Goal: Task Accomplishment & Management: Manage account settings

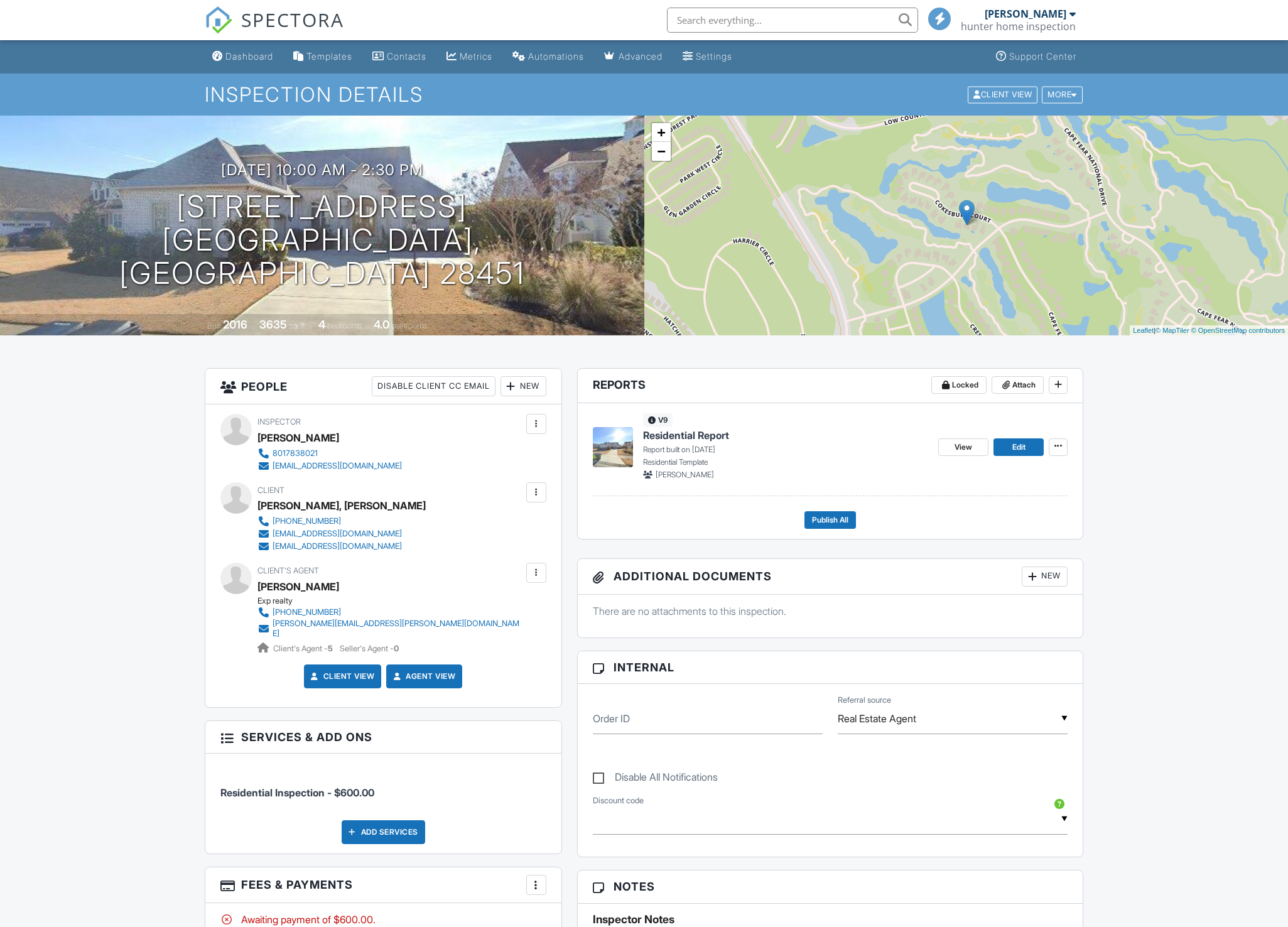
click at [678, 437] on span "Residential Report" at bounding box center [686, 435] width 86 height 14
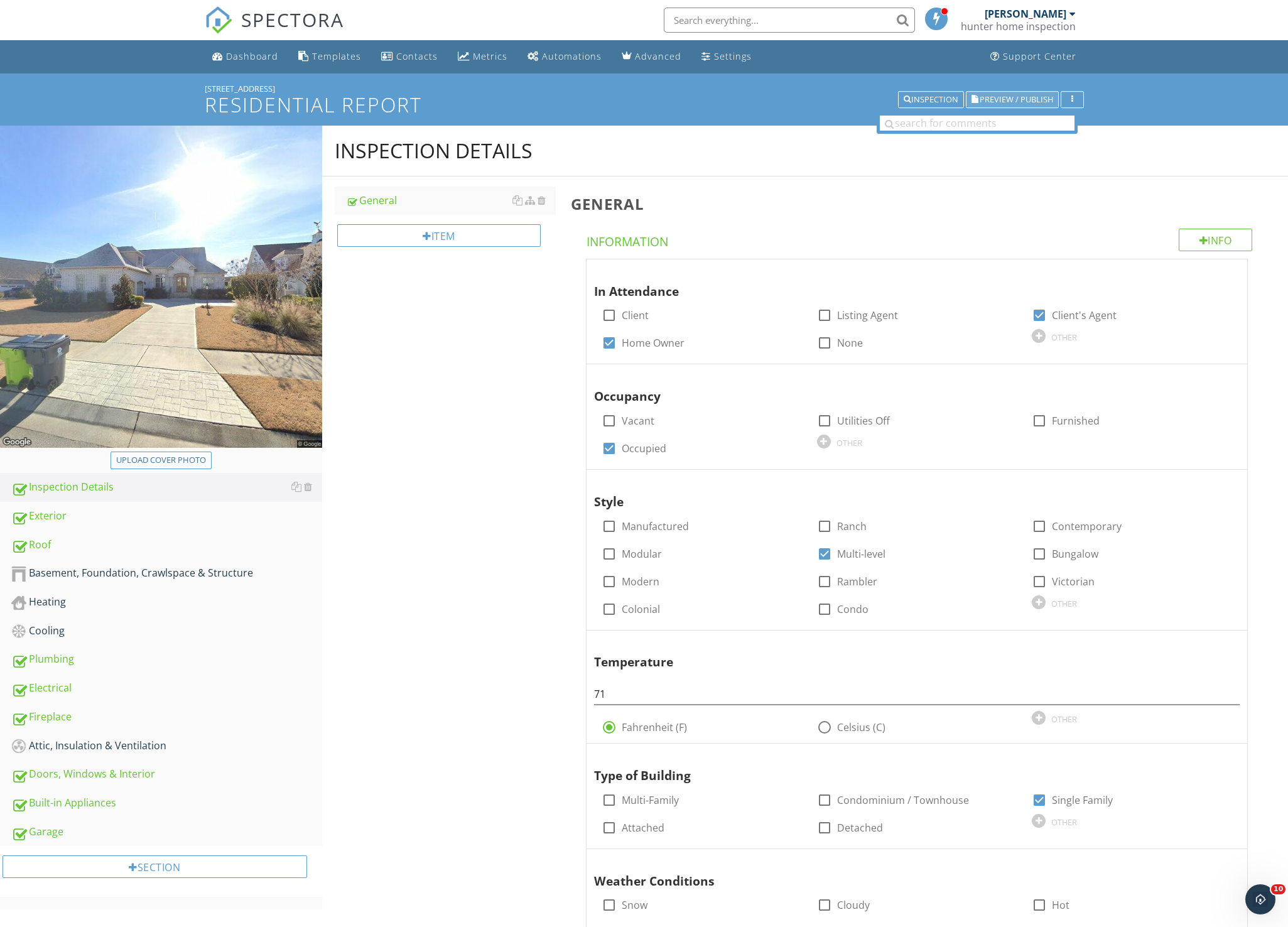
click at [995, 97] on span "Preview / Publish" at bounding box center [1016, 100] width 73 height 8
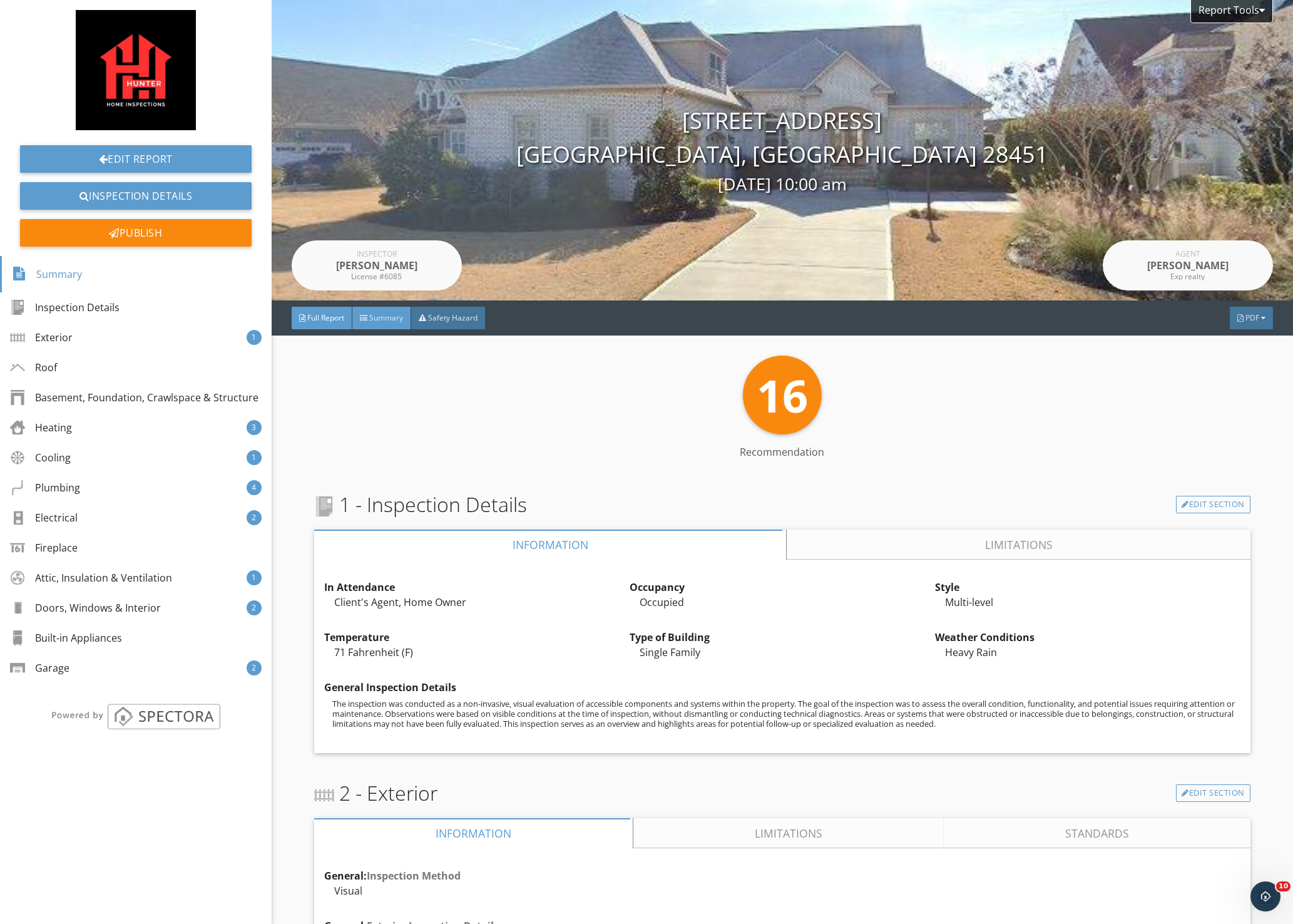
click at [378, 315] on span "Summary" at bounding box center [386, 317] width 34 height 11
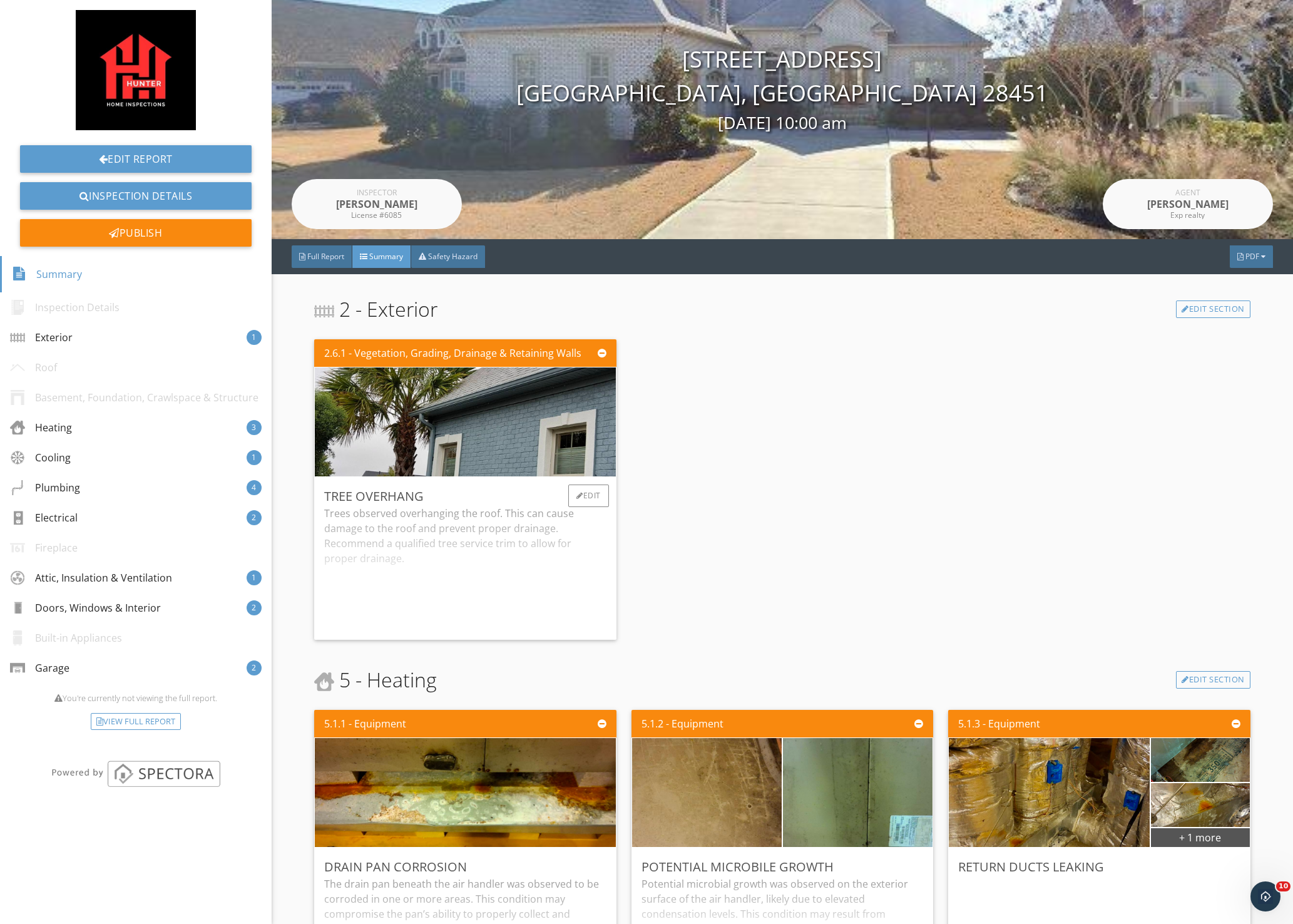
scroll to position [62, 0]
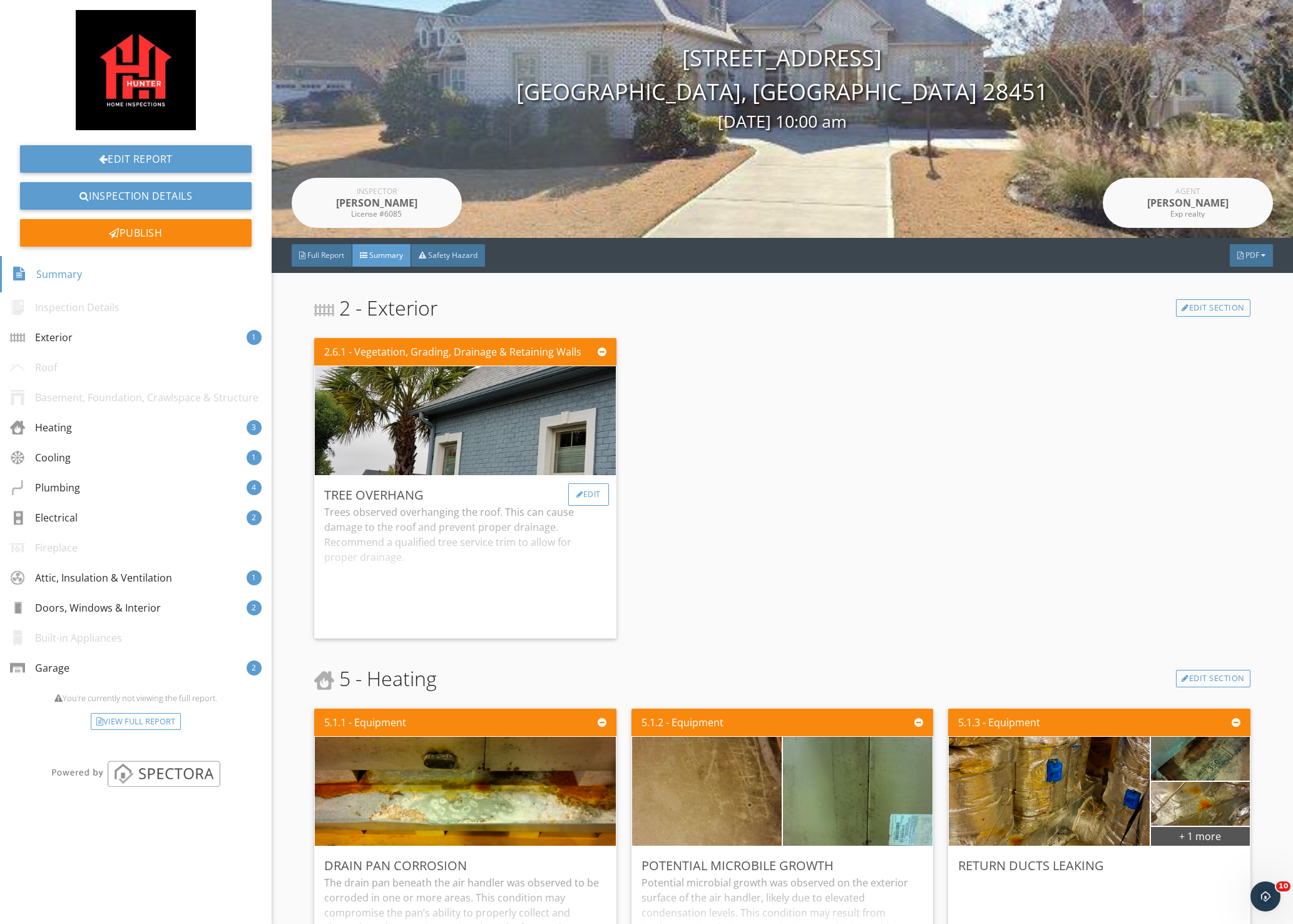
click at [577, 495] on div at bounding box center [580, 494] width 7 height 7
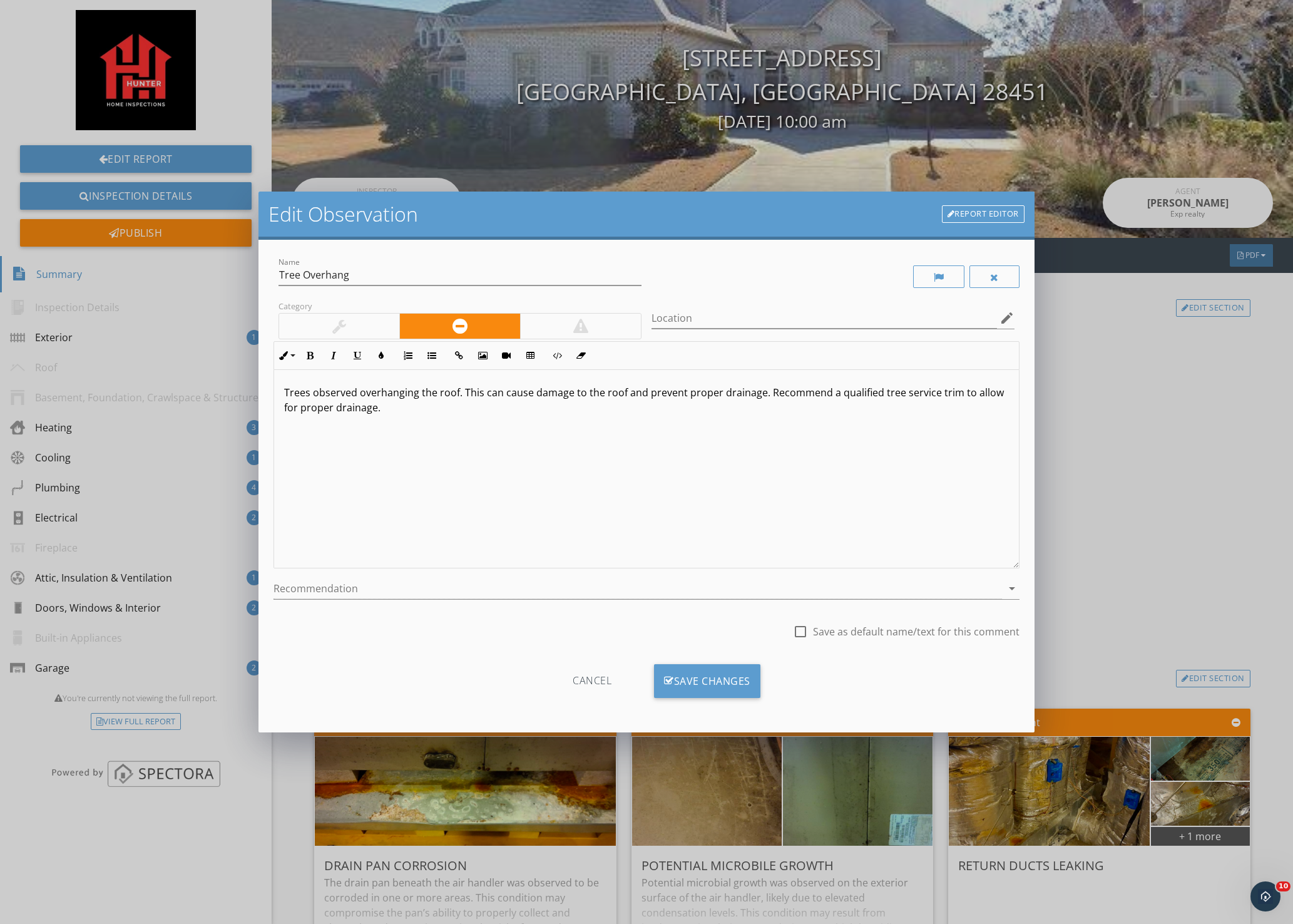
click at [361, 328] on div at bounding box center [339, 326] width 120 height 25
click at [725, 683] on div "Save Changes" at bounding box center [707, 681] width 107 height 34
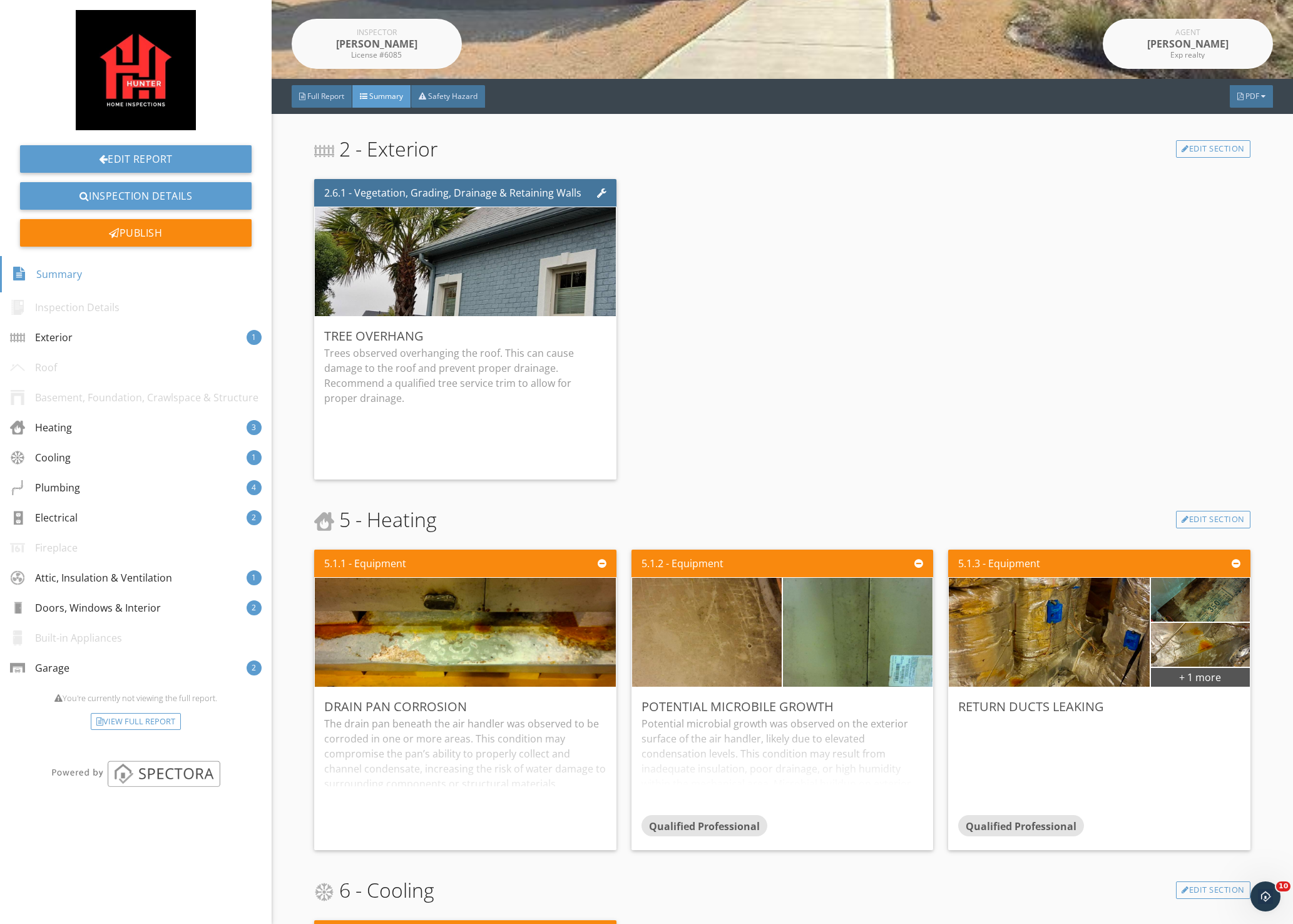
scroll to position [219, 0]
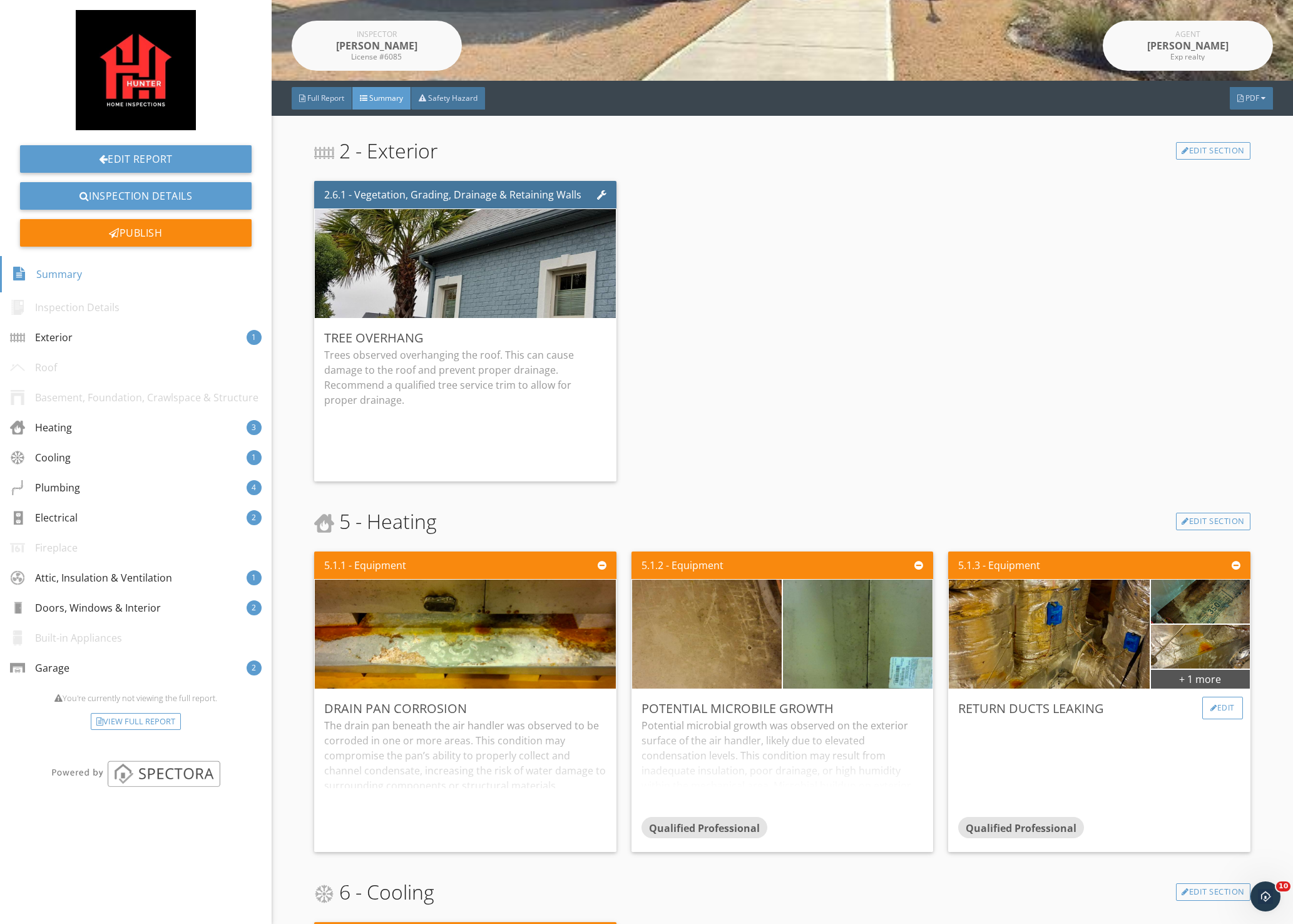
click at [1217, 707] on div "Edit" at bounding box center [1223, 707] width 41 height 22
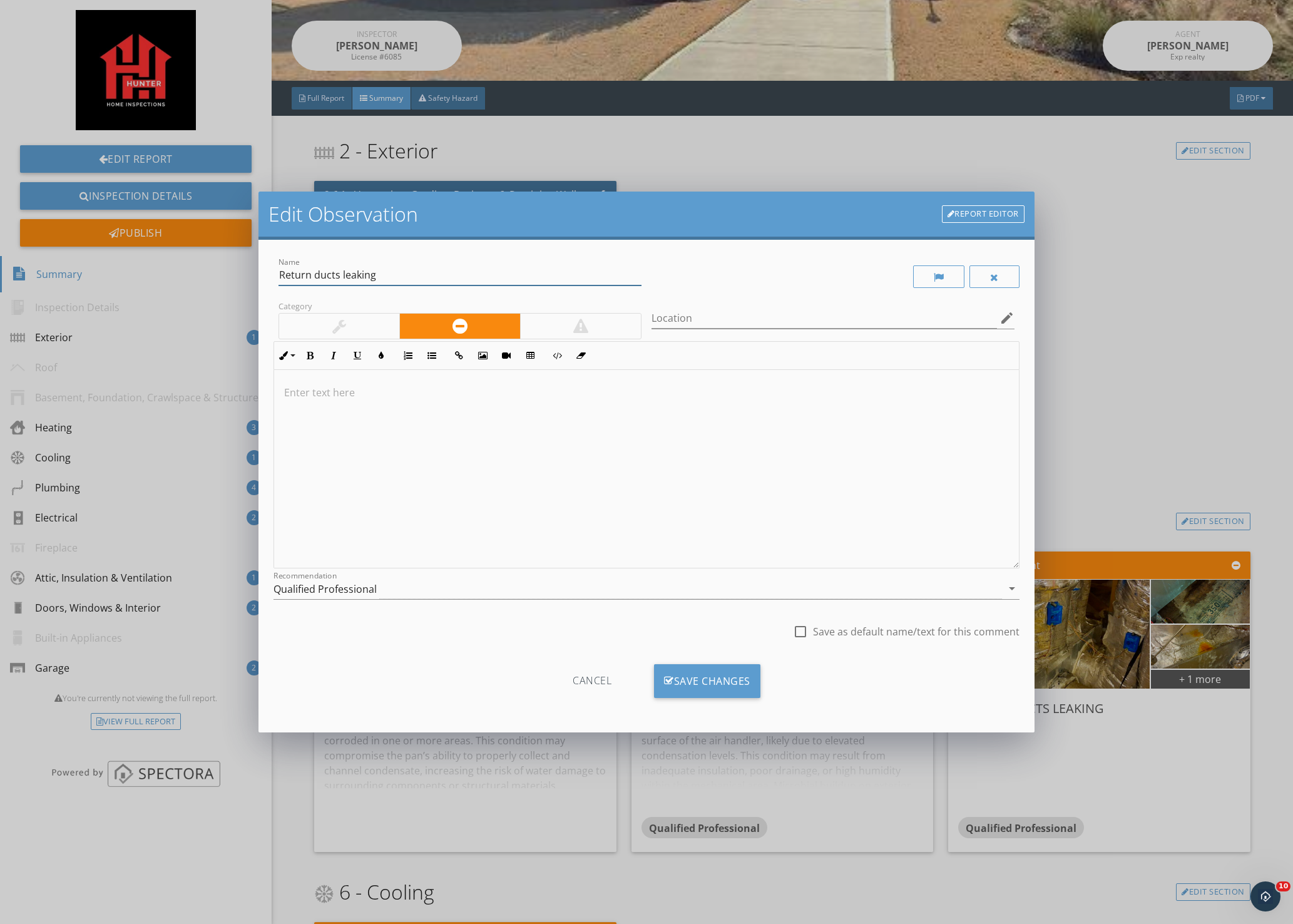
click at [310, 275] on input "Return ducts leaking" at bounding box center [460, 274] width 363 height 21
click at [326, 278] on input "supply ducts leaking" at bounding box center [460, 274] width 363 height 21
click at [332, 278] on input "supply ducts leaking" at bounding box center [460, 274] width 363 height 21
click at [409, 274] on input "supply ducts leaking" at bounding box center [460, 274] width 363 height 21
click at [406, 455] on div at bounding box center [646, 469] width 745 height 199
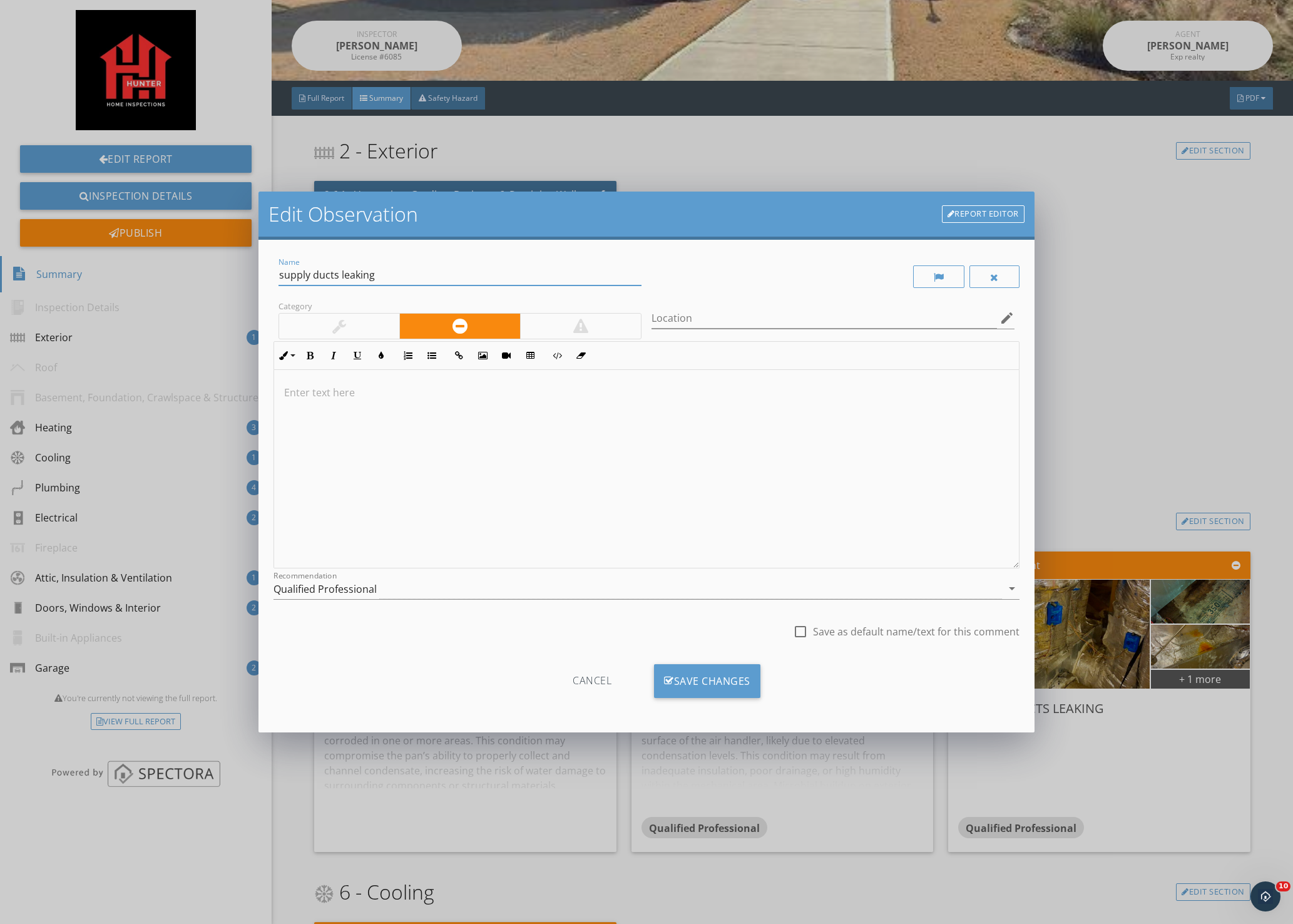
click at [338, 277] on input "supply ducts leaking" at bounding box center [460, 274] width 363 height 21
click at [346, 389] on p at bounding box center [646, 393] width 725 height 15
click at [283, 274] on input "supply ducts leaking" at bounding box center [460, 274] width 363 height 21
type input "Supply ducts leaking"
click at [444, 398] on p at bounding box center [646, 393] width 725 height 15
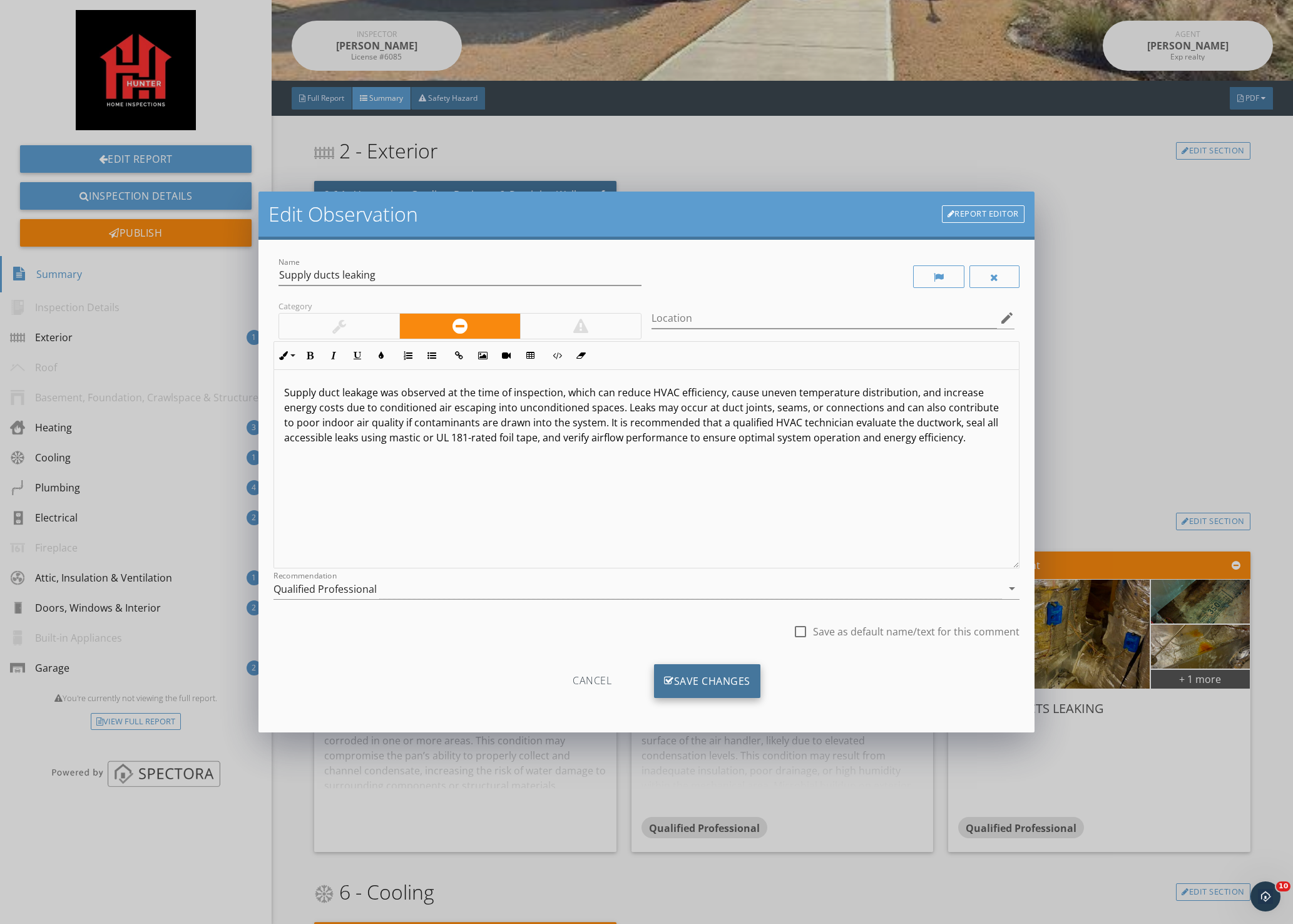
click at [729, 672] on div "Save Changes" at bounding box center [707, 681] width 107 height 34
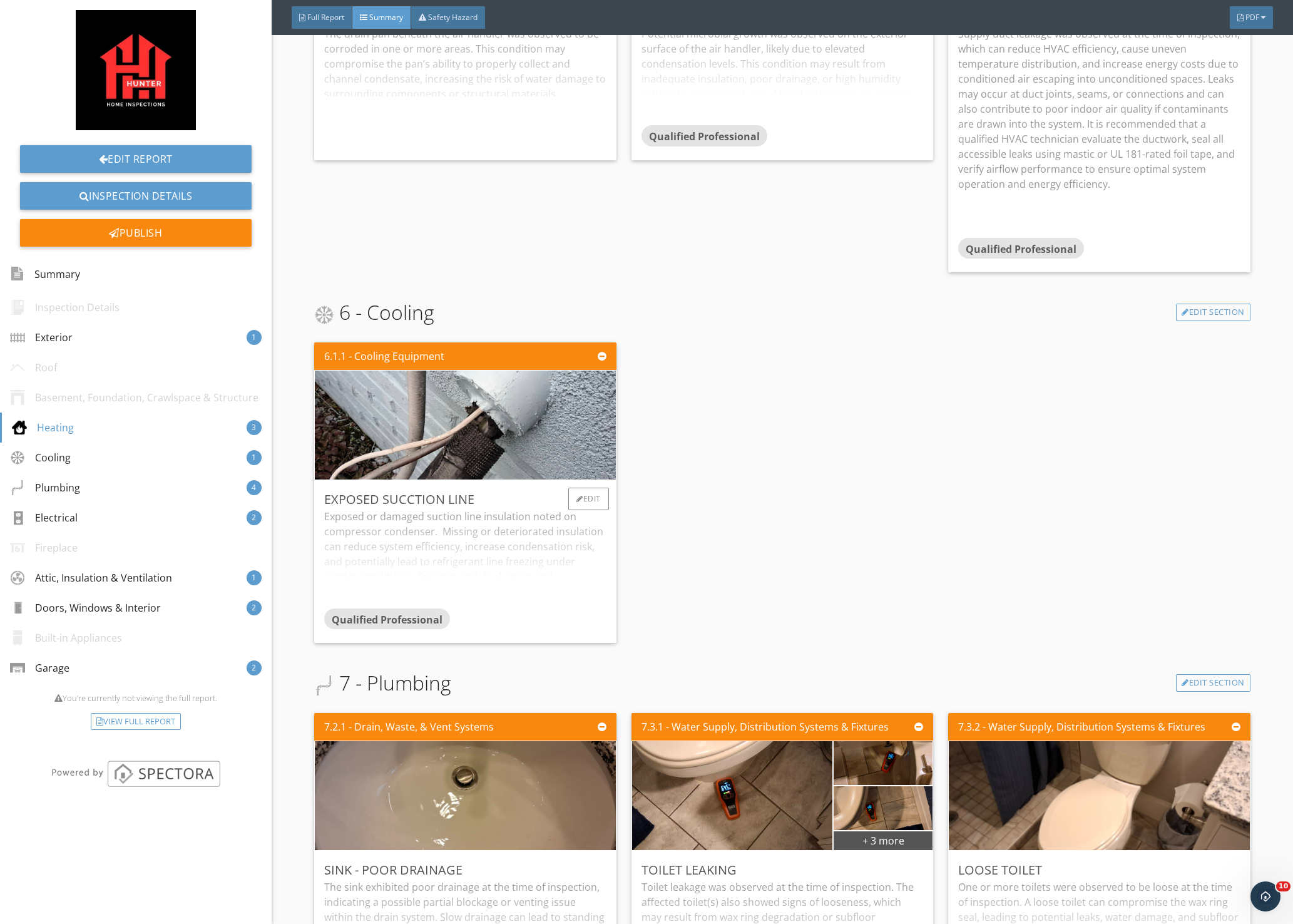
scroll to position [971, 0]
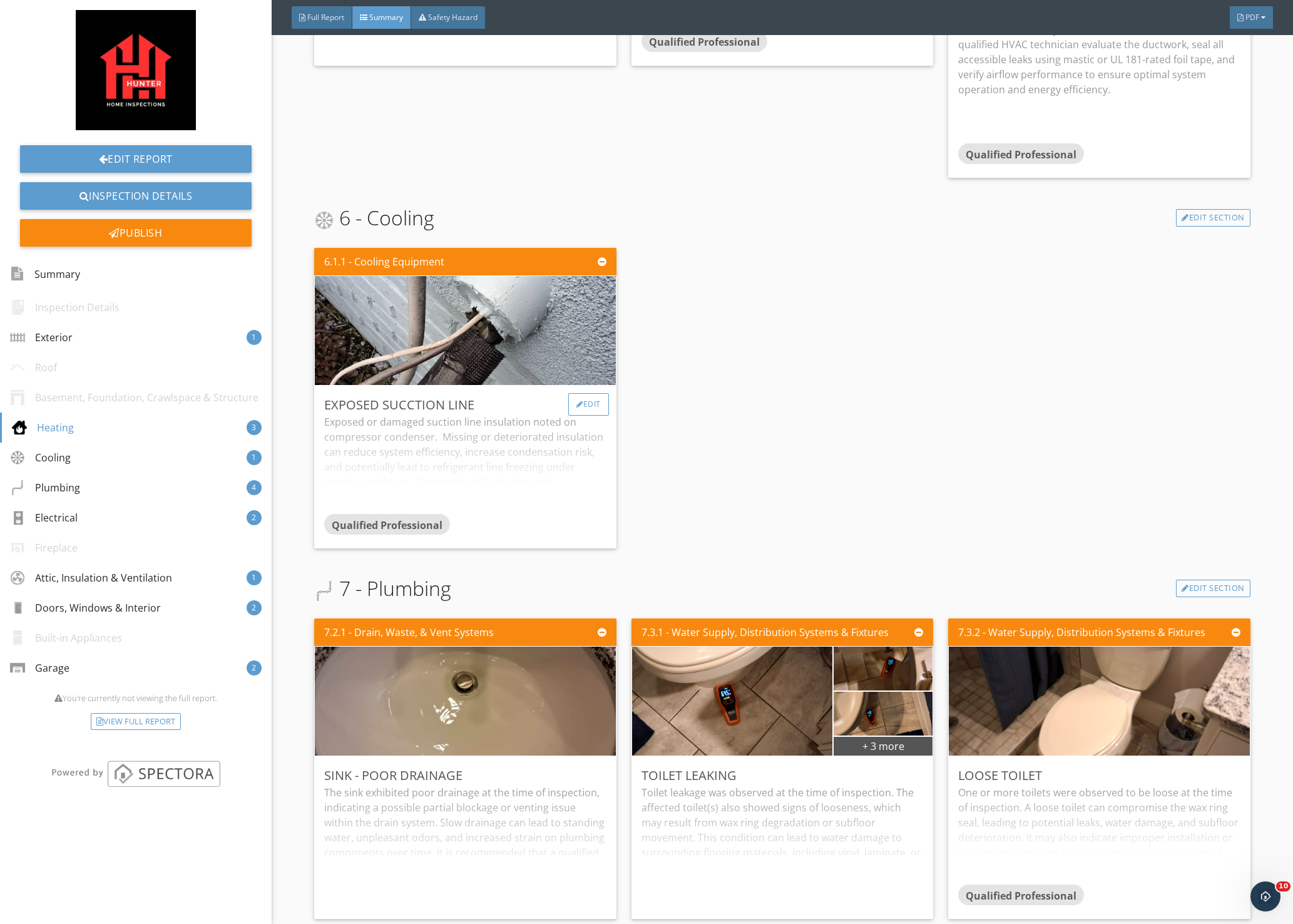
click at [586, 406] on div "Edit" at bounding box center [589, 404] width 41 height 22
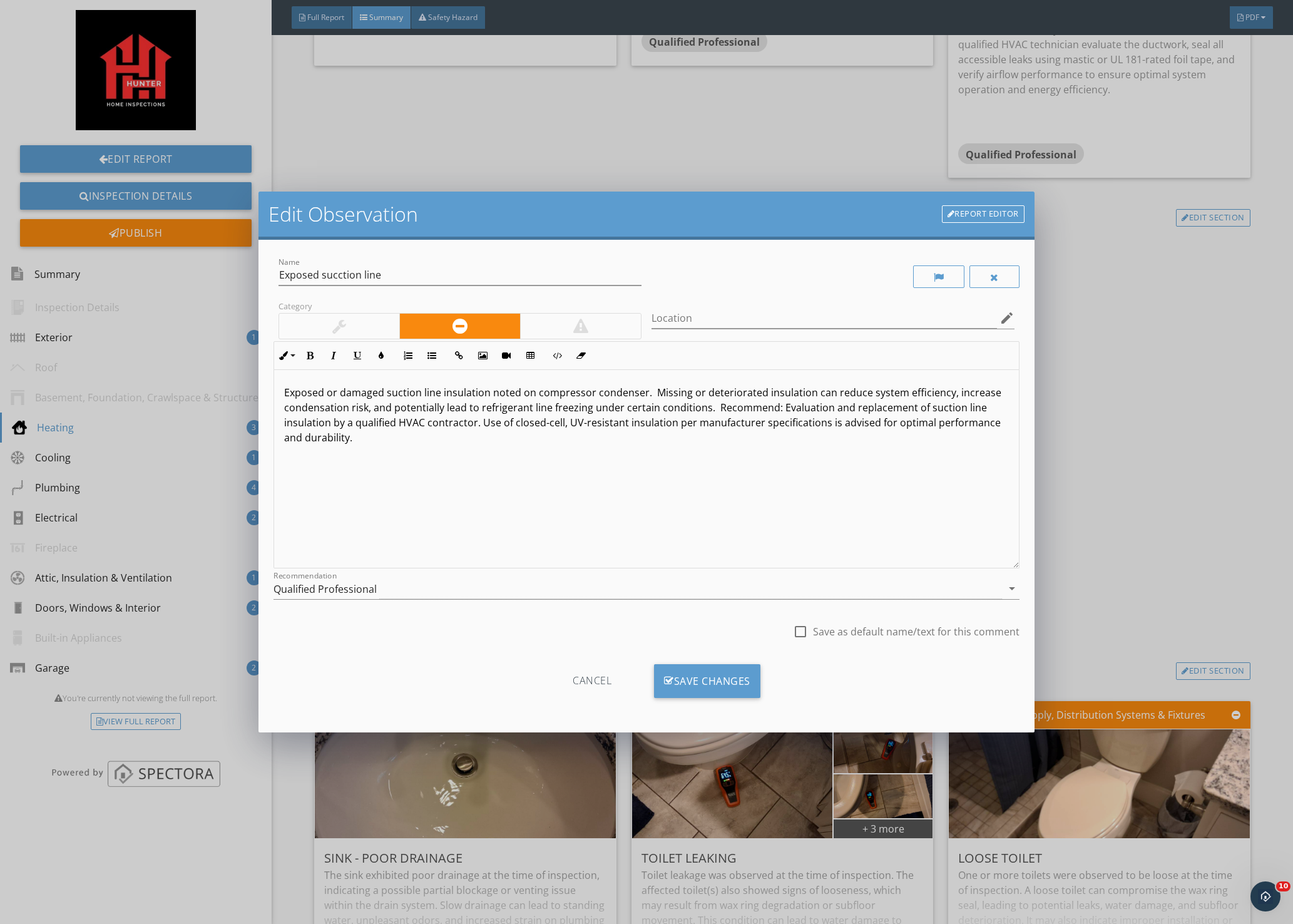
click at [357, 319] on div at bounding box center [339, 326] width 120 height 25
click at [689, 678] on div "Save Changes" at bounding box center [707, 681] width 107 height 34
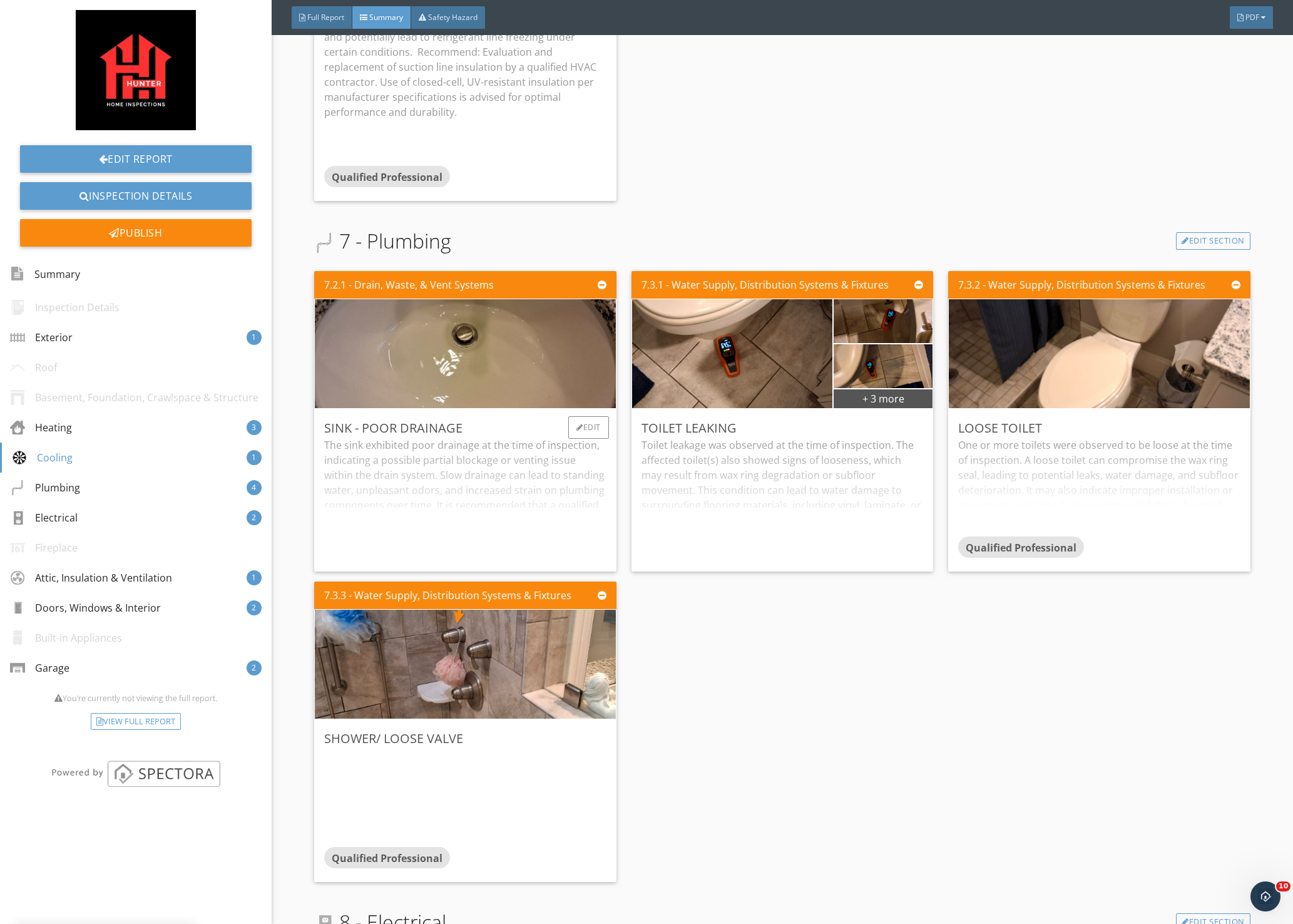
scroll to position [1409, 0]
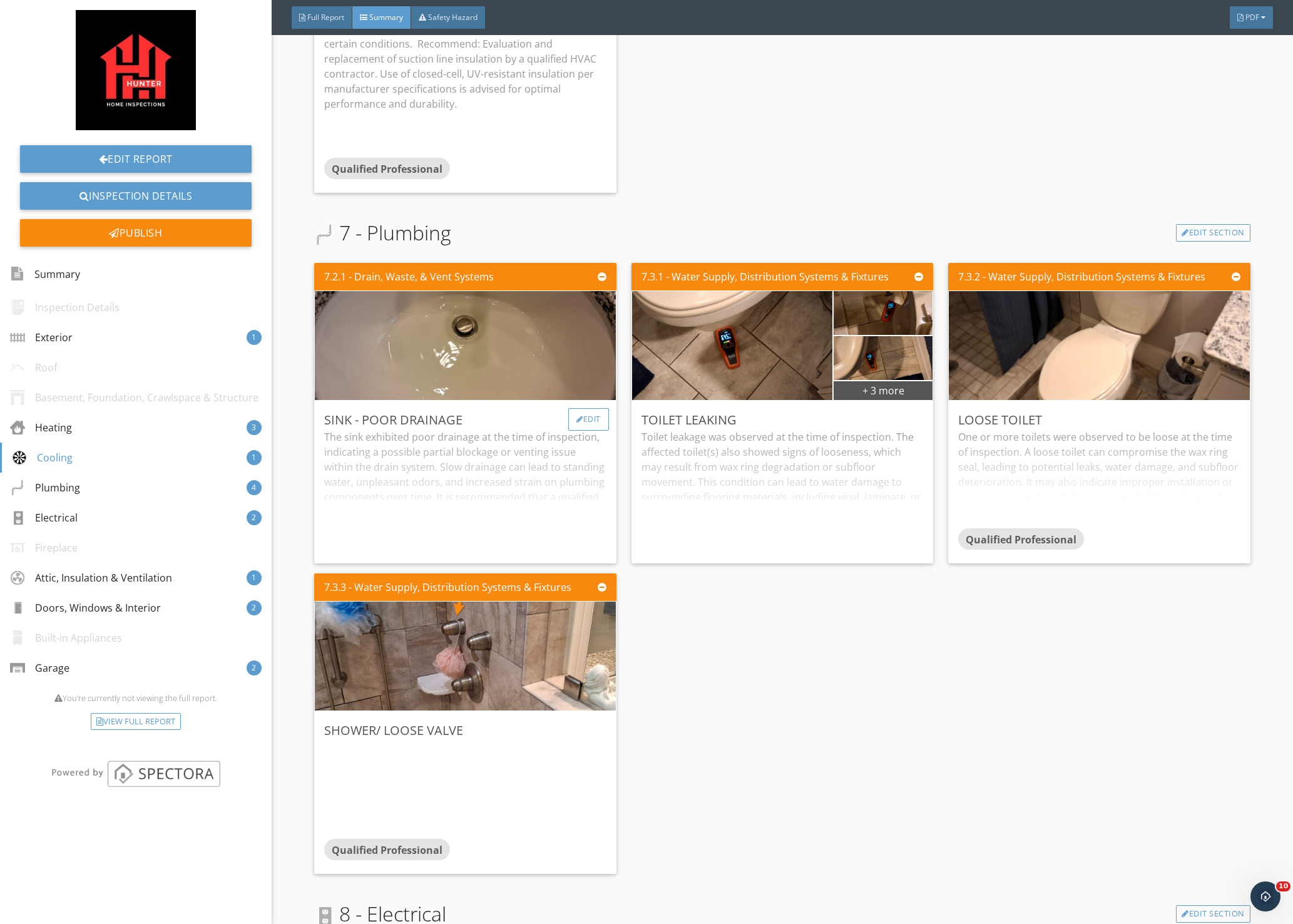
click at [586, 422] on div "Edit" at bounding box center [589, 419] width 41 height 22
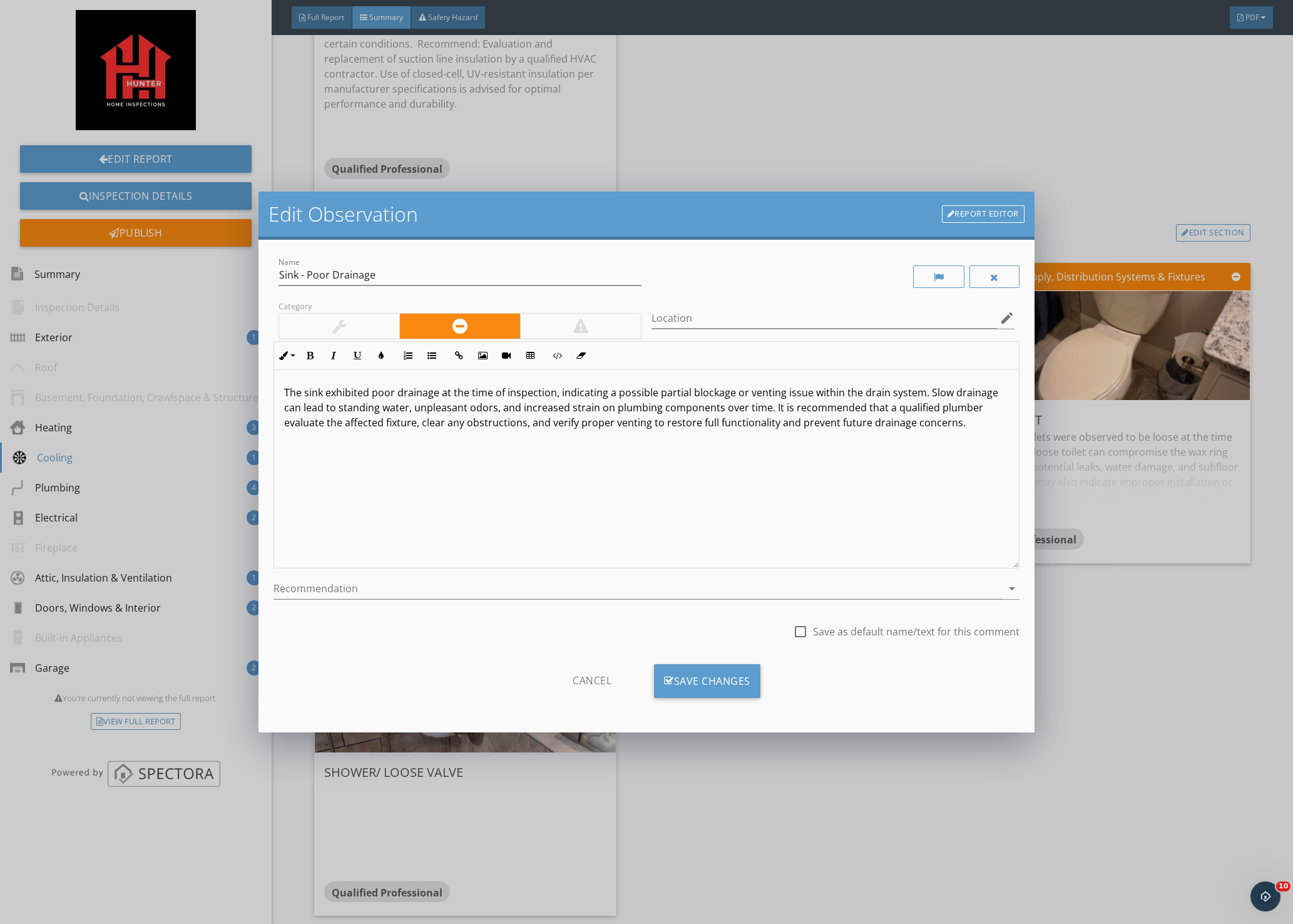
click at [330, 326] on div at bounding box center [339, 326] width 120 height 25
drag, startPoint x: 687, startPoint y: 681, endPoint x: 693, endPoint y: 685, distance: 7.2
click at [687, 691] on div "Save Changes" at bounding box center [707, 681] width 107 height 34
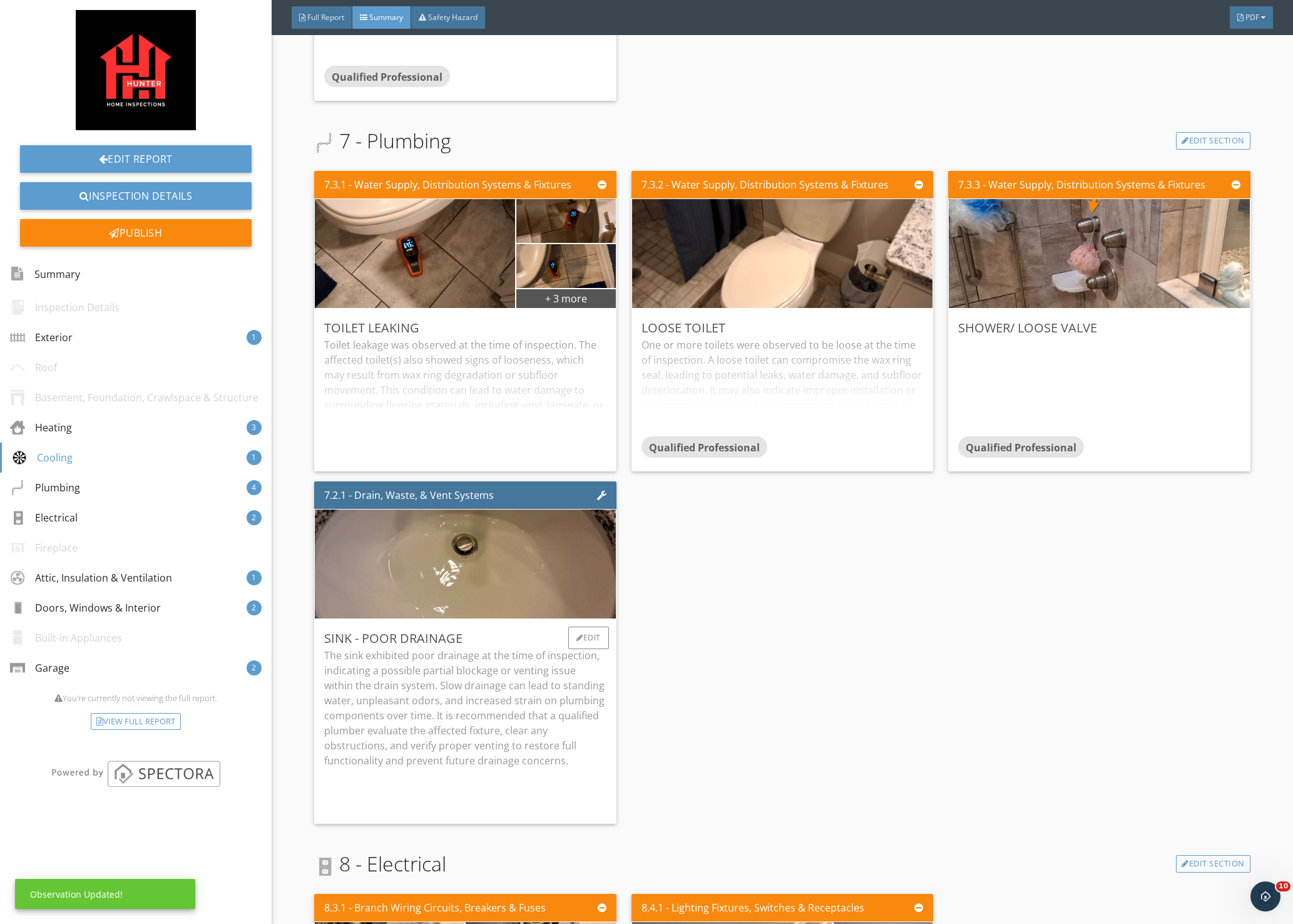
scroll to position [1534, 0]
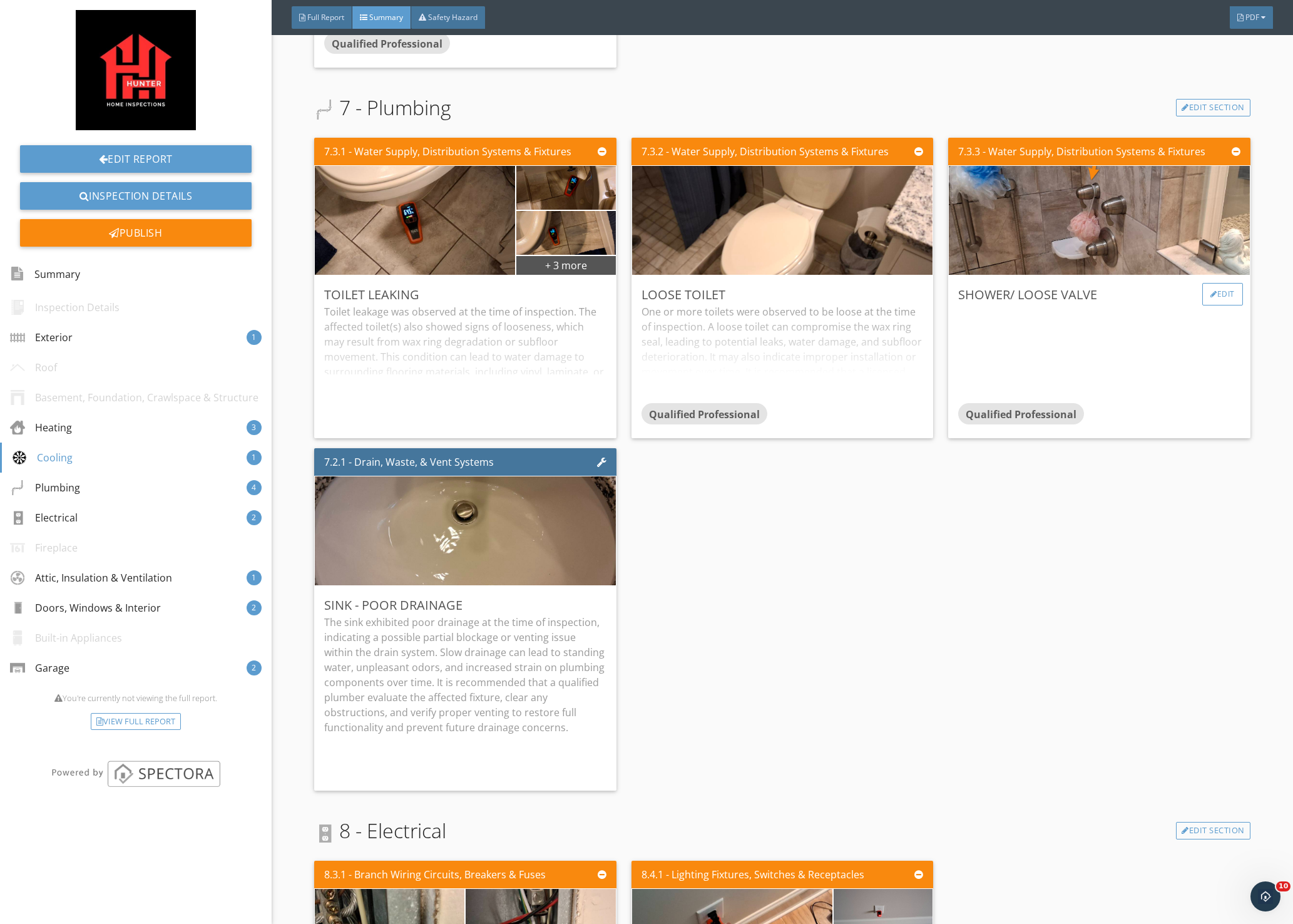
click at [1214, 294] on div "Edit" at bounding box center [1223, 293] width 41 height 22
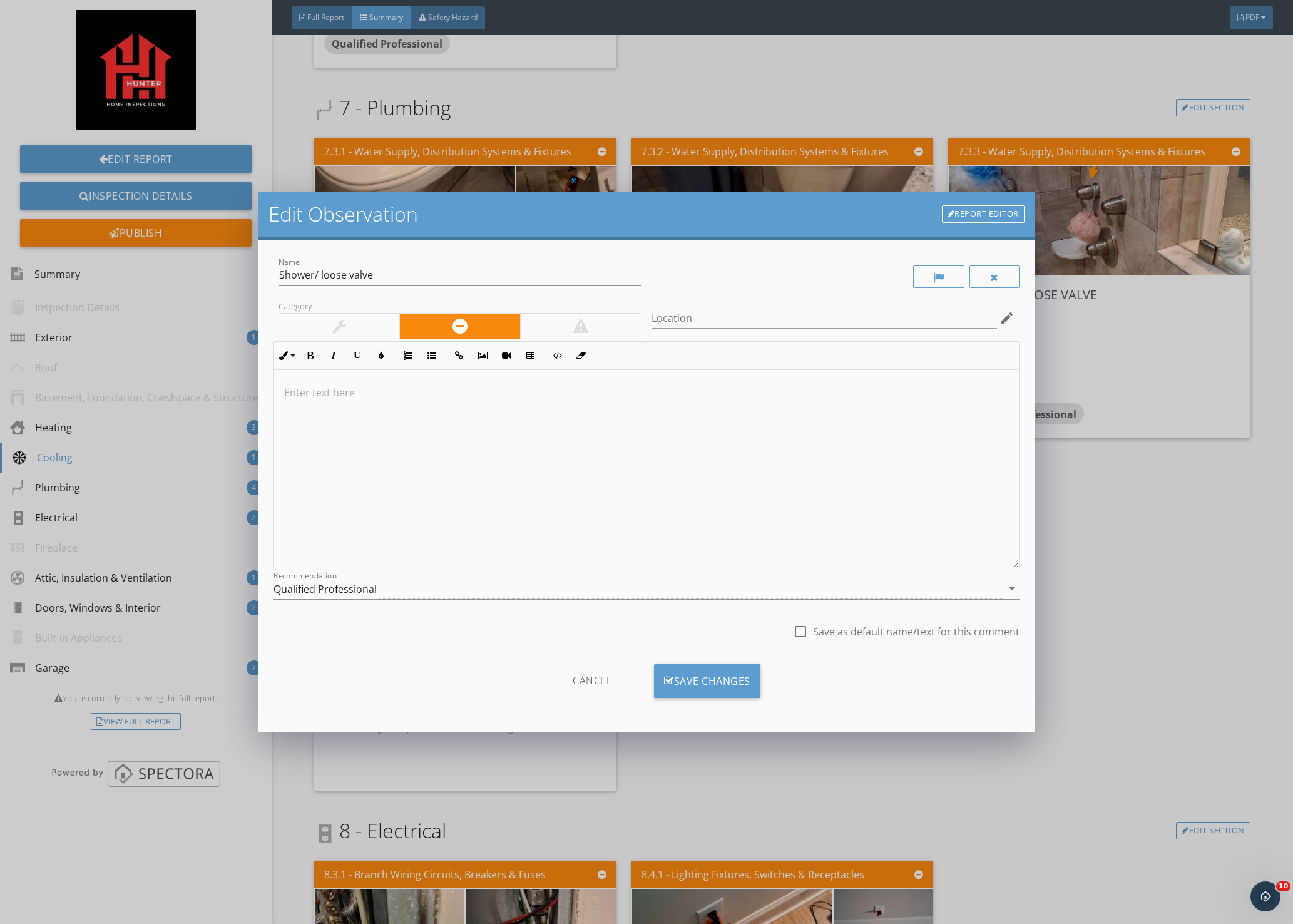
click at [451, 402] on div at bounding box center [646, 469] width 745 height 199
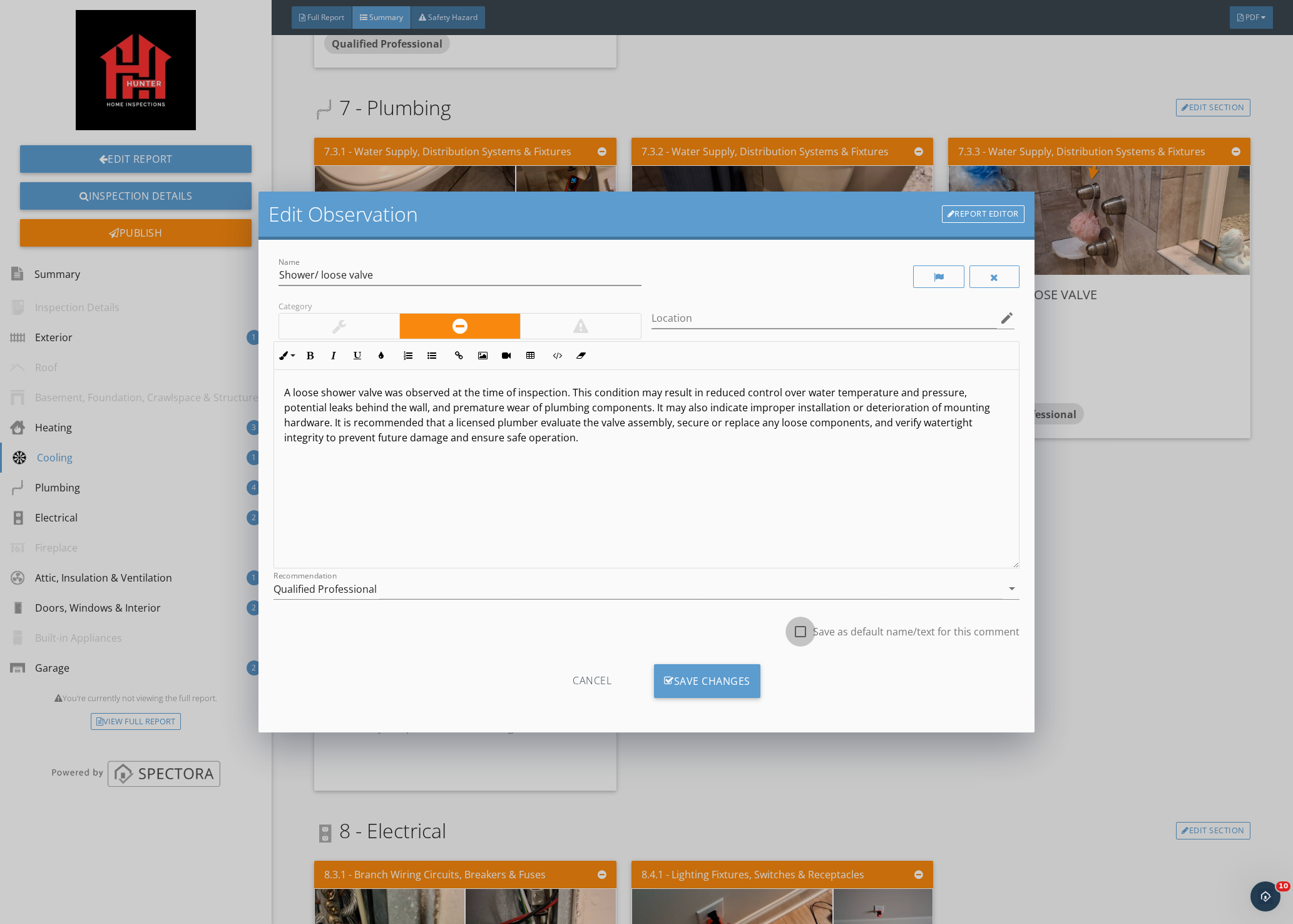
click at [803, 637] on div at bounding box center [801, 632] width 21 height 21
checkbox input "true"
click at [706, 683] on div "Save Changes" at bounding box center [707, 681] width 107 height 34
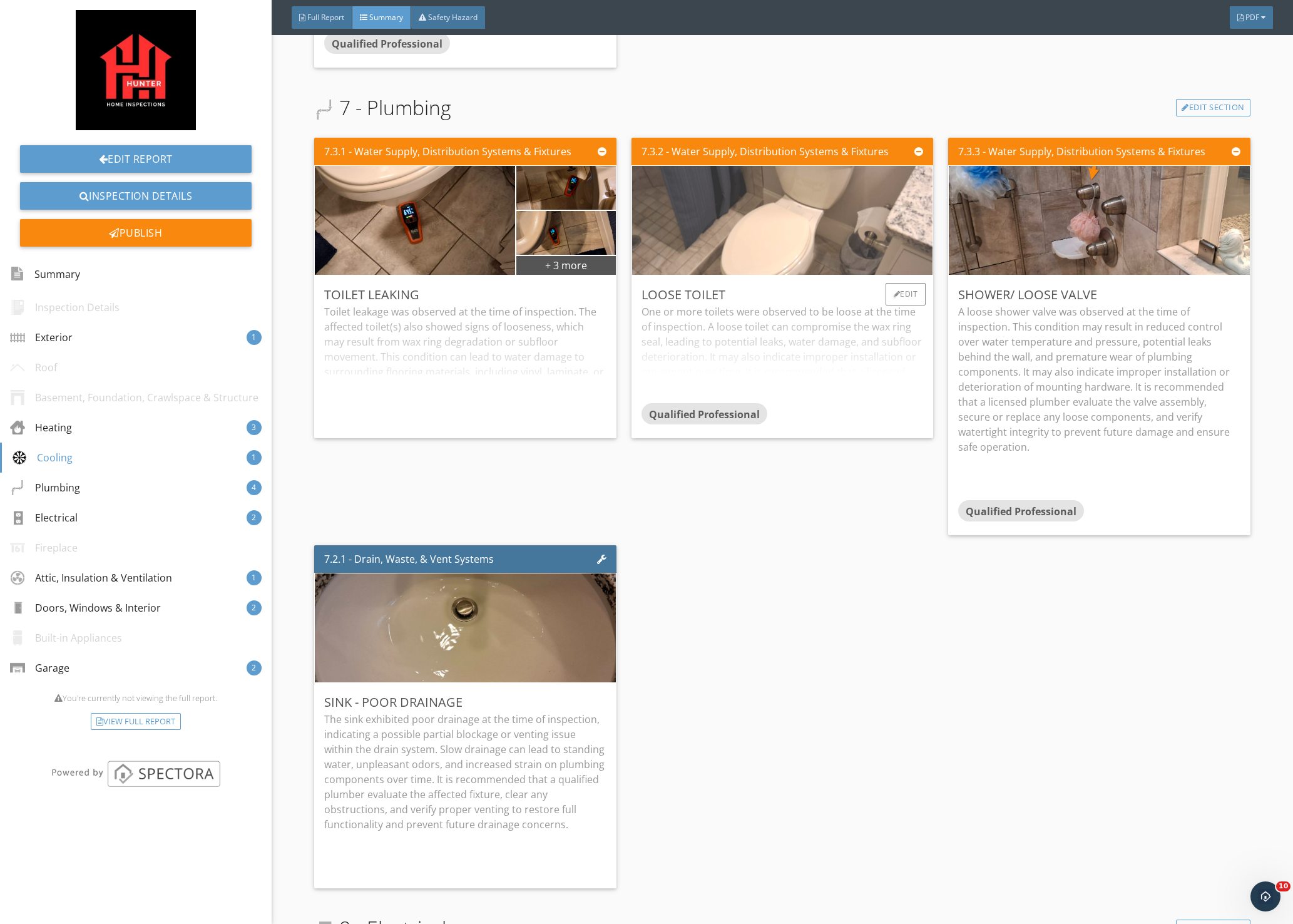
click at [828, 249] on img at bounding box center [783, 220] width 363 height 273
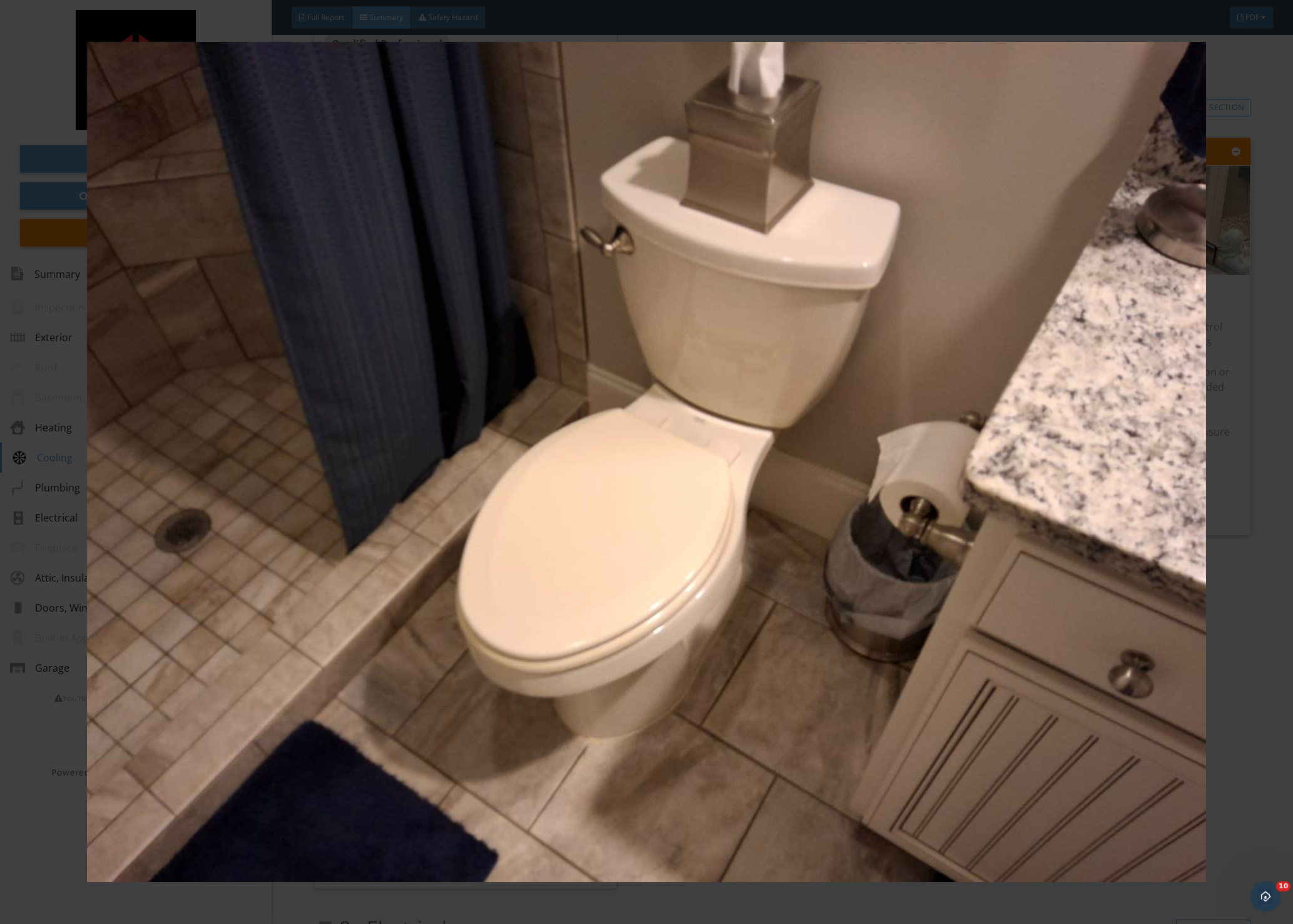
click at [1259, 453] on div at bounding box center [646, 462] width 1293 height 924
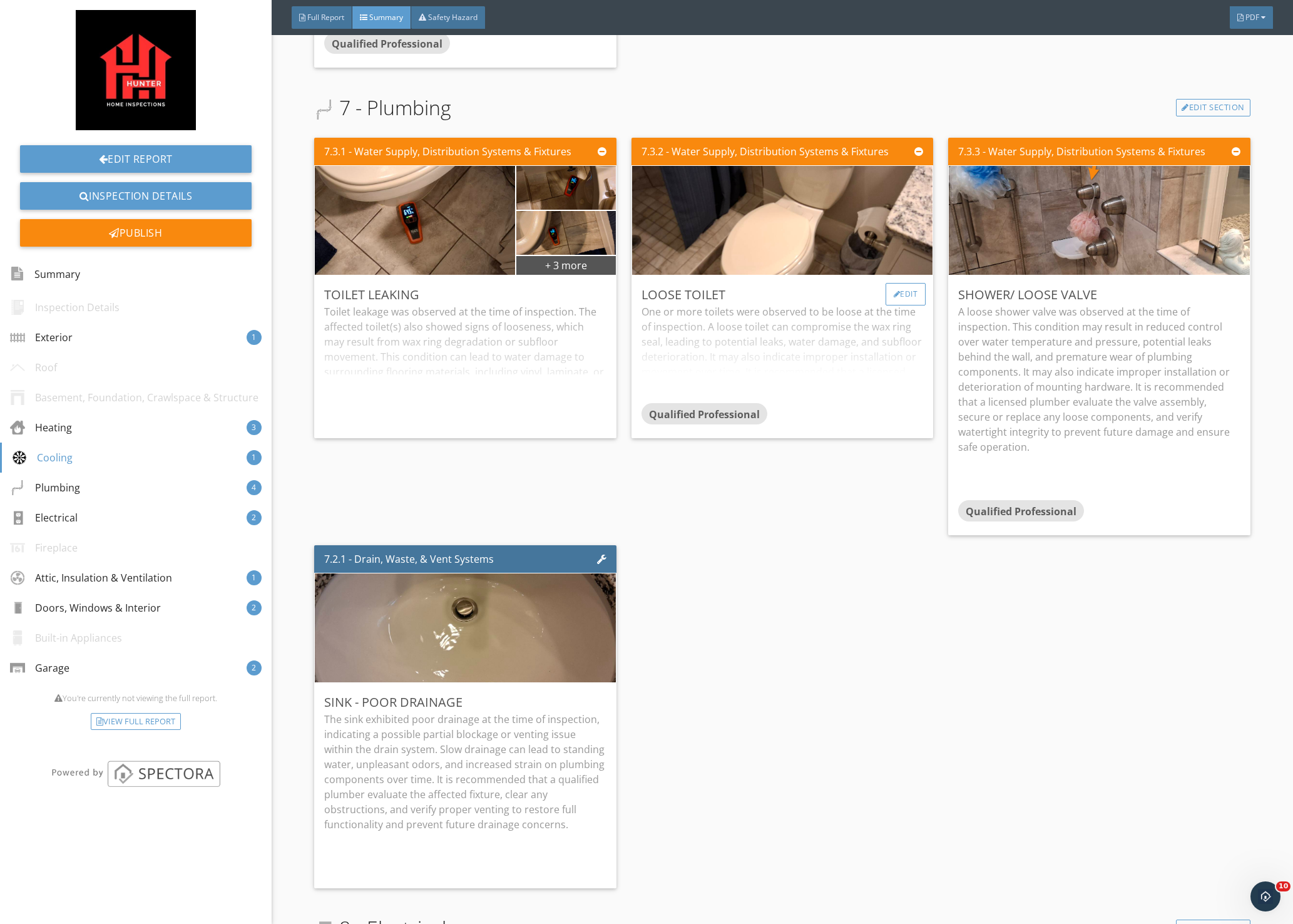
click at [900, 293] on div "Edit" at bounding box center [906, 293] width 41 height 22
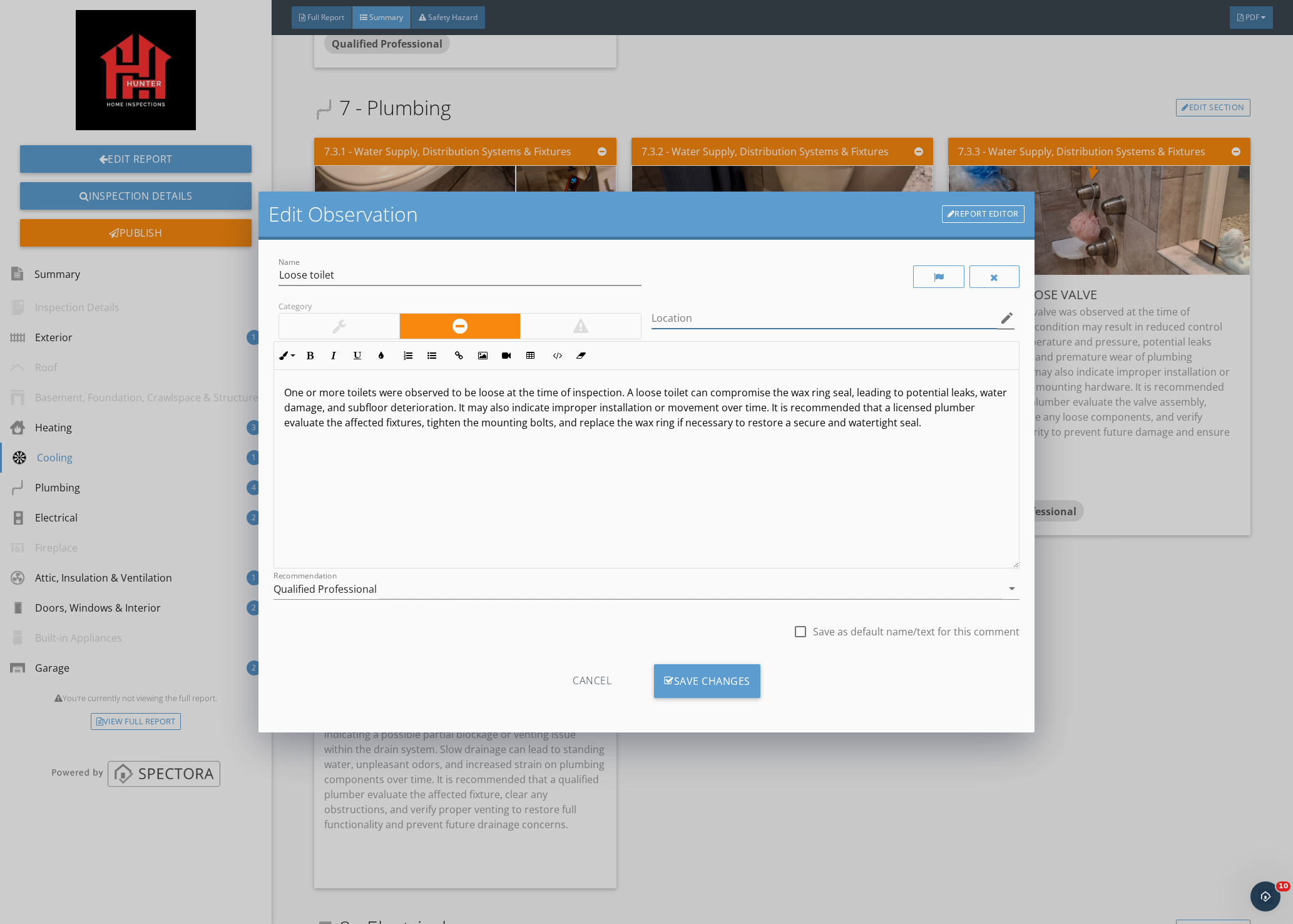
click at [821, 322] on input "Location" at bounding box center [824, 318] width 346 height 21
click at [651, 319] on input "spare bathroom" at bounding box center [824, 318] width 346 height 21
type input "1st floor spare bathroom"
click at [704, 675] on div "Save Changes" at bounding box center [707, 681] width 107 height 34
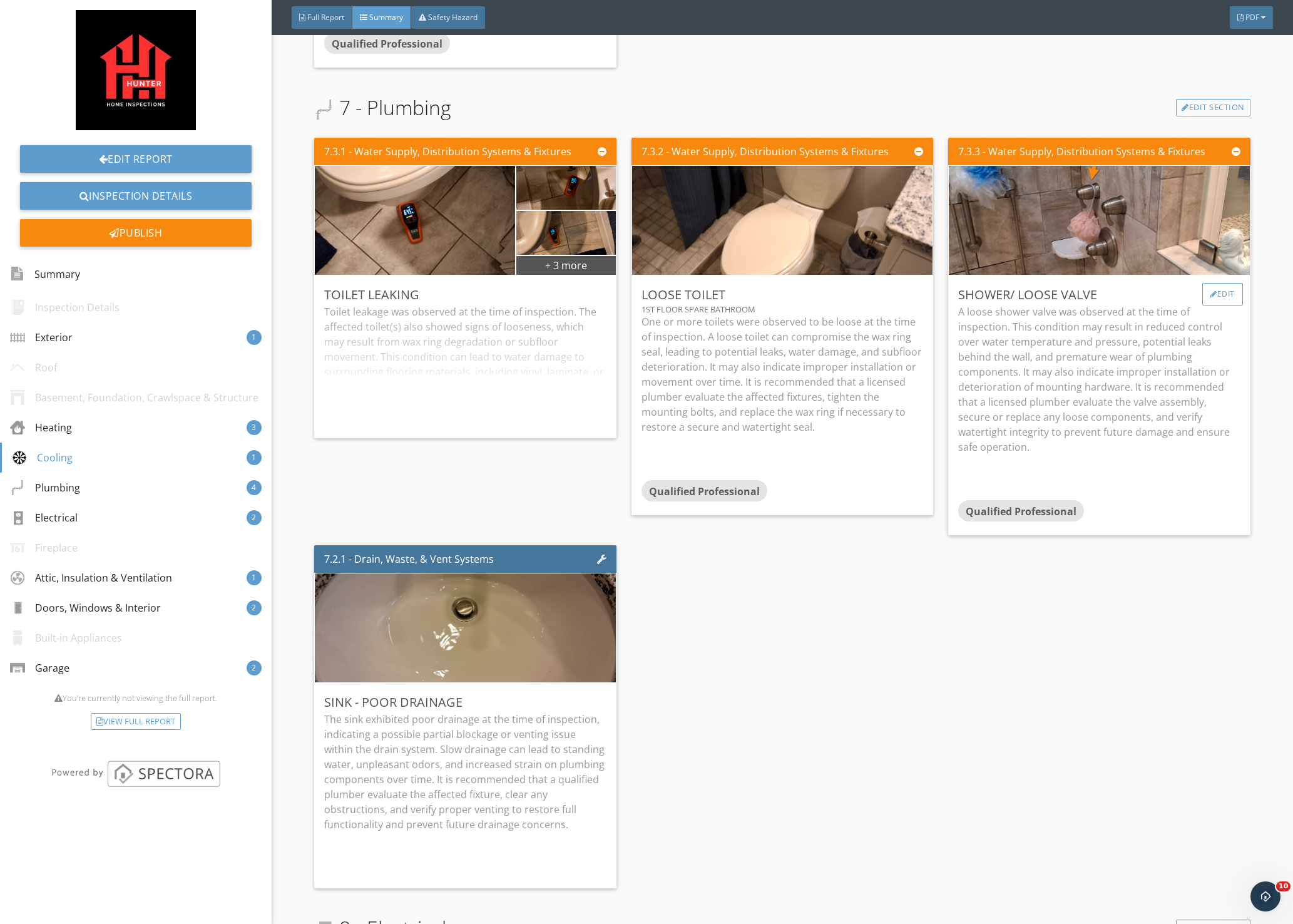
click at [1214, 296] on div "Edit" at bounding box center [1223, 293] width 41 height 22
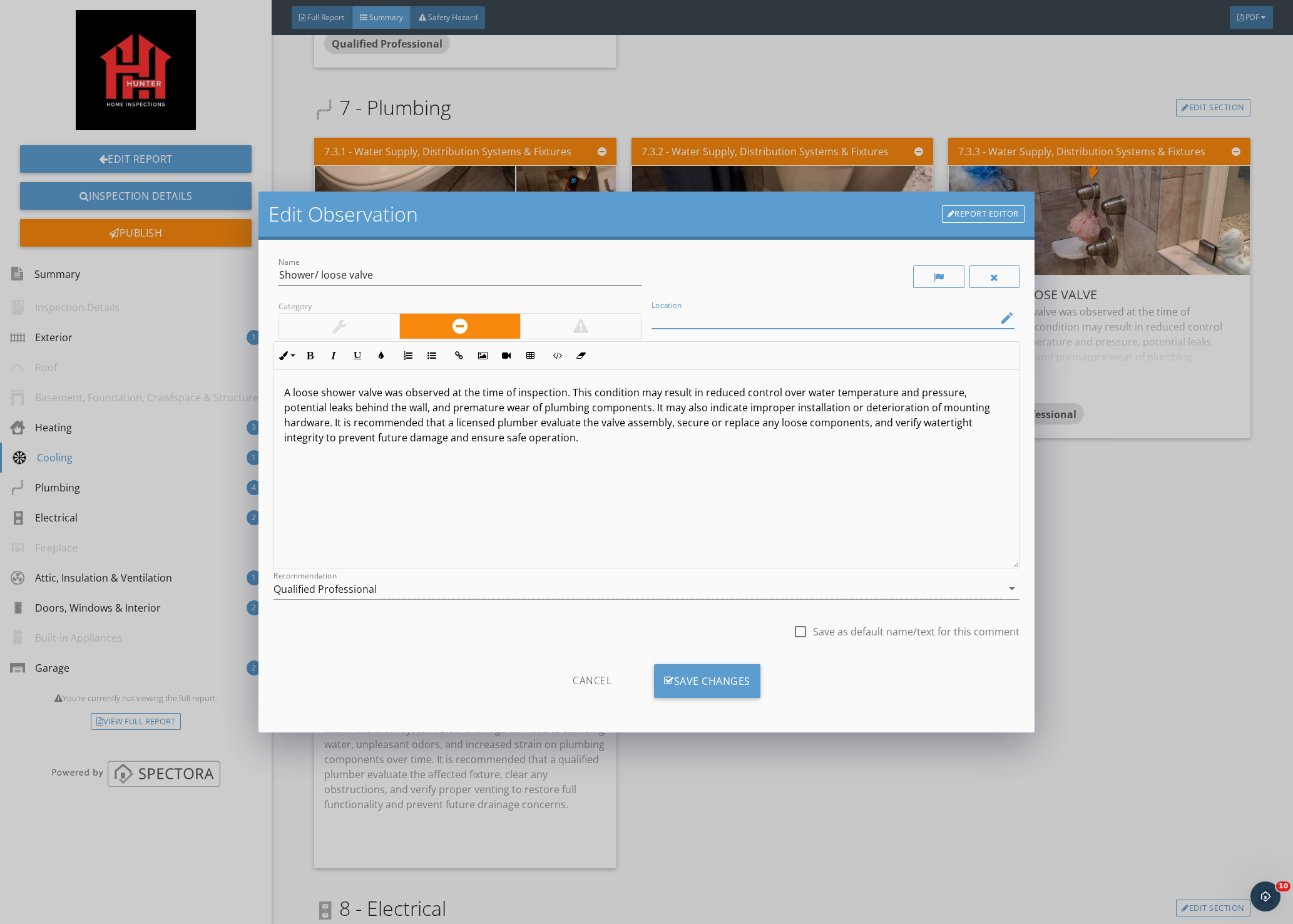
click at [814, 320] on input "Location" at bounding box center [824, 318] width 346 height 21
type input "master bath"
click at [716, 675] on div "Save Changes" at bounding box center [707, 681] width 107 height 34
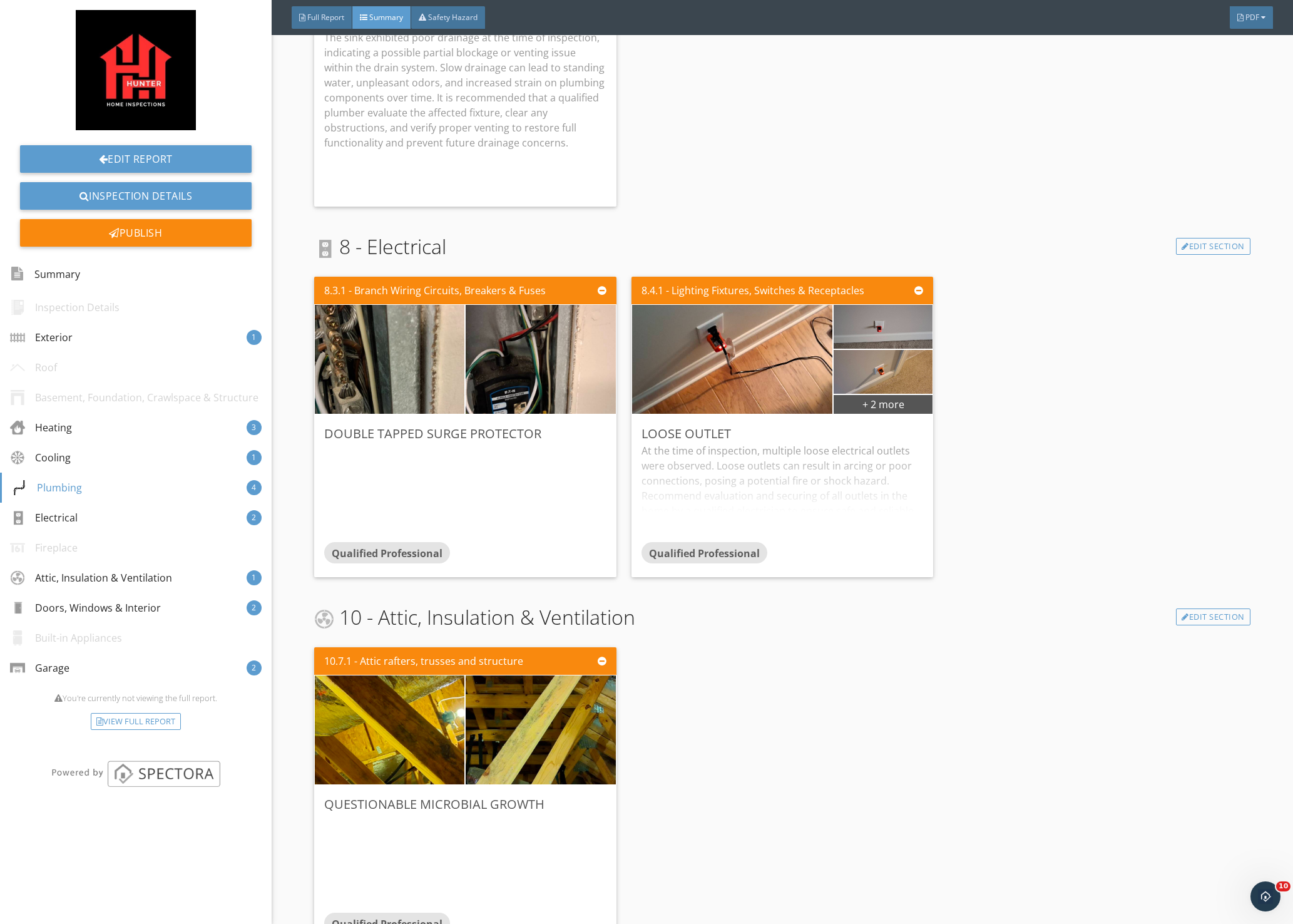
scroll to position [2223, 0]
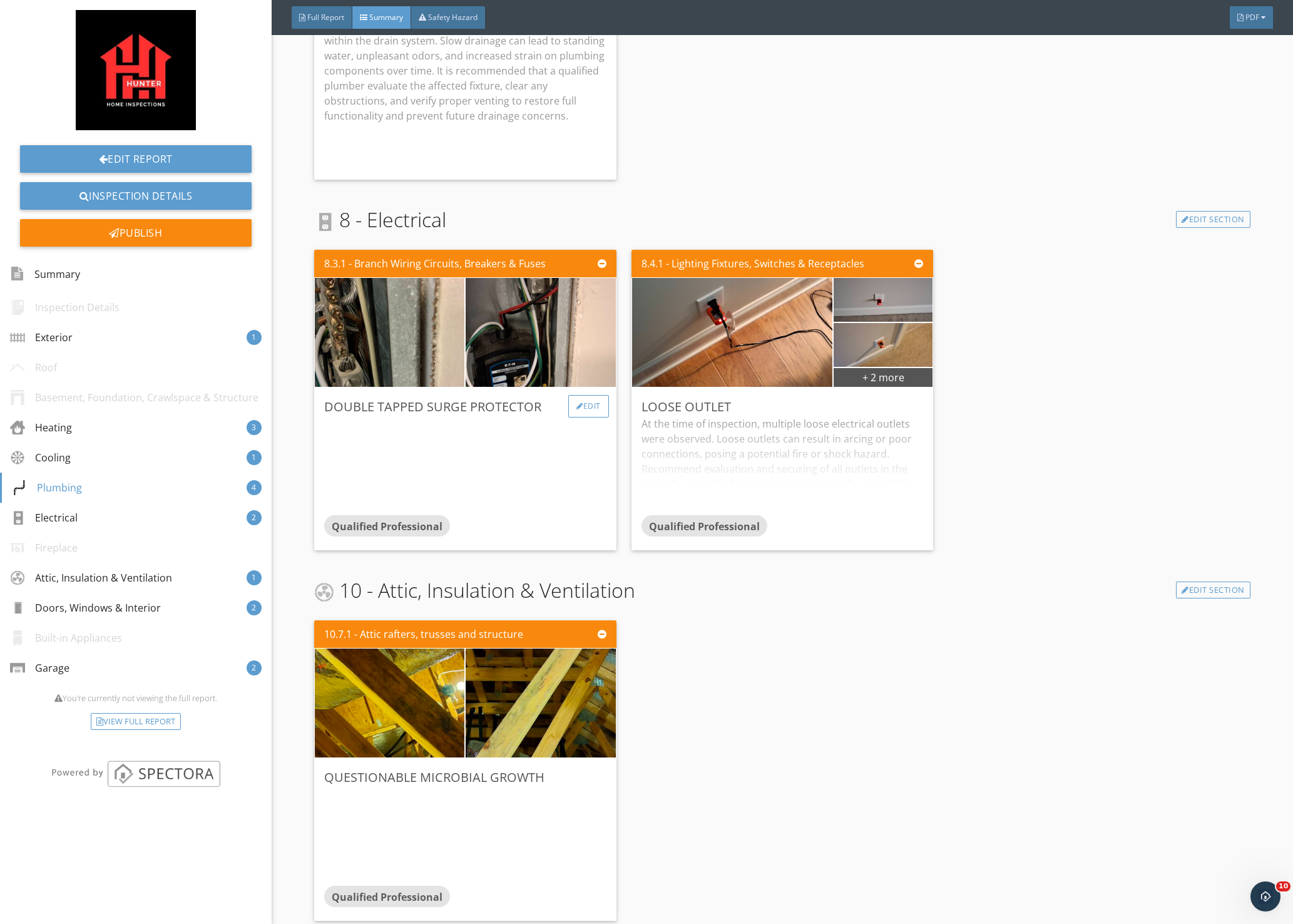
click at [585, 410] on div "Edit" at bounding box center [589, 406] width 41 height 22
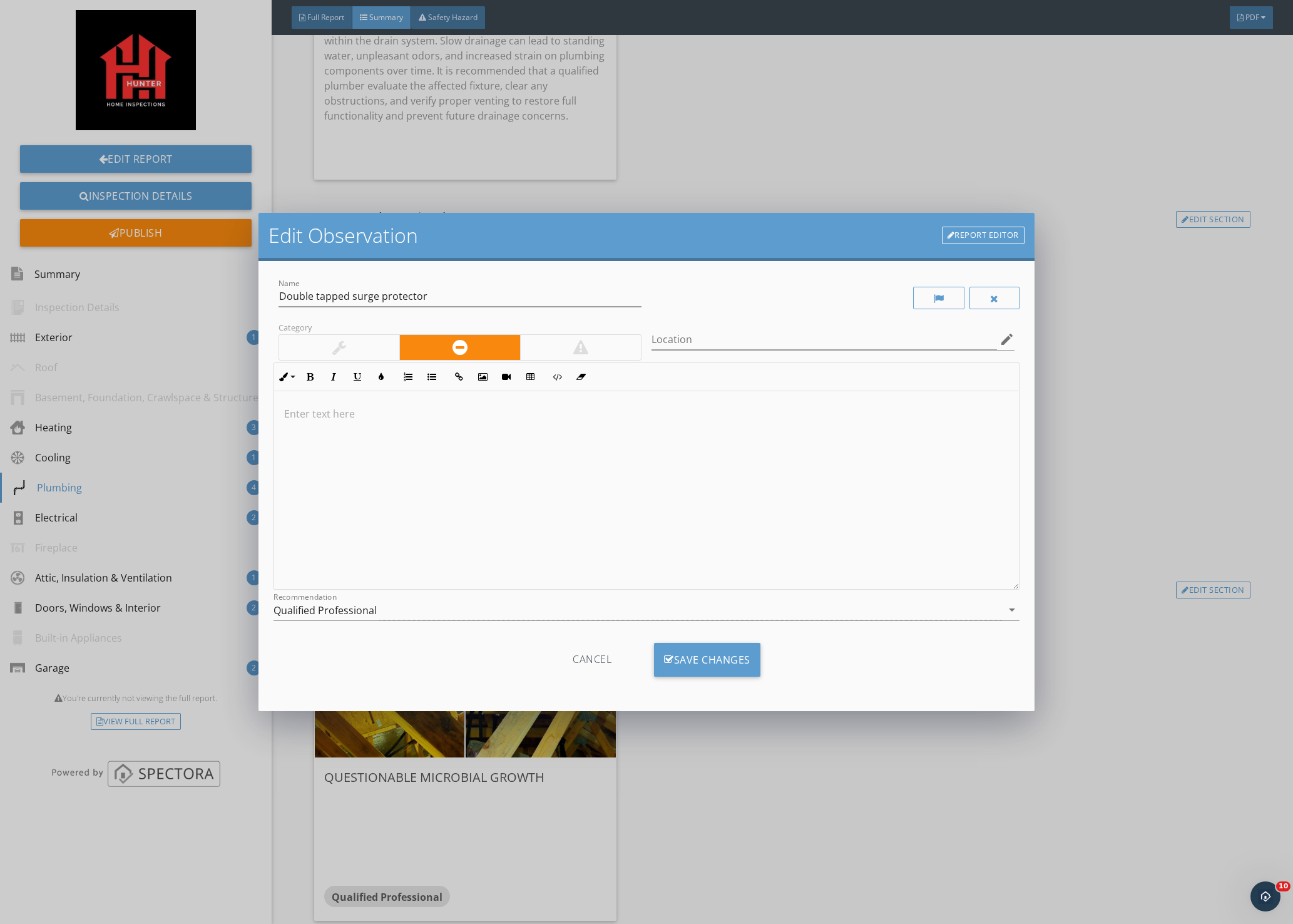
click at [313, 411] on p at bounding box center [646, 414] width 725 height 15
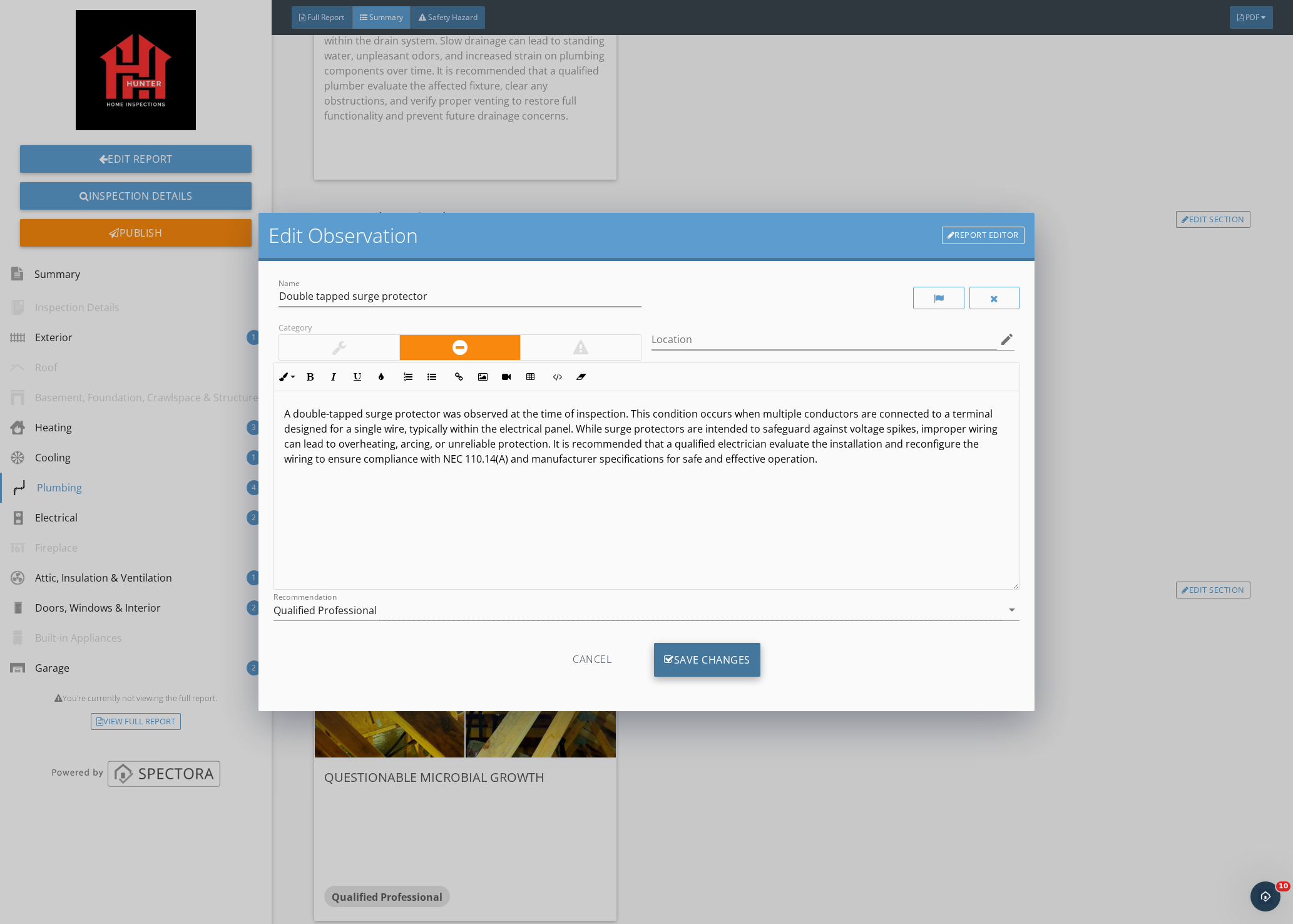
click at [718, 663] on div "Save Changes" at bounding box center [707, 660] width 107 height 34
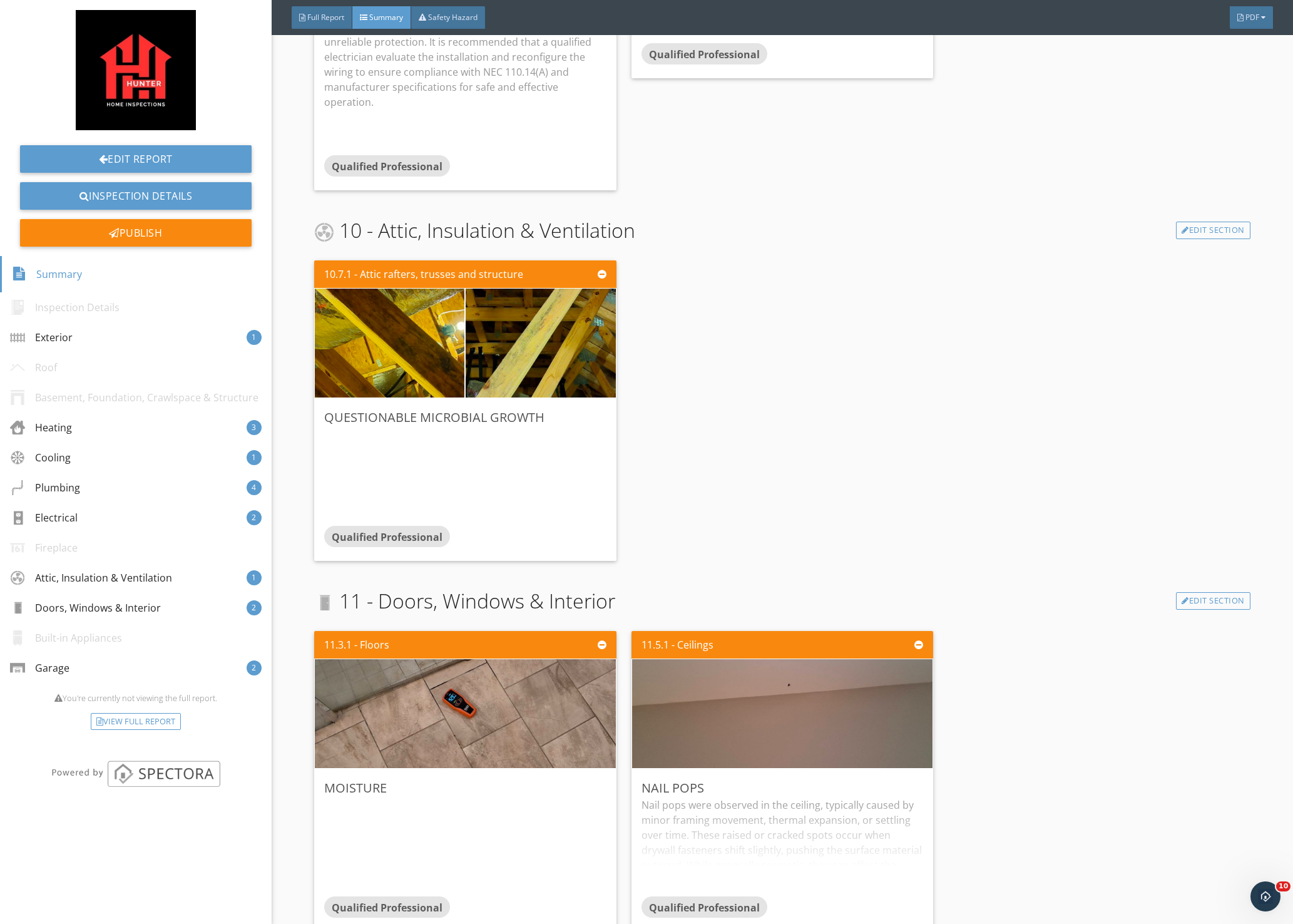
scroll to position [2724, 0]
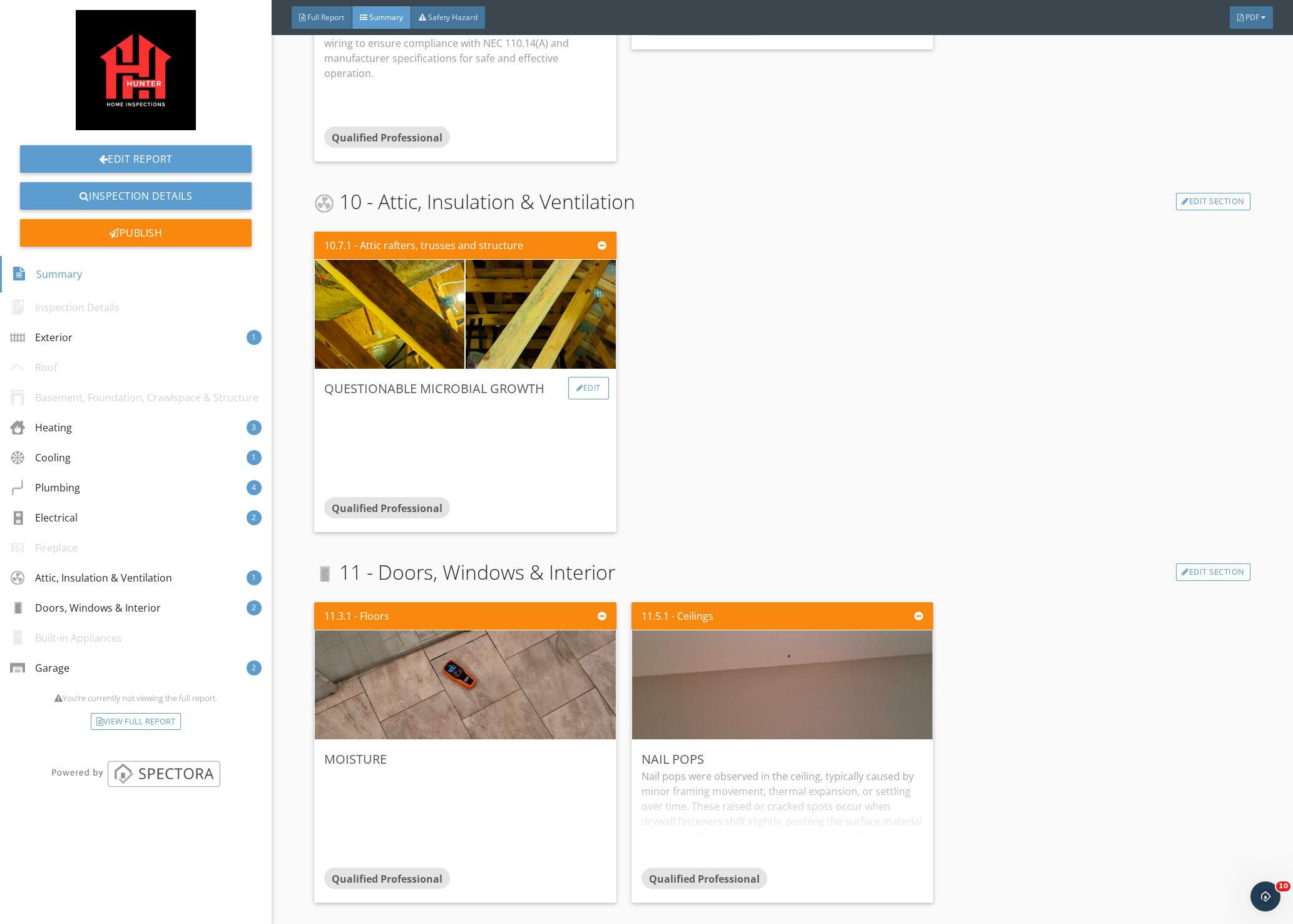
click at [582, 393] on div "Edit" at bounding box center [589, 388] width 41 height 22
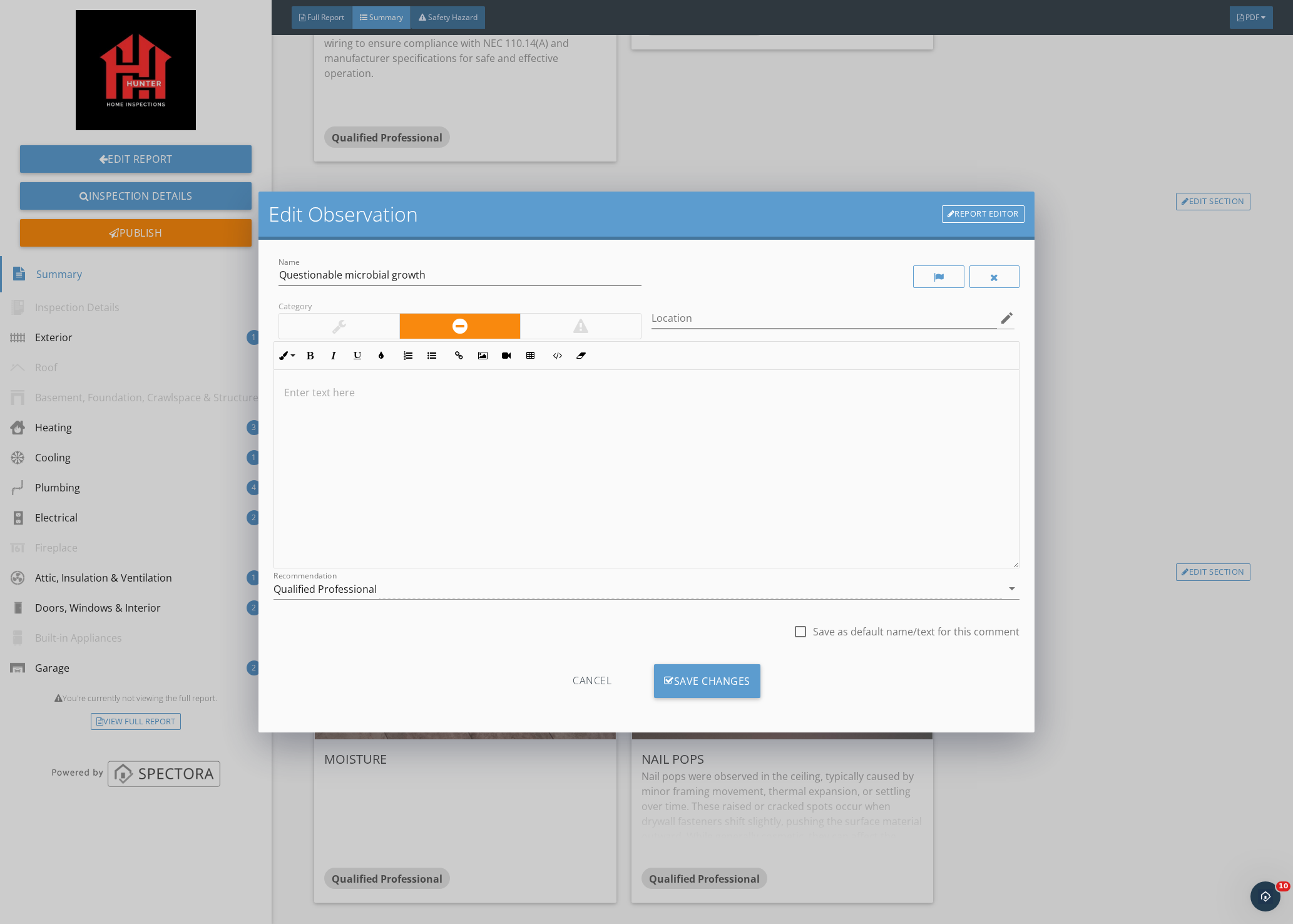
click at [334, 383] on div at bounding box center [646, 469] width 745 height 199
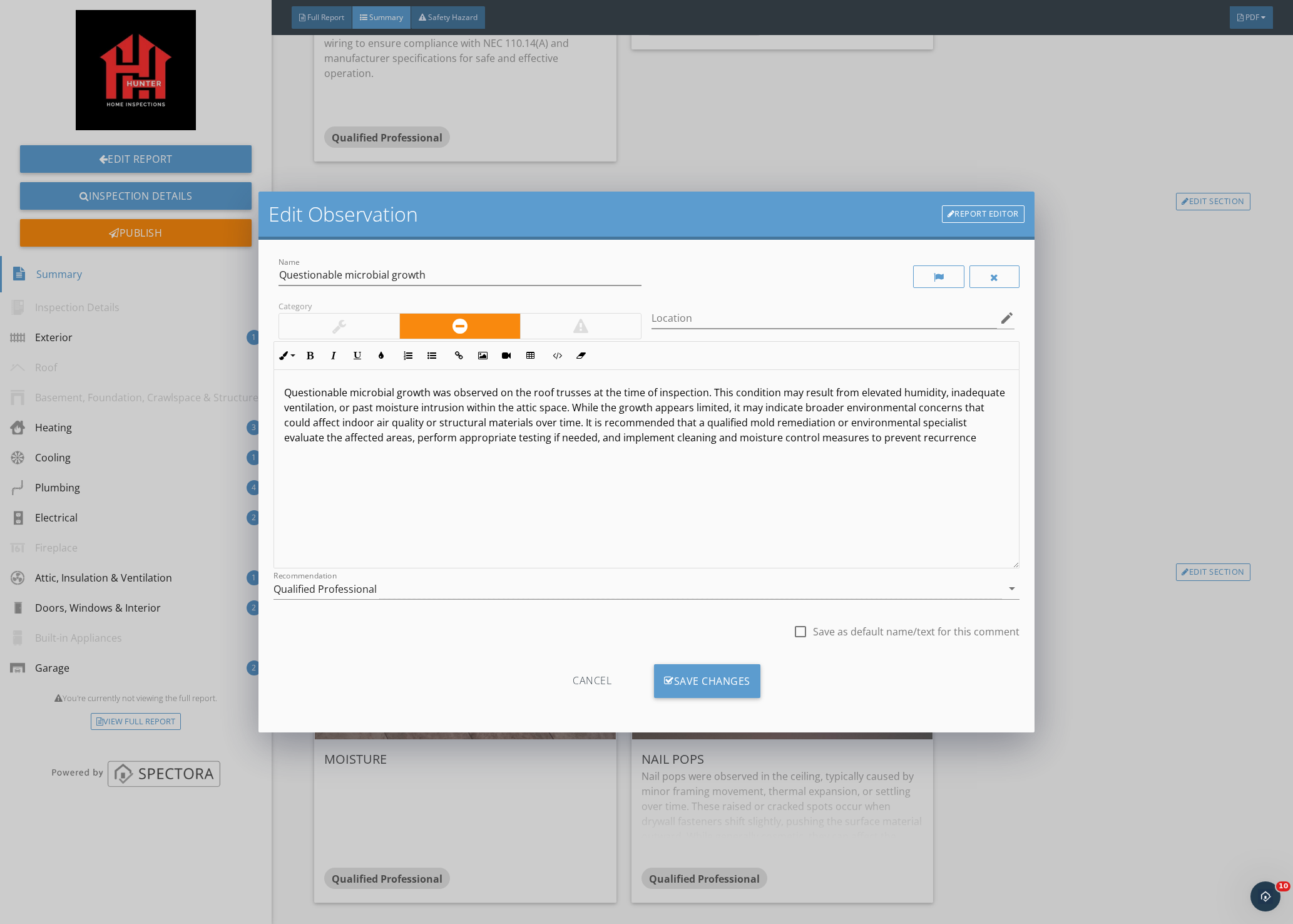
click at [802, 630] on div at bounding box center [801, 632] width 21 height 21
checkbox input "true"
drag, startPoint x: 711, startPoint y: 684, endPoint x: 778, endPoint y: 658, distance: 71.9
click at [711, 683] on div "Save Changes" at bounding box center [707, 681] width 107 height 34
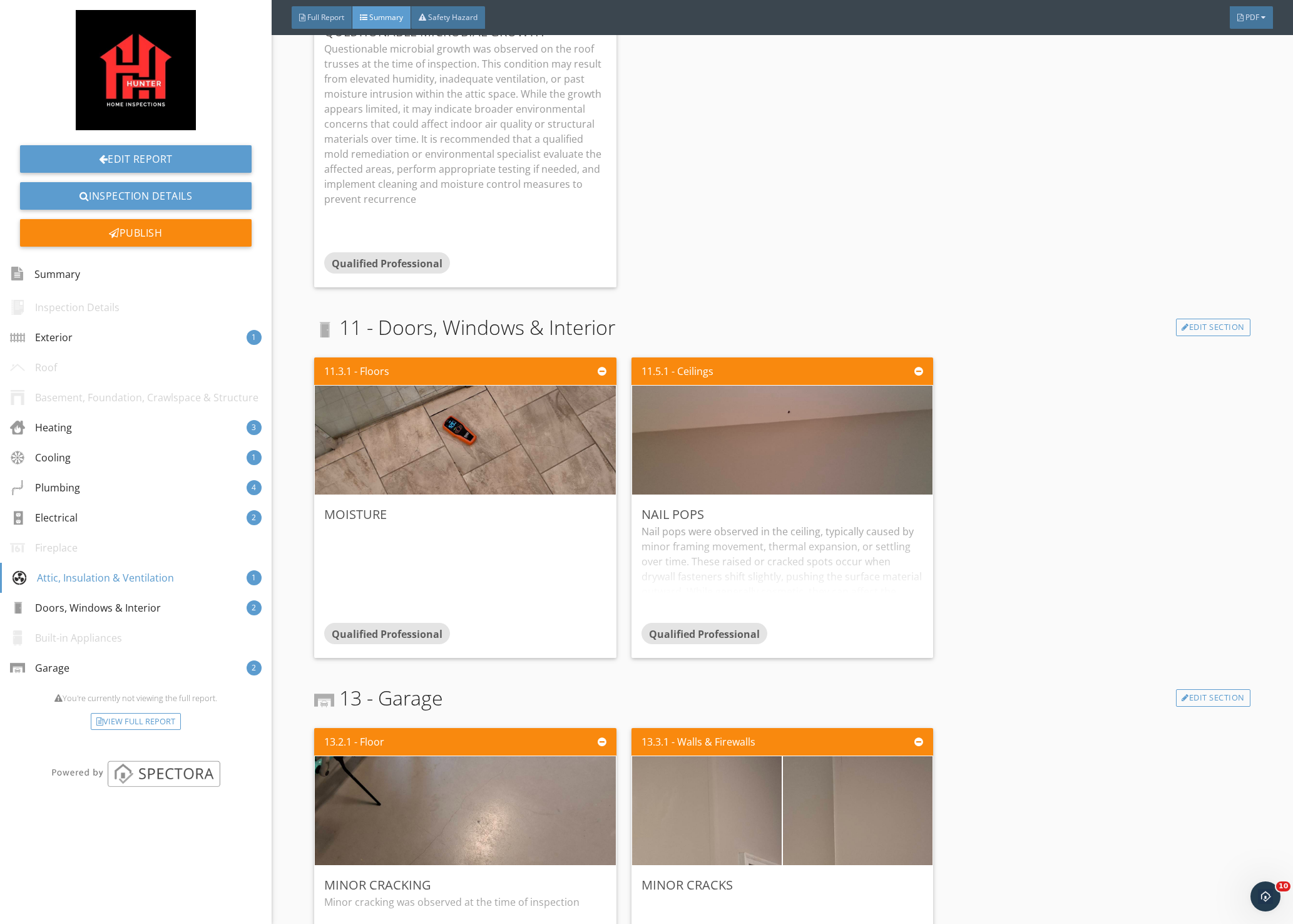
scroll to position [3099, 0]
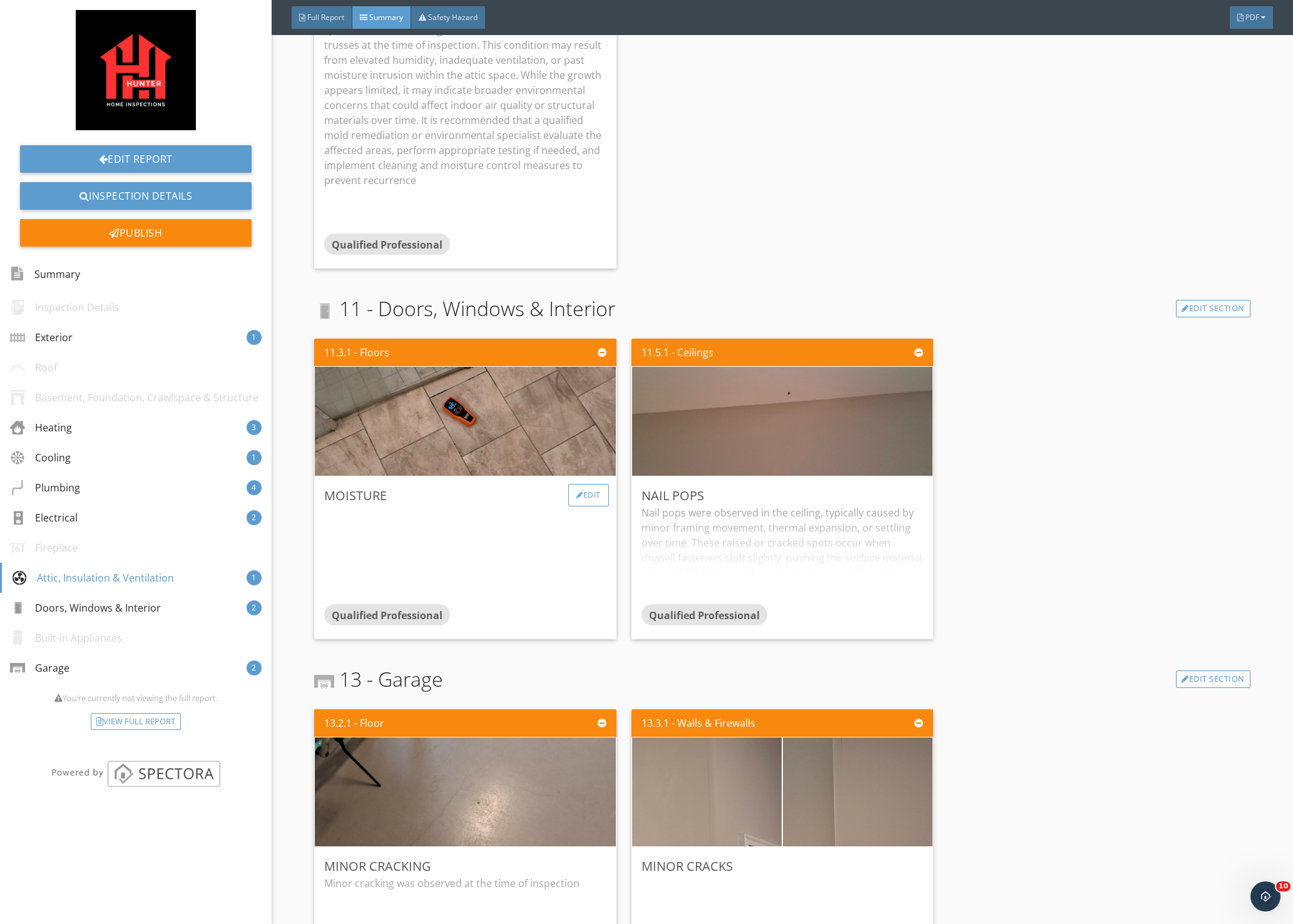
click at [591, 496] on div "Edit" at bounding box center [589, 494] width 41 height 22
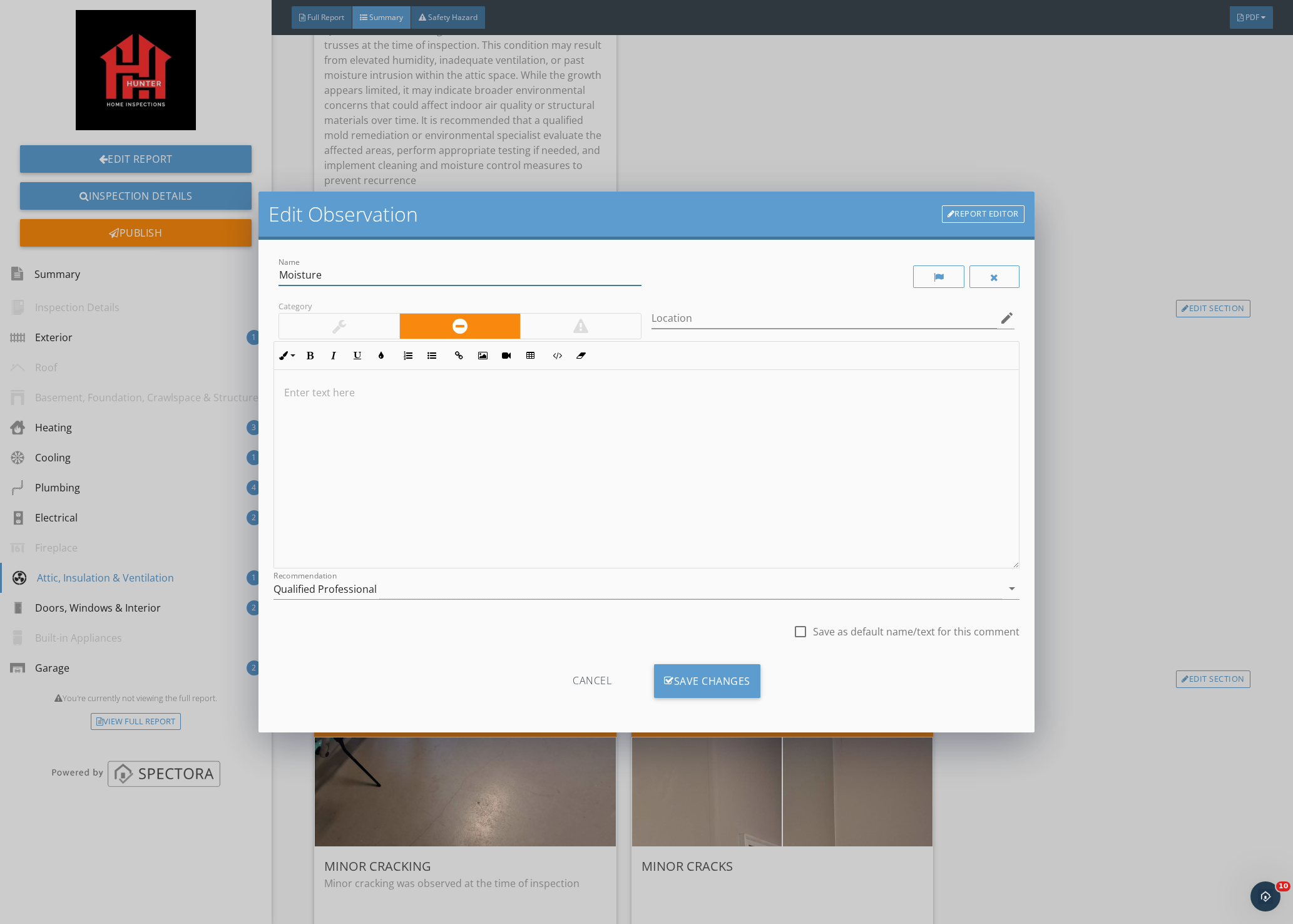
click at [278, 275] on input "Moisture" at bounding box center [460, 274] width 363 height 21
click at [433, 278] on input "potential Moisture" at bounding box center [460, 274] width 363 height 21
click at [1006, 321] on icon "edit" at bounding box center [1007, 318] width 15 height 15
type input "potential Moisture under the floor"
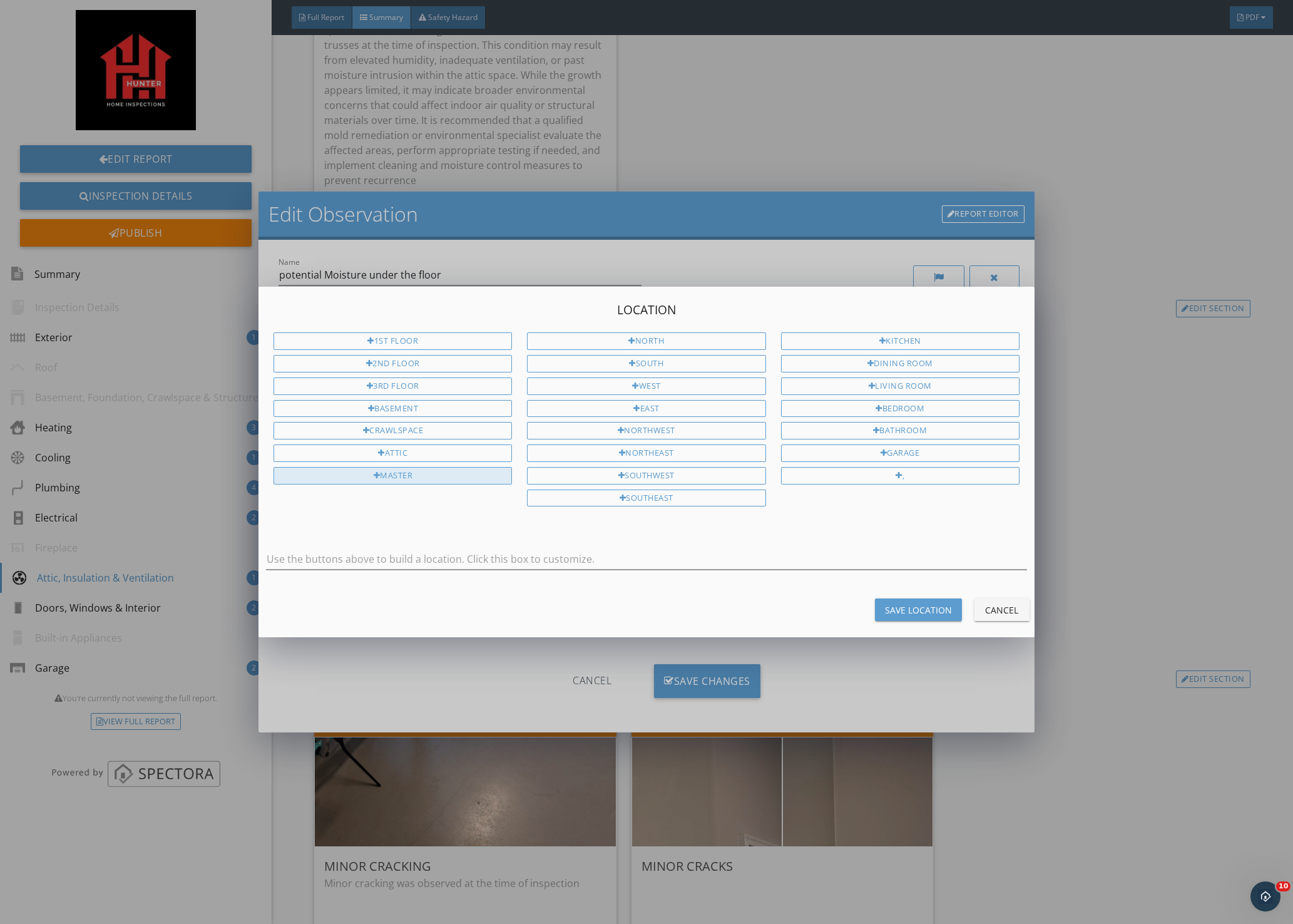
click at [416, 478] on div "Master" at bounding box center [393, 476] width 238 height 17
click at [409, 560] on input "Master" at bounding box center [646, 559] width 762 height 21
type input "Master bathroom"
click at [946, 612] on div "Save Location" at bounding box center [919, 610] width 67 height 13
type input "Master bathroom"
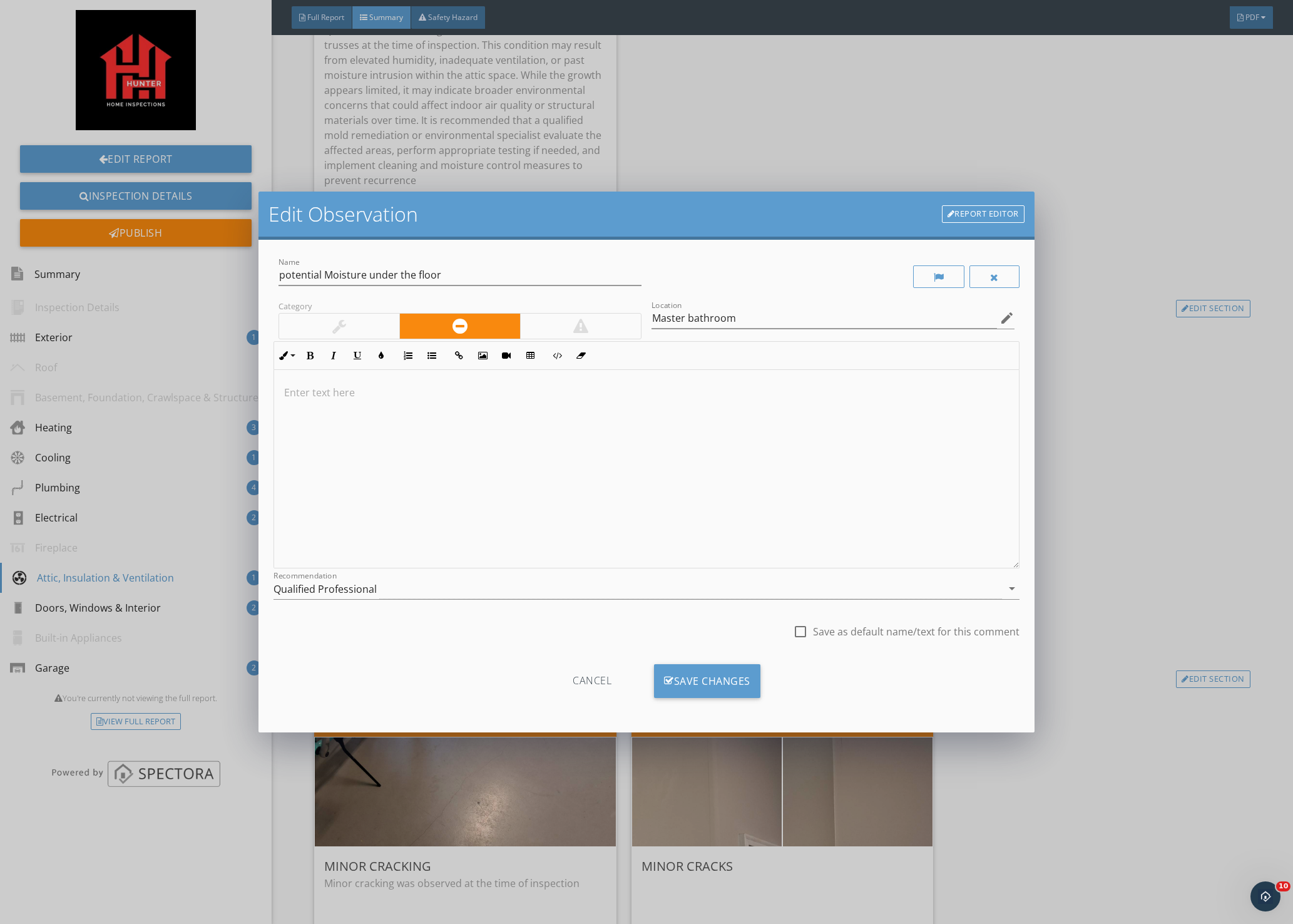
click at [1091, 748] on div "Edit Observation Report Editor Name potential Moisture under the floor Category…" at bounding box center [646, 462] width 1293 height 924
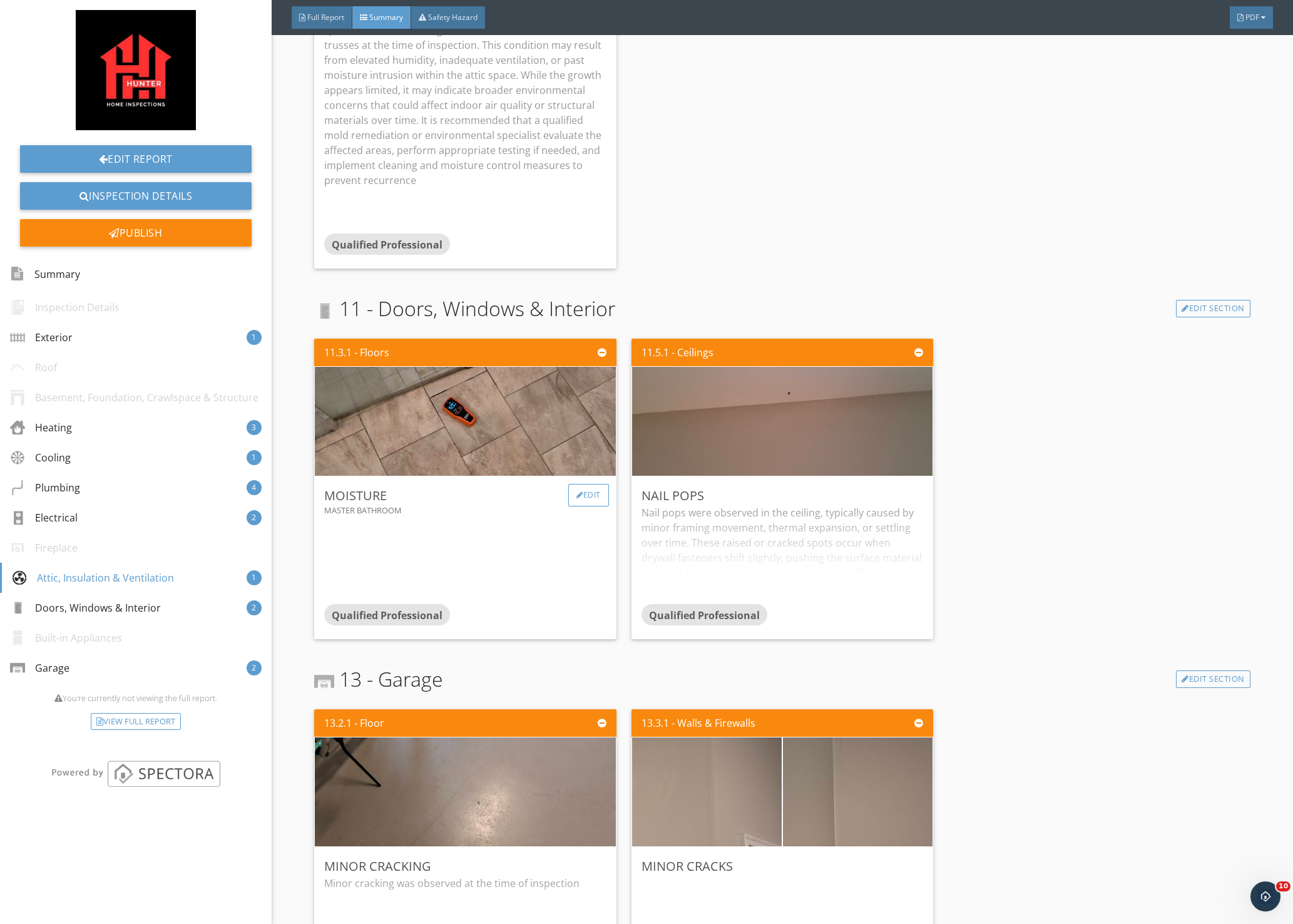
click at [585, 494] on div "Edit" at bounding box center [589, 494] width 41 height 22
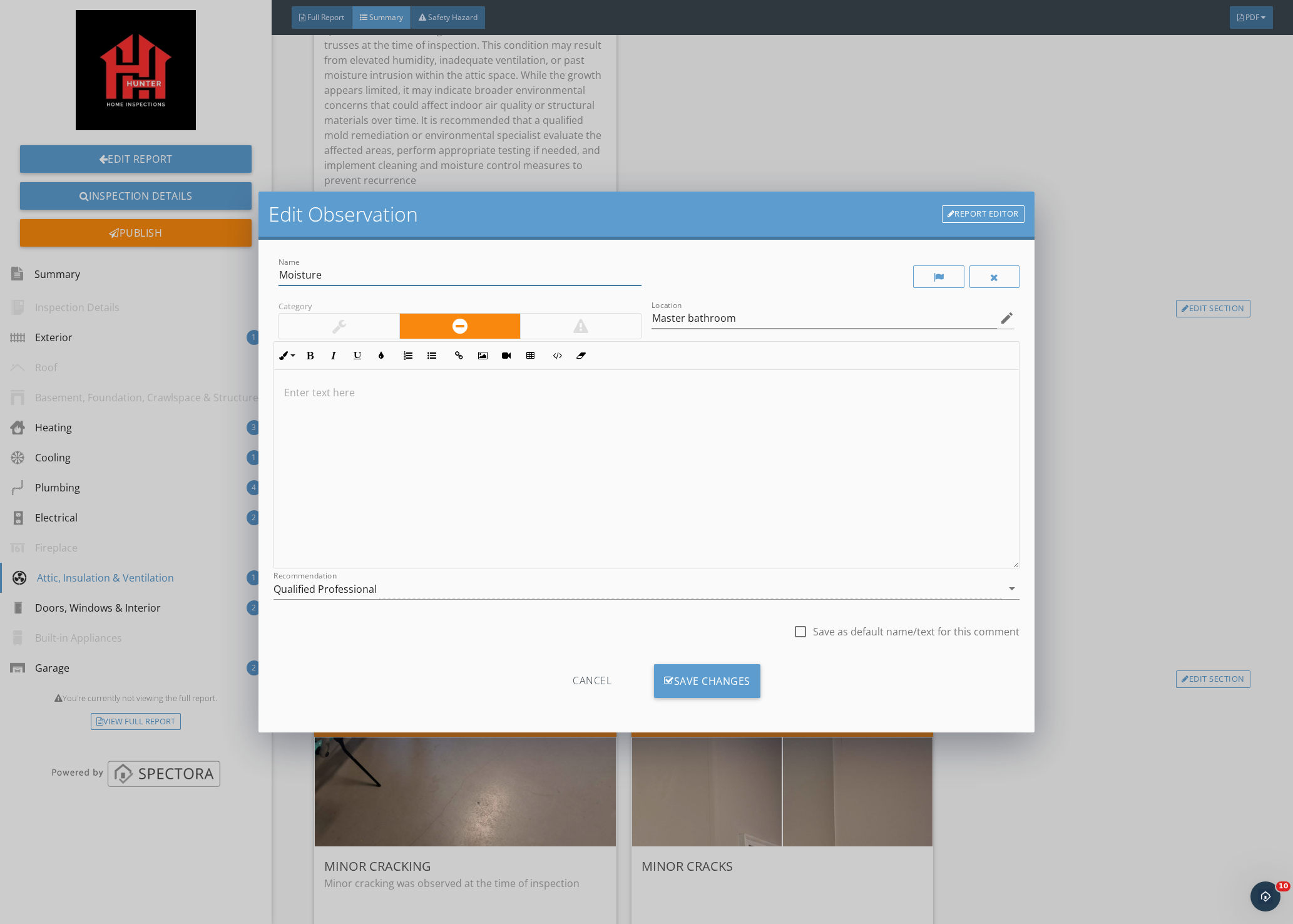
click at [280, 275] on input "Moisture" at bounding box center [460, 274] width 363 height 21
type input "potential Moisture"
click at [364, 397] on p at bounding box center [646, 393] width 725 height 15
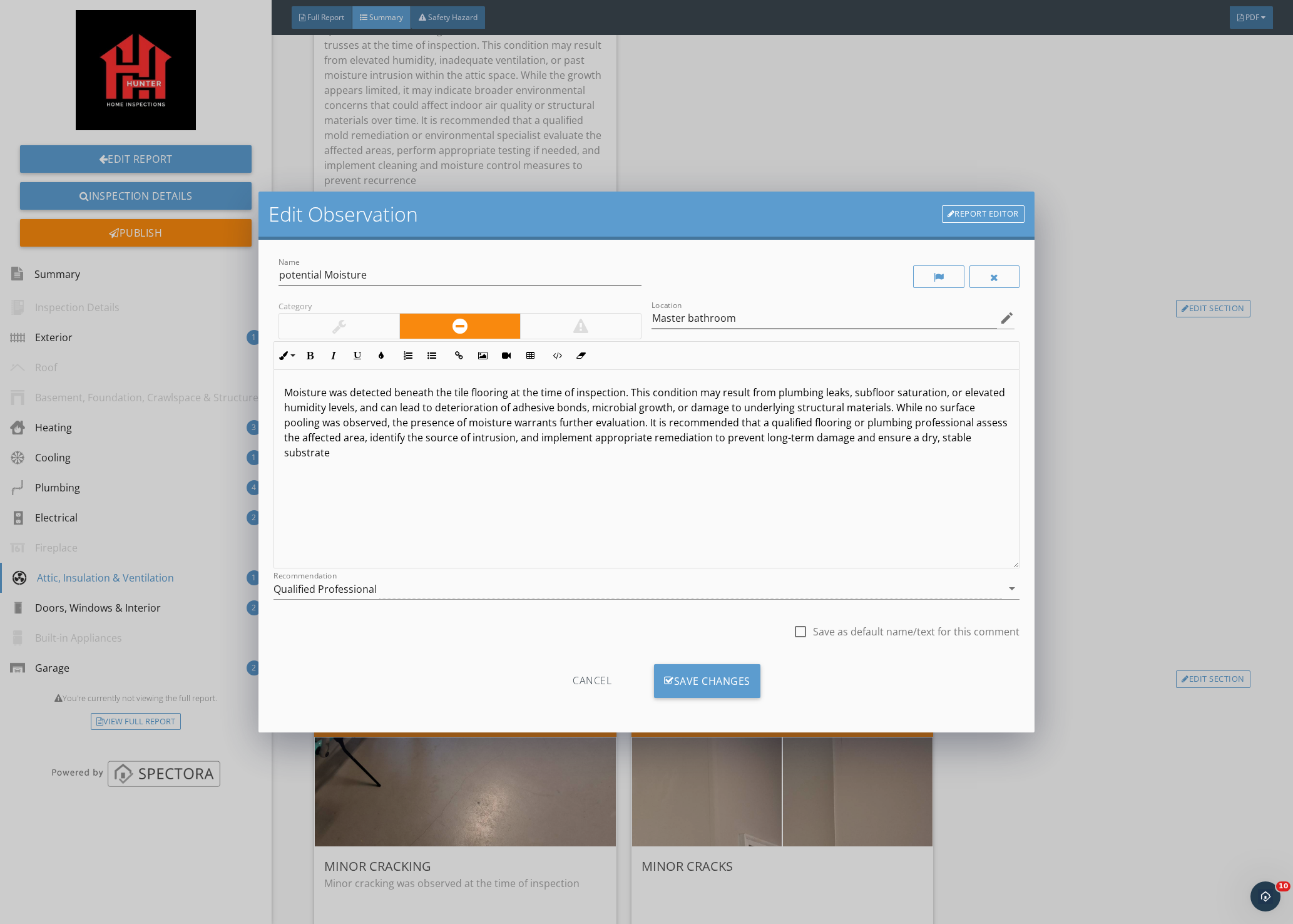
click at [805, 632] on div at bounding box center [801, 632] width 21 height 21
checkbox input "true"
click at [732, 676] on div "Save Changes" at bounding box center [707, 681] width 107 height 34
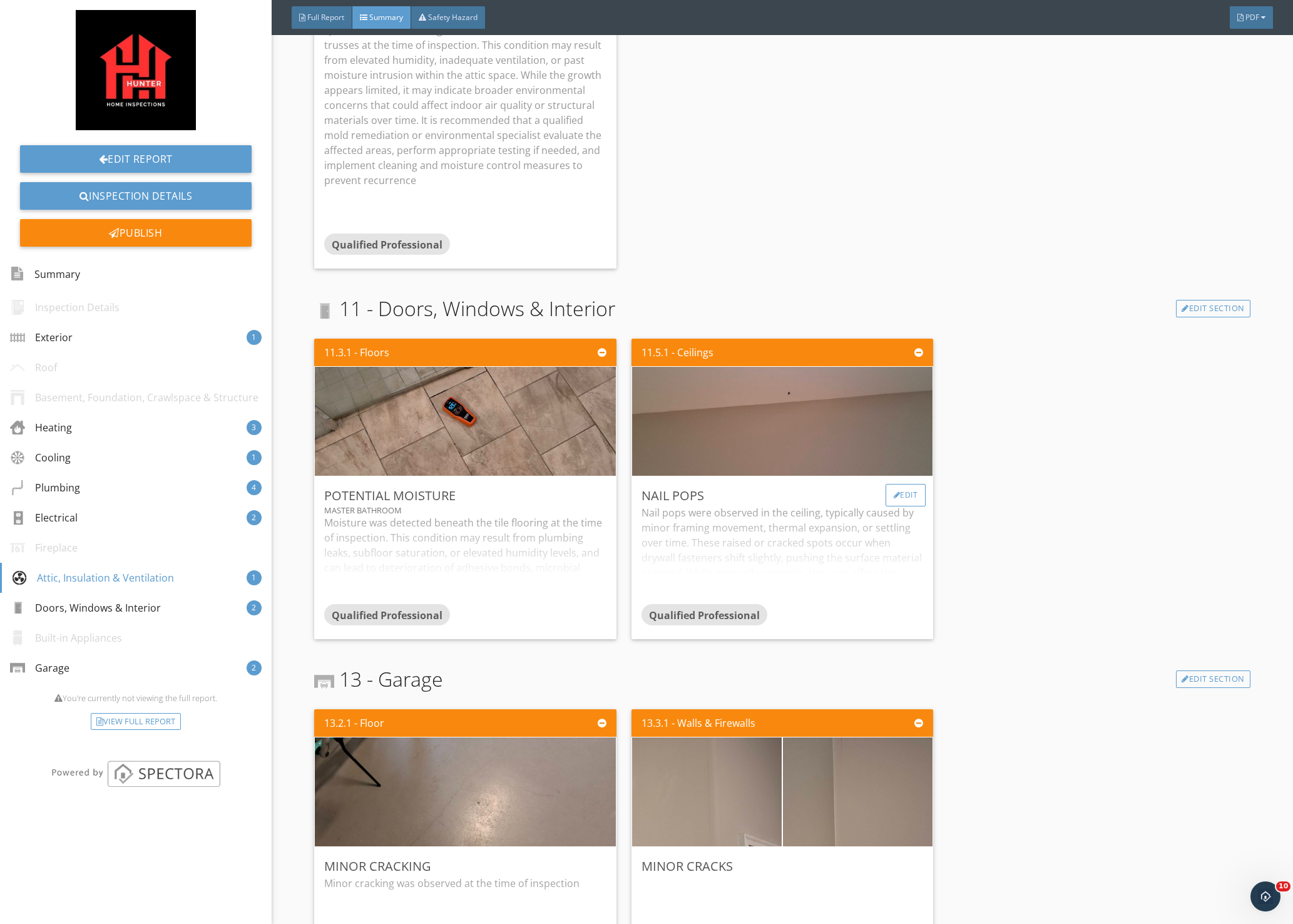
click at [908, 494] on div "Edit" at bounding box center [906, 494] width 41 height 22
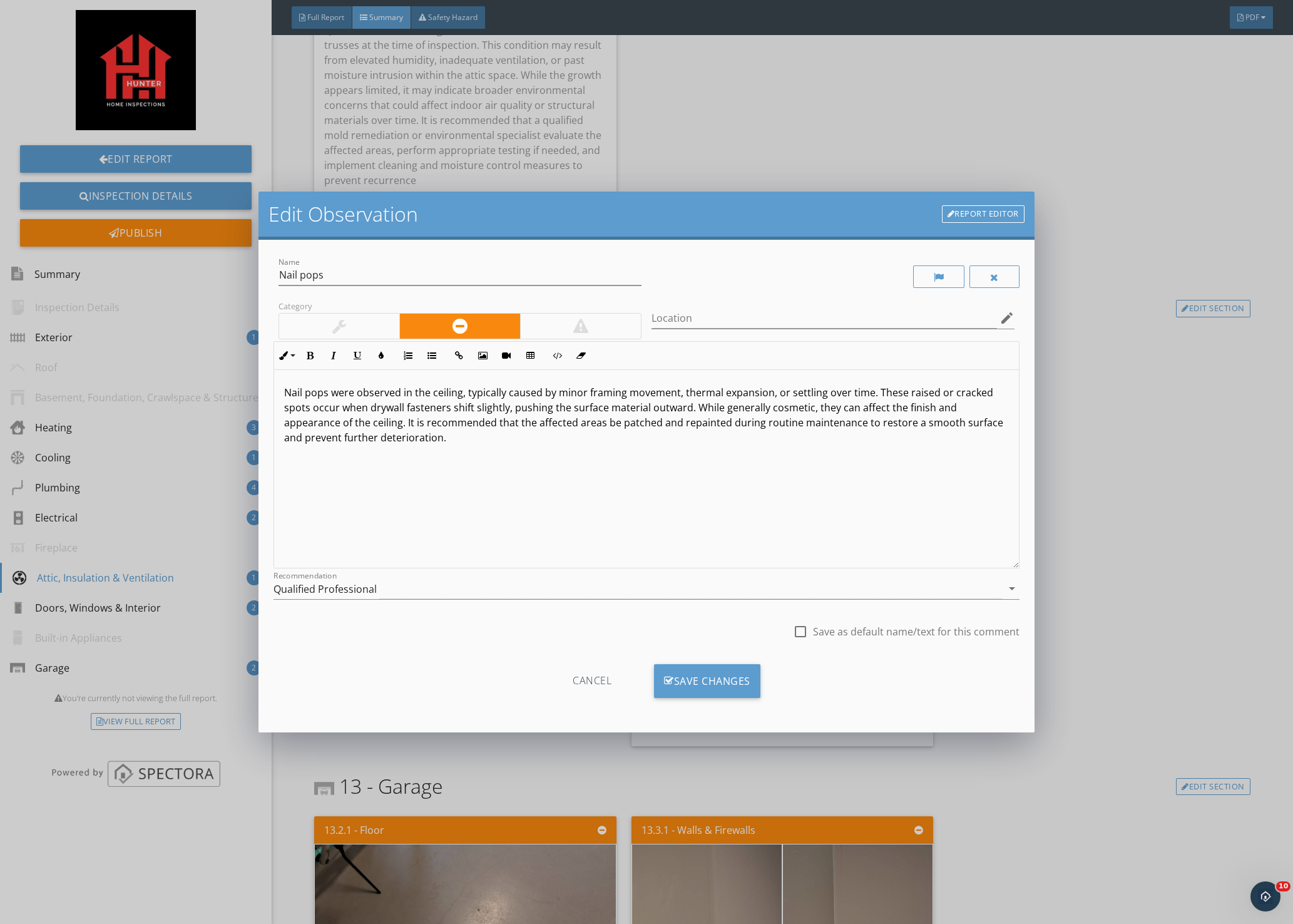
click at [329, 325] on div at bounding box center [339, 326] width 120 height 25
click at [706, 684] on div "Save Changes" at bounding box center [707, 681] width 107 height 34
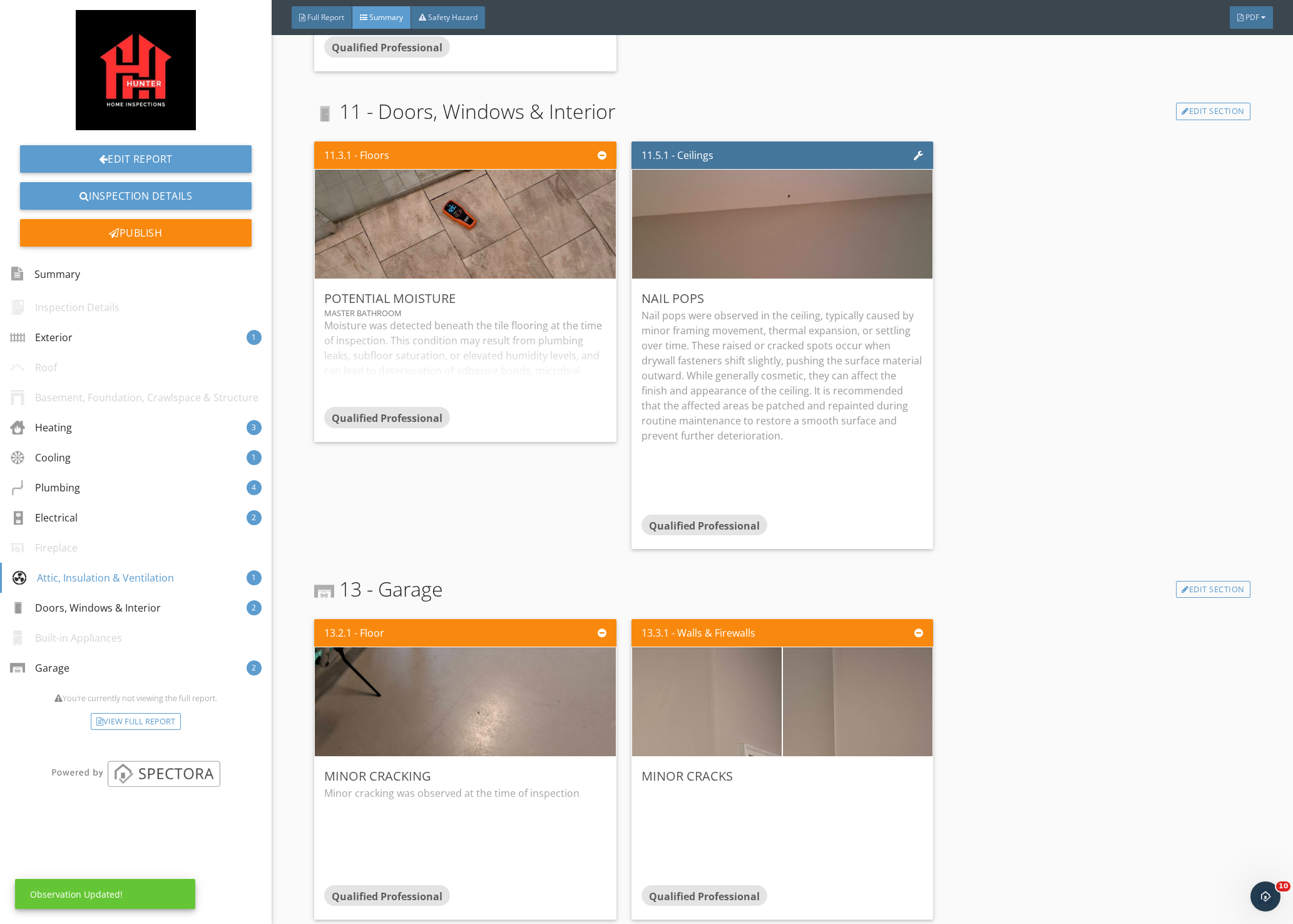
scroll to position [3306, 0]
click at [577, 771] on div at bounding box center [580, 775] width 7 height 7
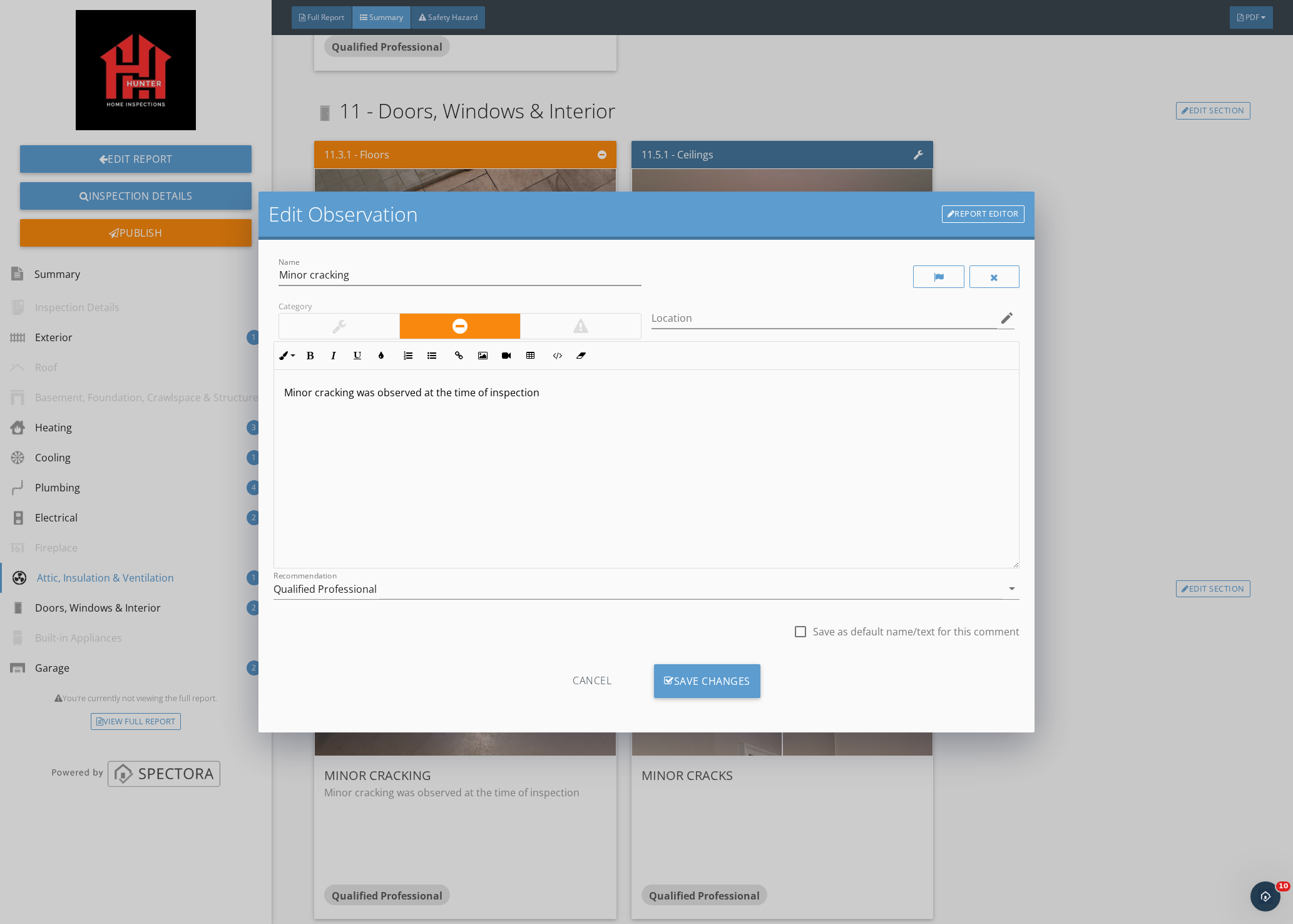
click at [317, 330] on div at bounding box center [339, 326] width 120 height 25
click at [696, 683] on div "Save Changes" at bounding box center [707, 681] width 107 height 34
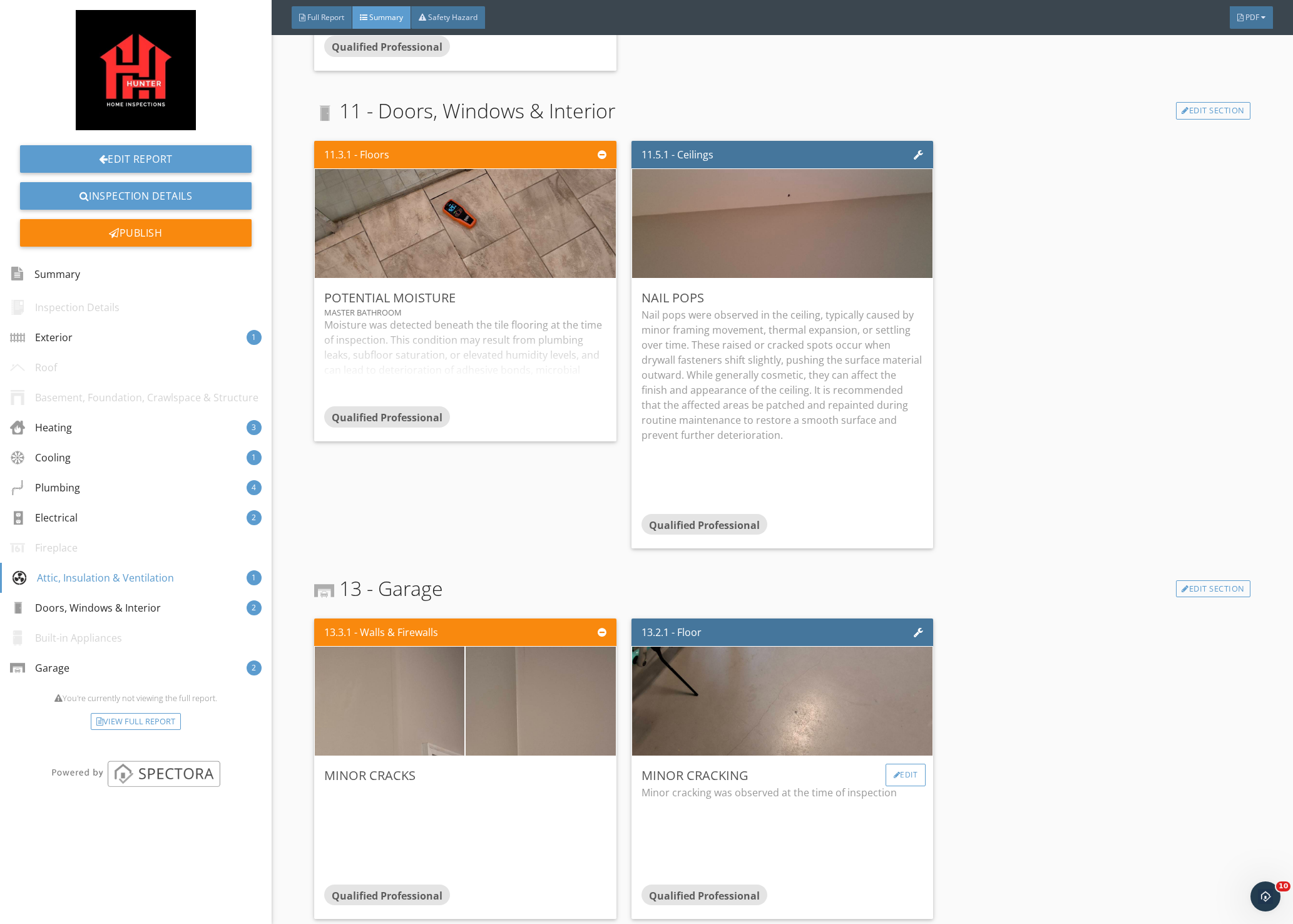
click at [904, 765] on div "Edit" at bounding box center [906, 775] width 41 height 22
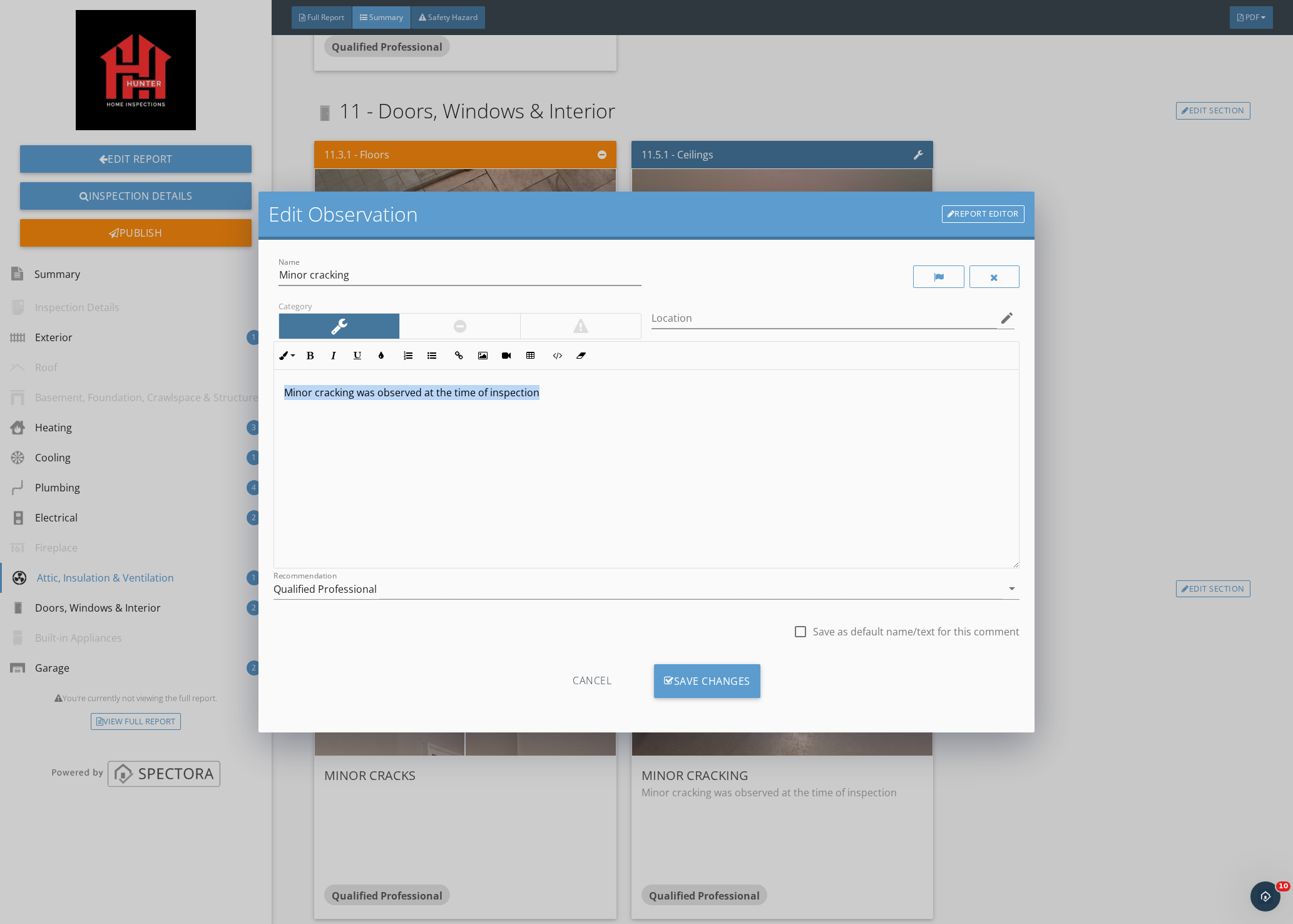
drag, startPoint x: 523, startPoint y: 391, endPoint x: 192, endPoint y: 395, distance: 331.0
click at [192, 395] on div "Edit Observation Report Editor Name Minor cracking Category Location edit Inlin…" at bounding box center [646, 462] width 1293 height 924
click at [384, 392] on p at bounding box center [646, 393] width 725 height 15
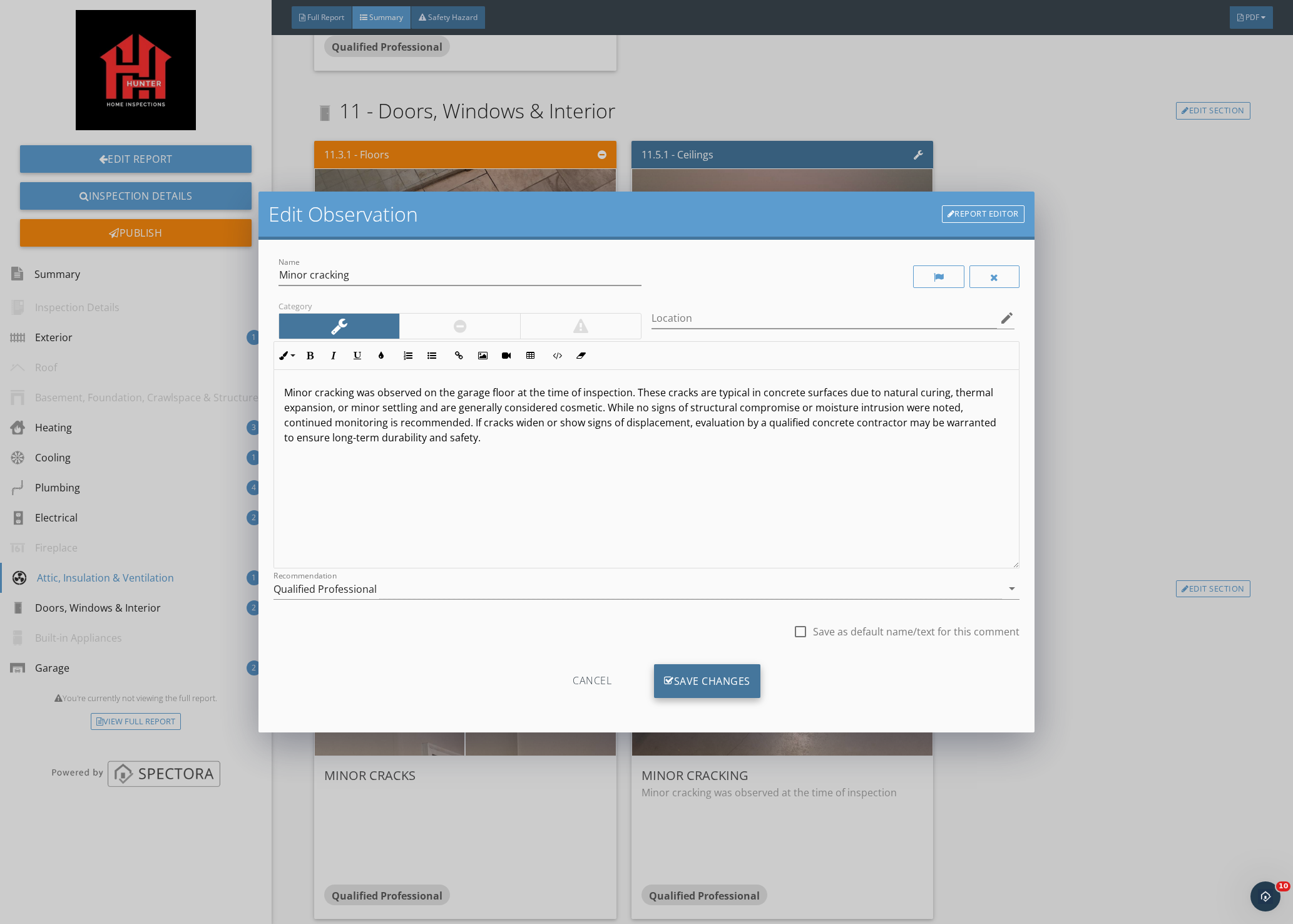
click at [691, 679] on div "Save Changes" at bounding box center [707, 681] width 107 height 34
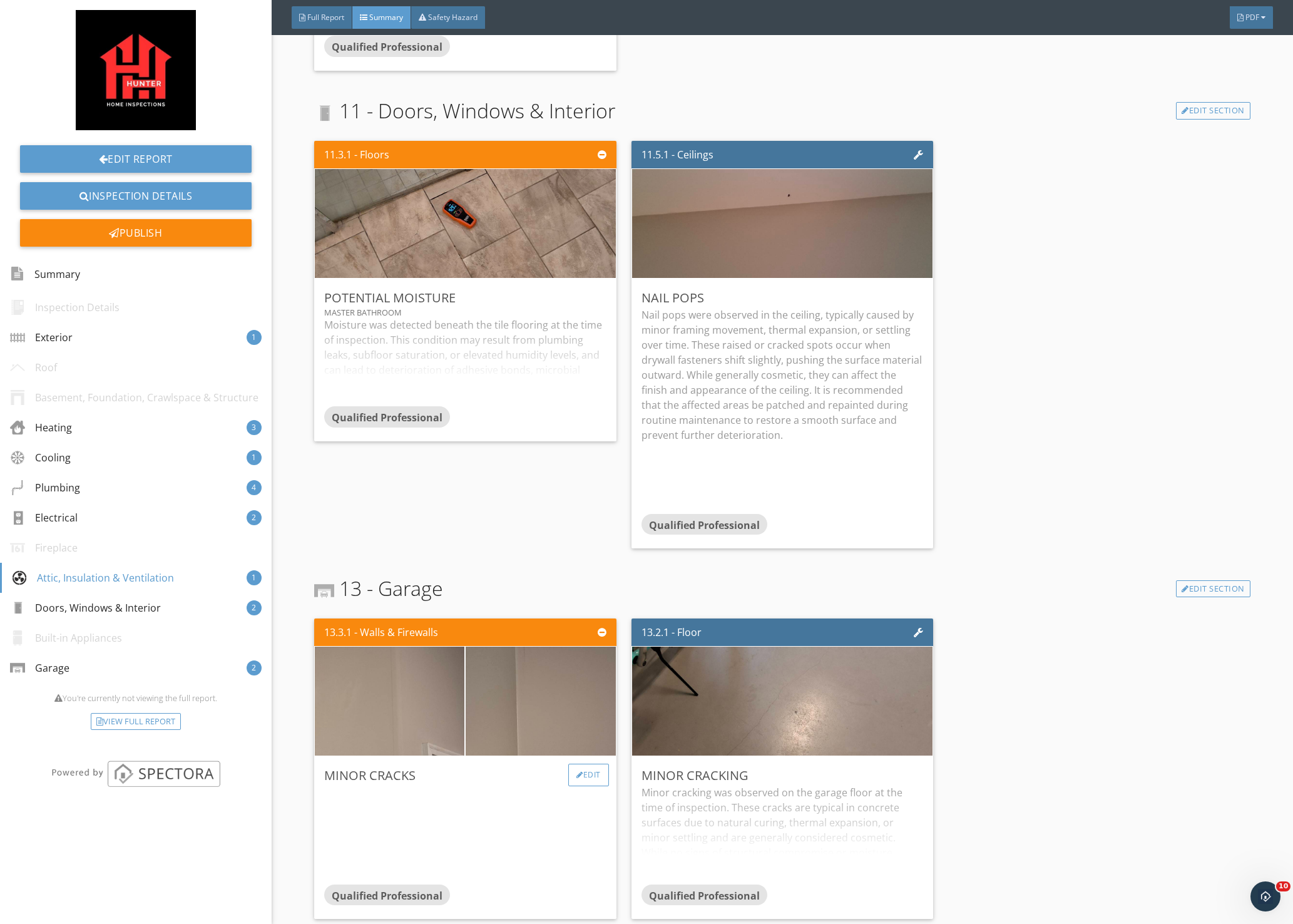
click at [586, 766] on div "Edit" at bounding box center [589, 775] width 41 height 22
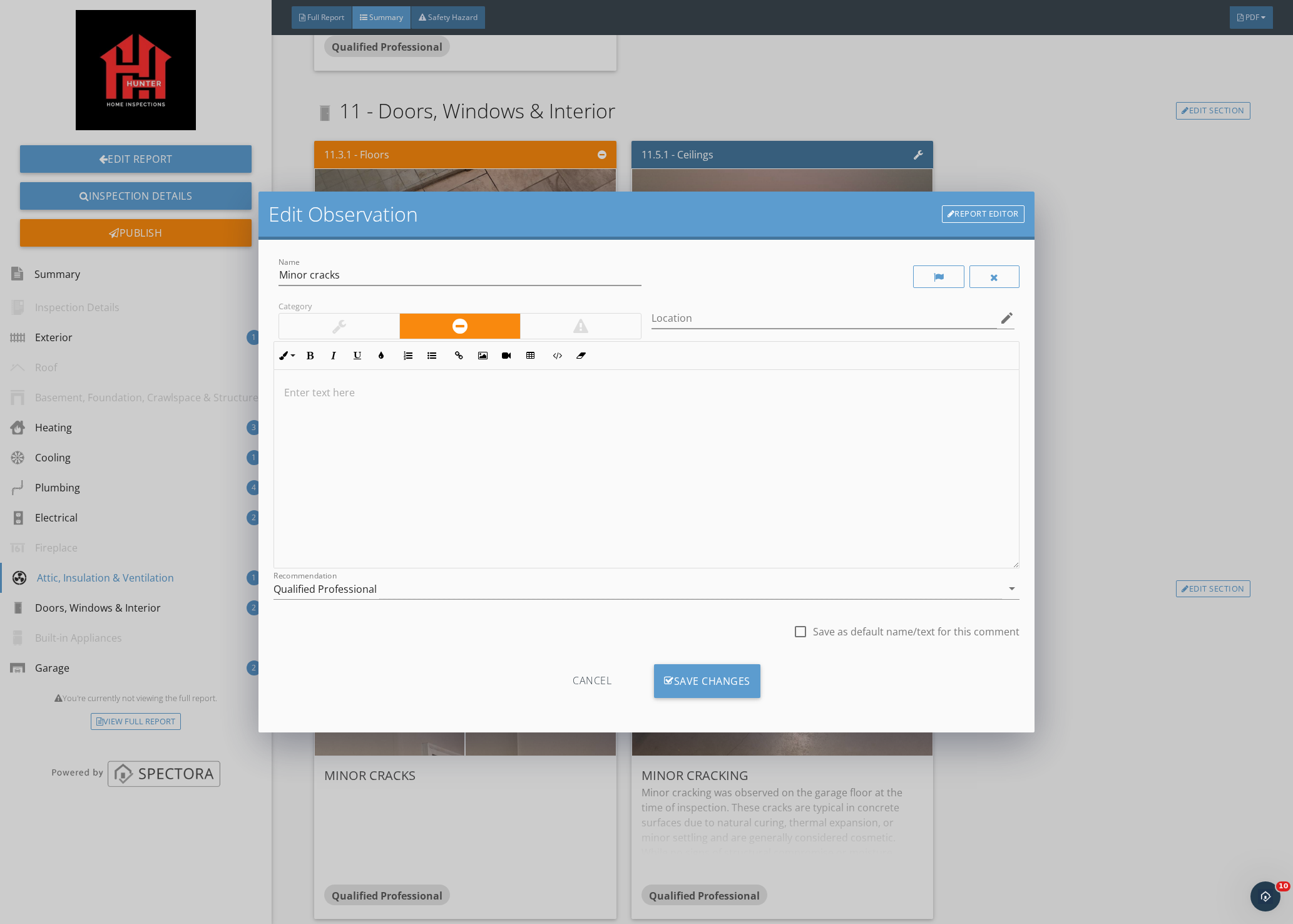
click at [391, 391] on p at bounding box center [646, 393] width 725 height 15
click at [383, 393] on p at bounding box center [646, 393] width 725 height 15
click at [430, 396] on p at bounding box center [646, 393] width 725 height 15
click at [371, 395] on p at bounding box center [646, 393] width 725 height 15
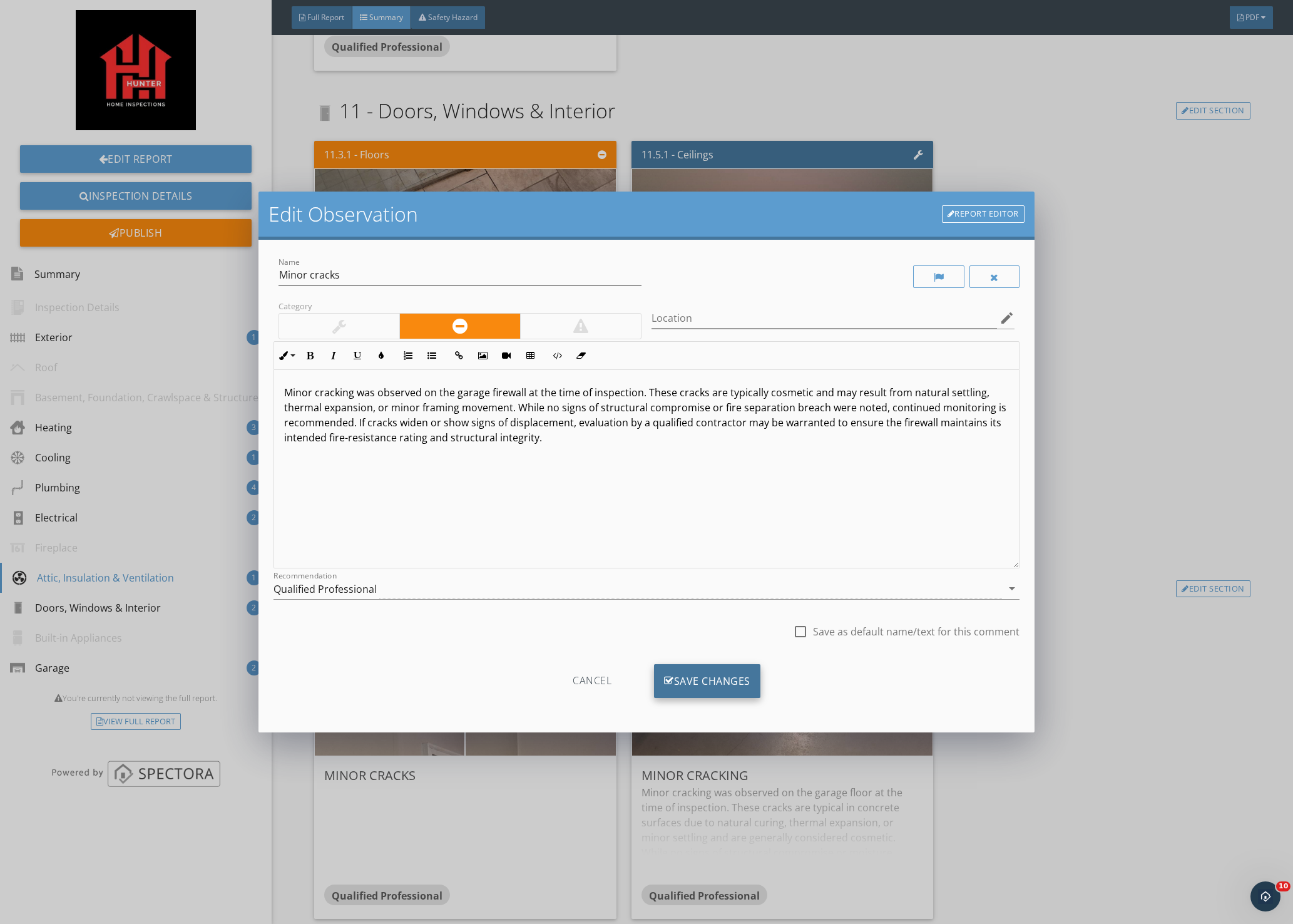
click at [693, 680] on div "Save Changes" at bounding box center [707, 681] width 107 height 34
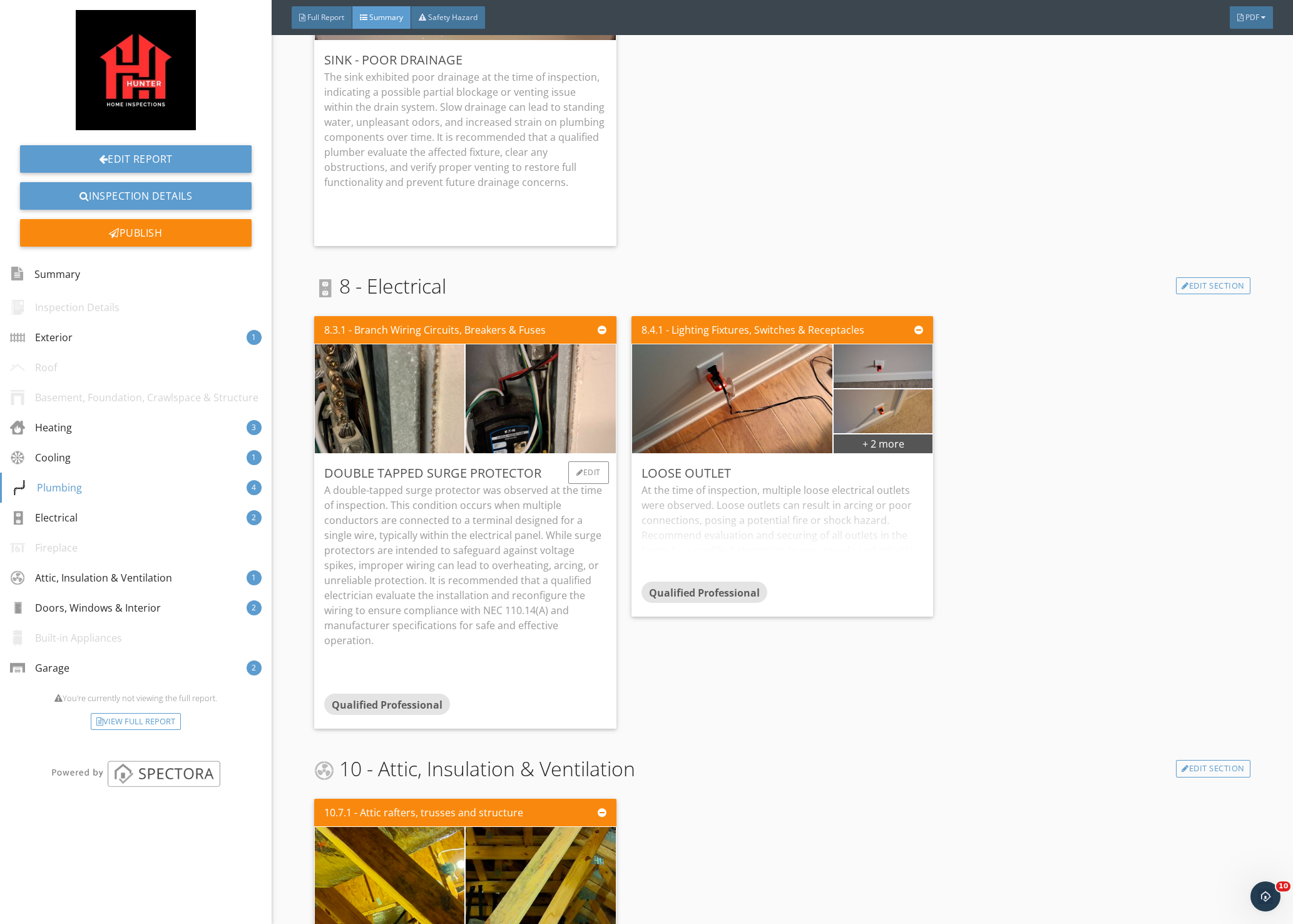
scroll to position [2190, 0]
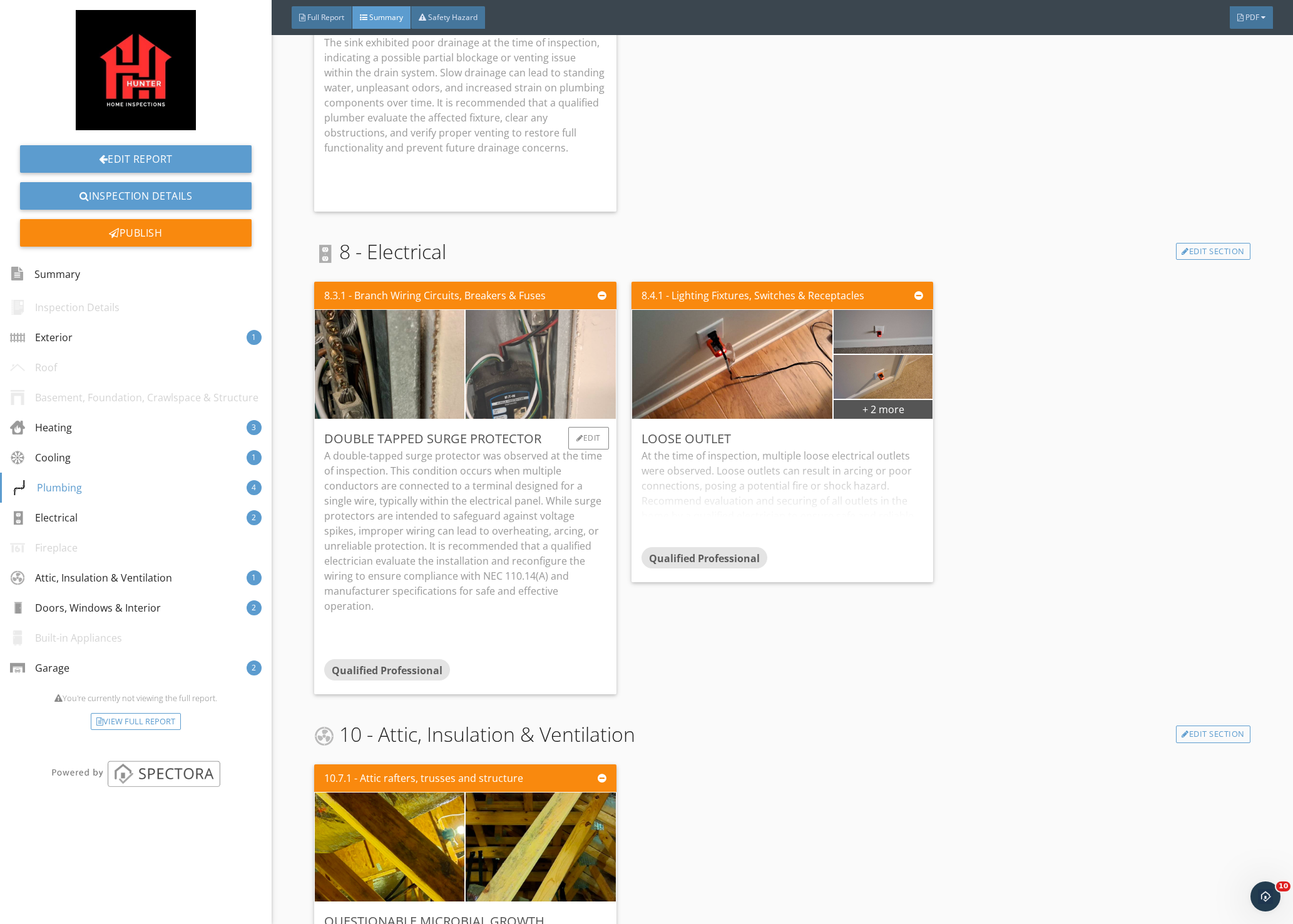
click at [552, 386] on img at bounding box center [541, 364] width 363 height 273
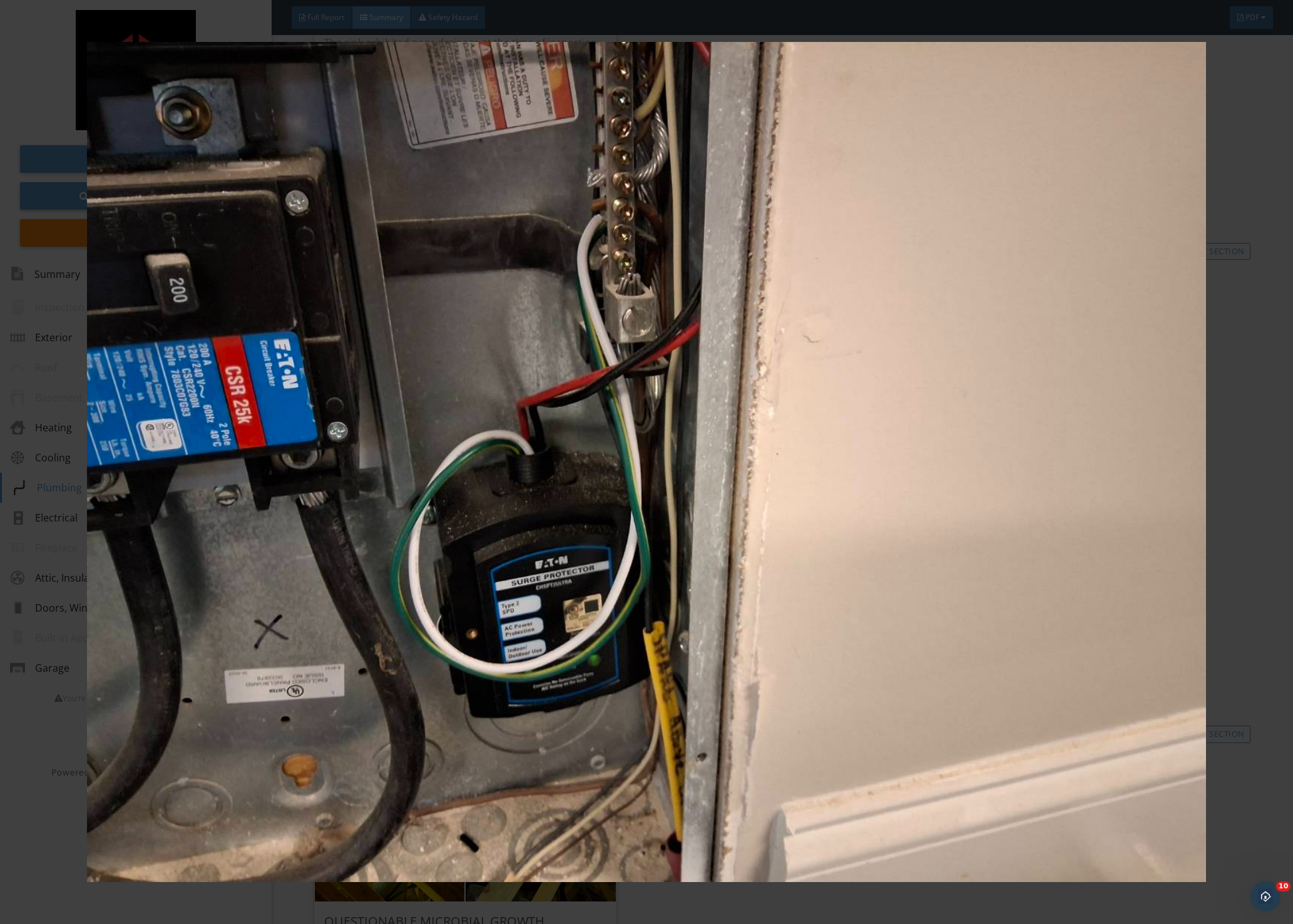
click at [1259, 370] on div at bounding box center [646, 462] width 1293 height 924
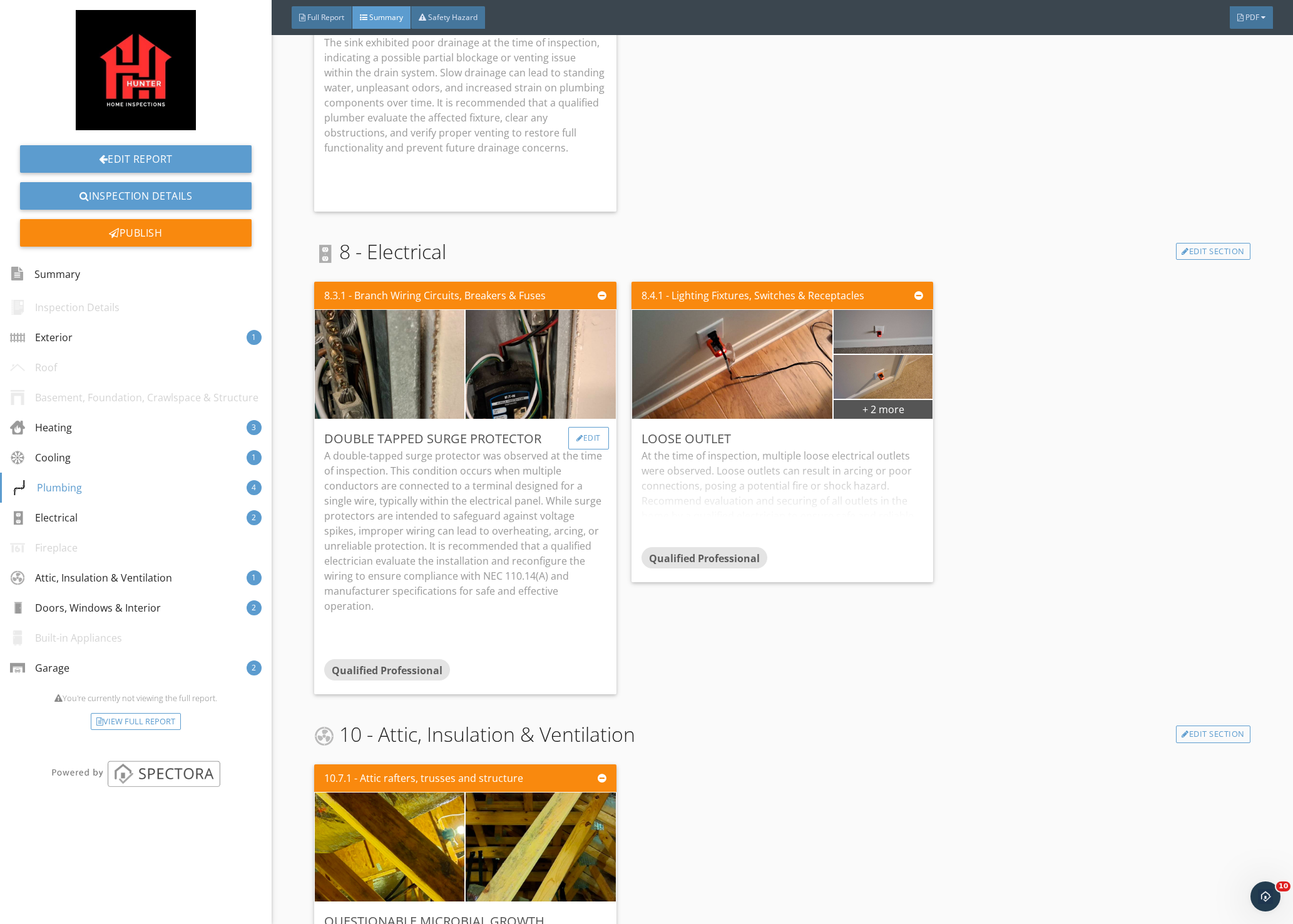
click at [587, 436] on div "Edit" at bounding box center [589, 438] width 41 height 22
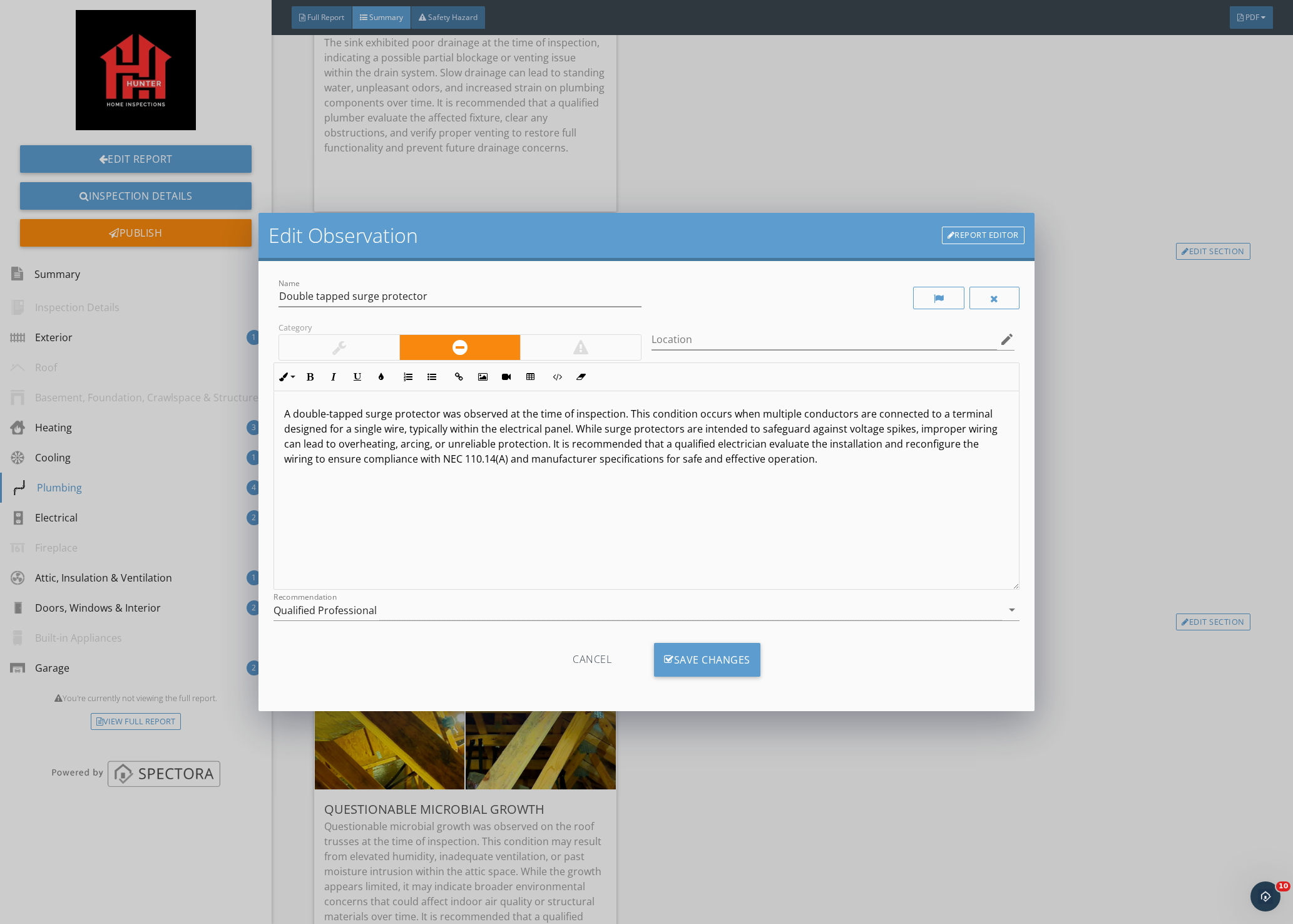
click at [352, 349] on div at bounding box center [339, 347] width 120 height 25
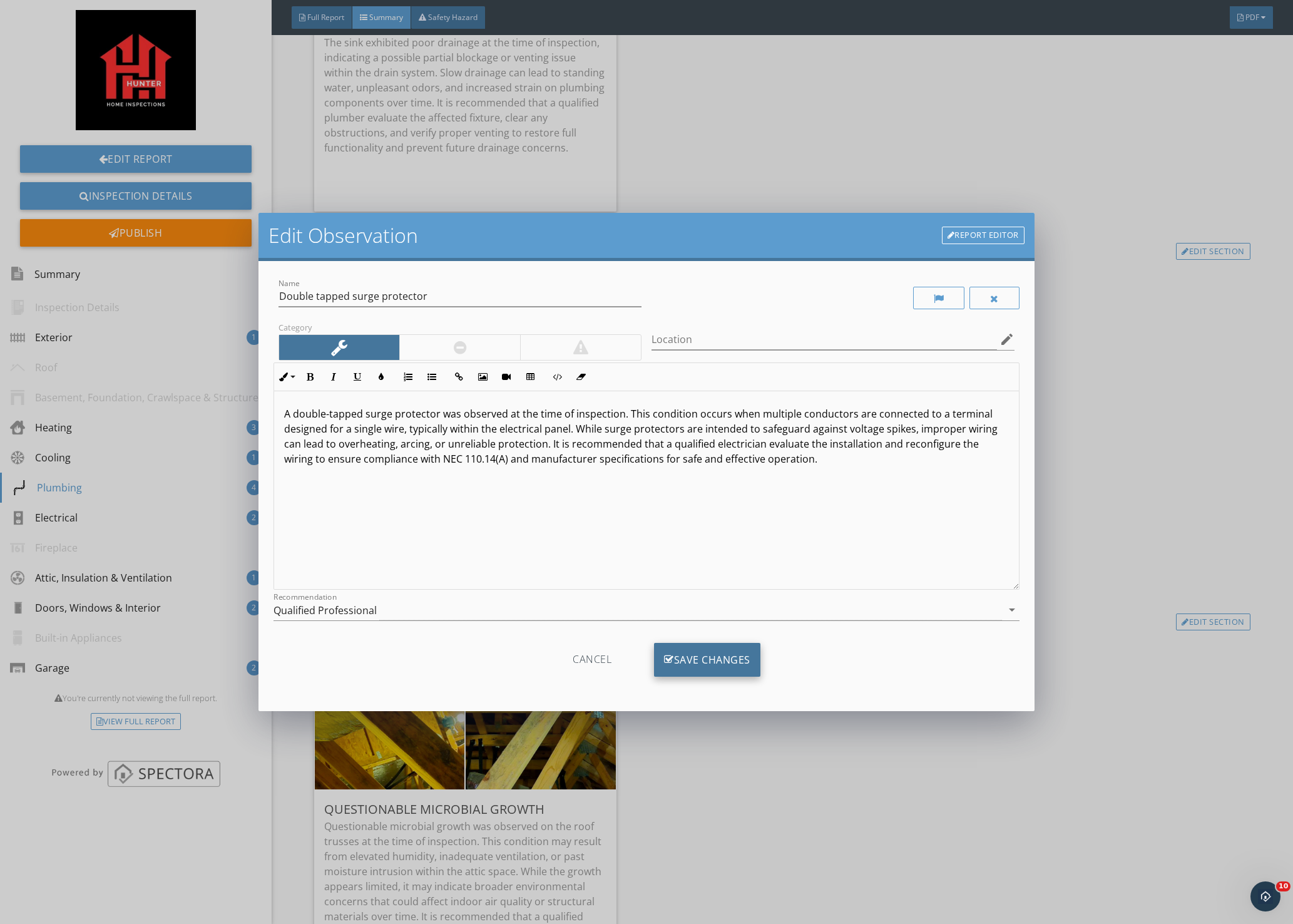
click at [719, 654] on div "Save Changes" at bounding box center [707, 660] width 107 height 34
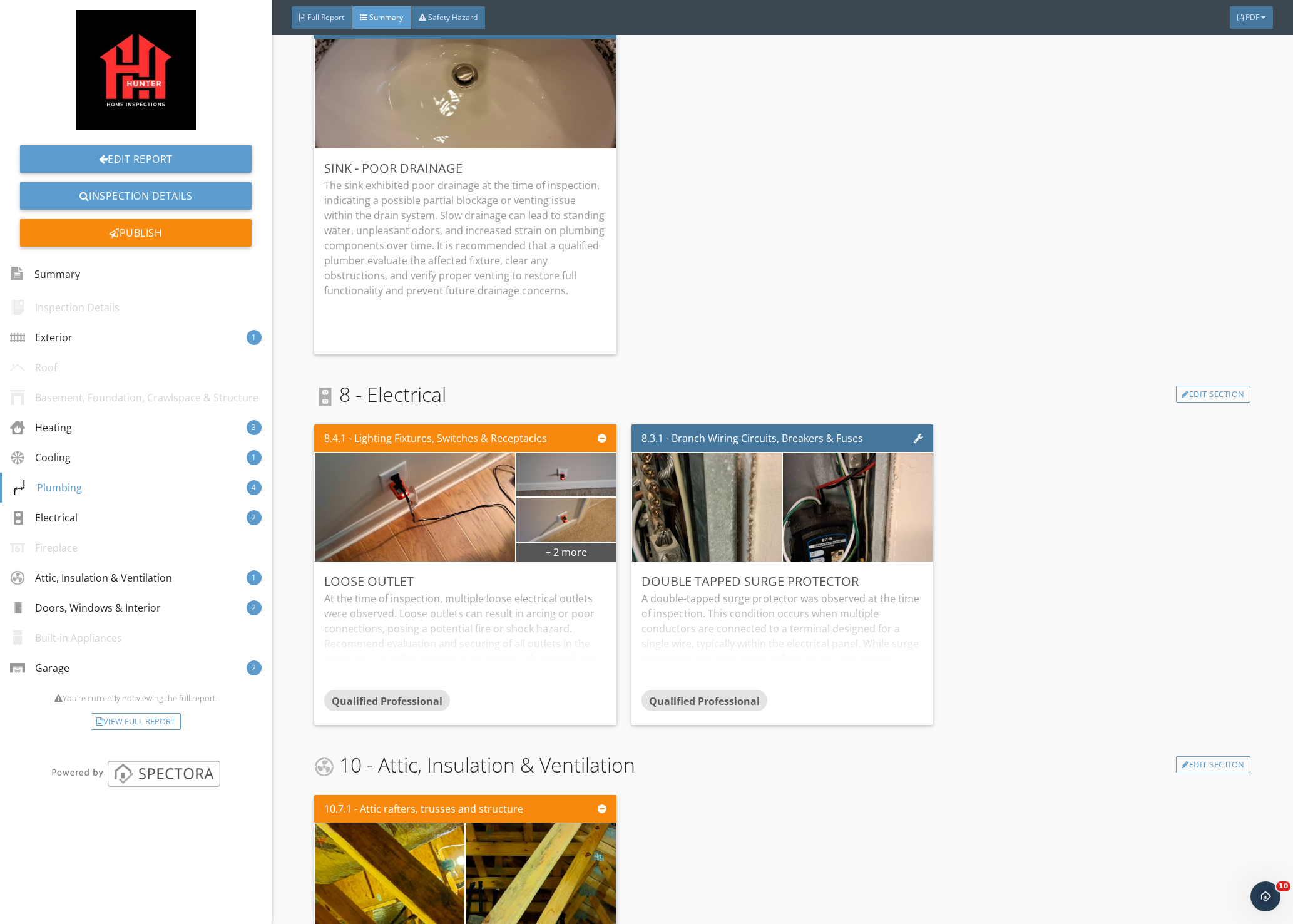
scroll to position [2066, 0]
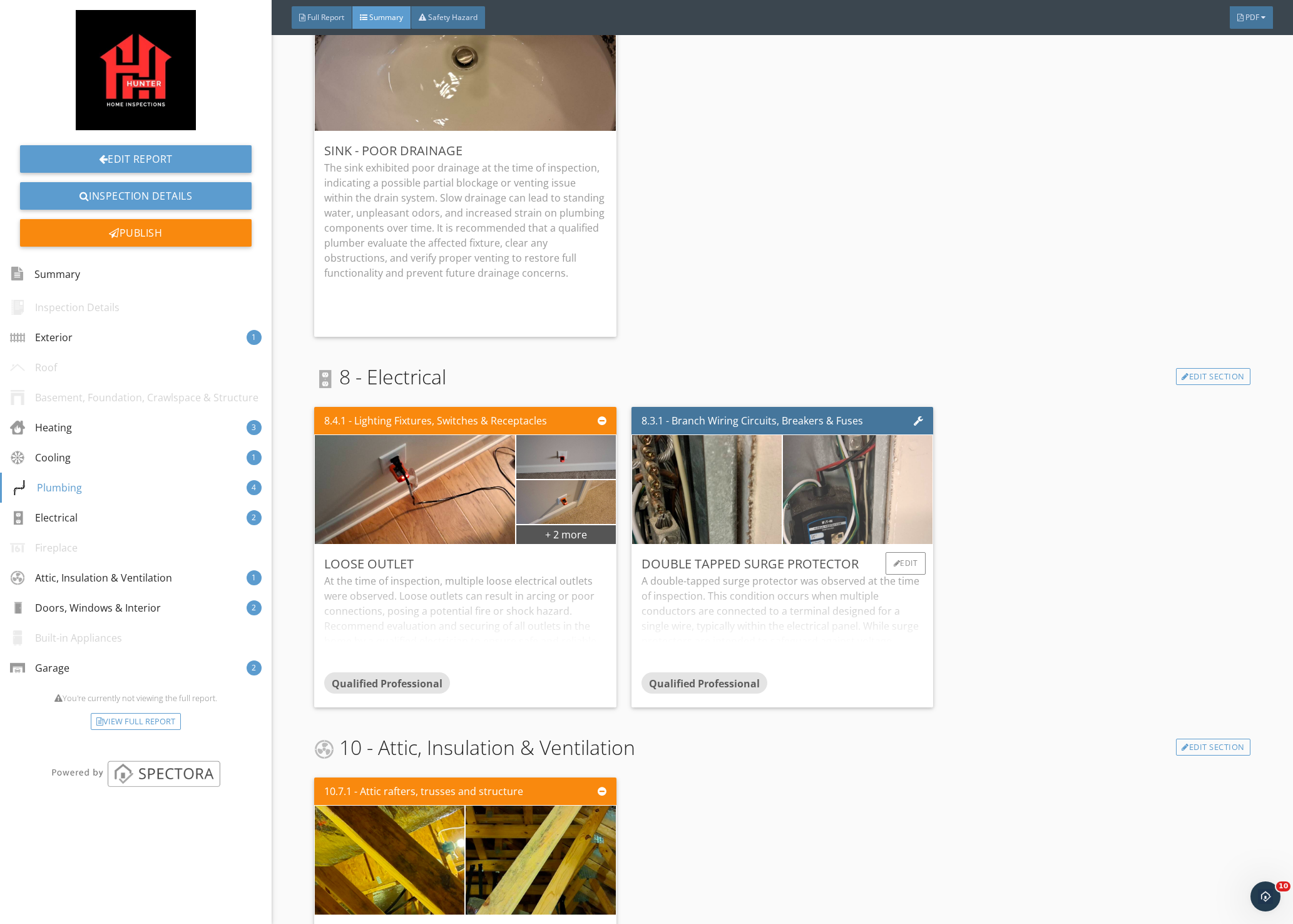
click at [844, 494] on img at bounding box center [858, 490] width 363 height 273
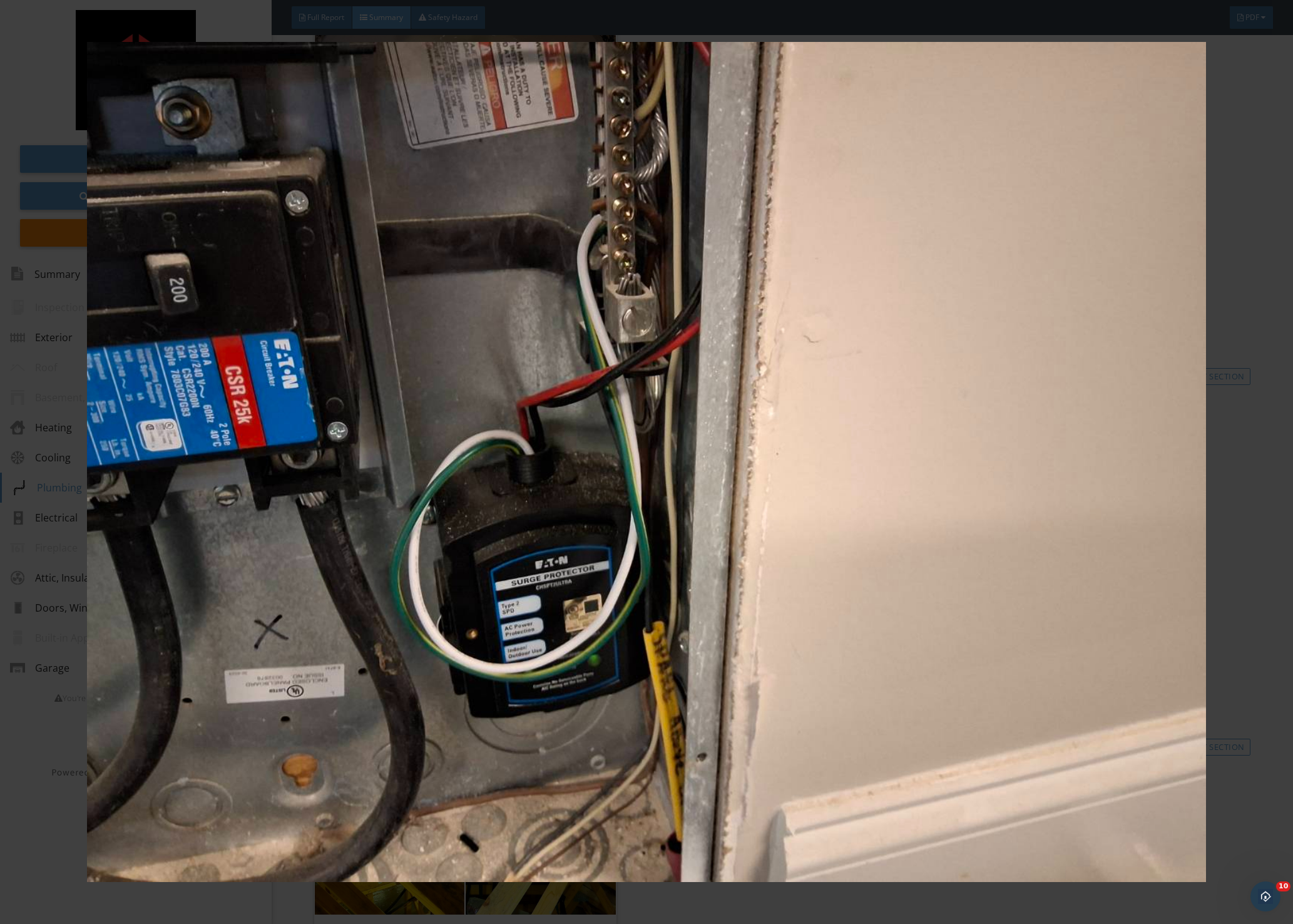
click at [1267, 323] on div at bounding box center [646, 462] width 1293 height 924
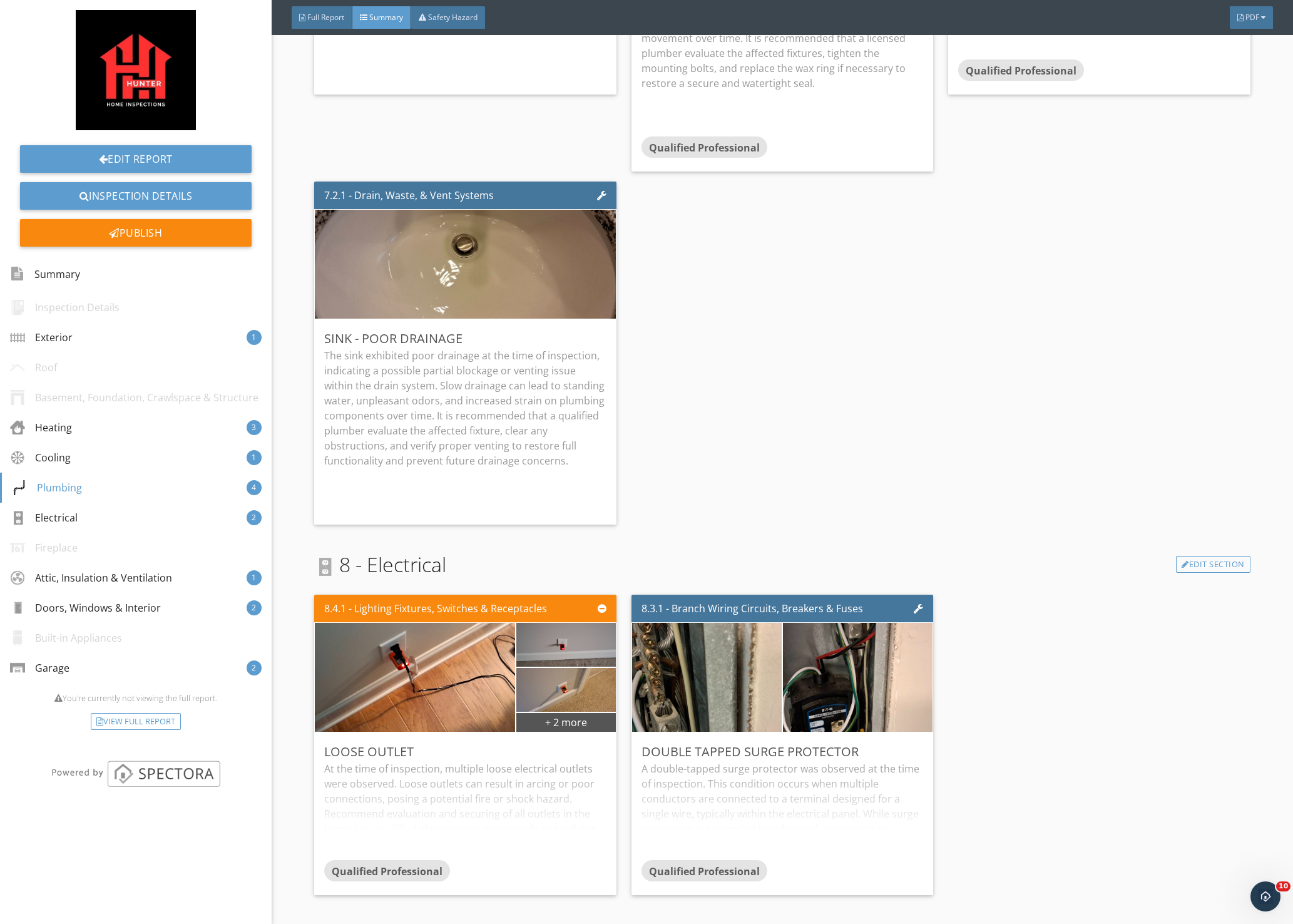
scroll to position [2253, 0]
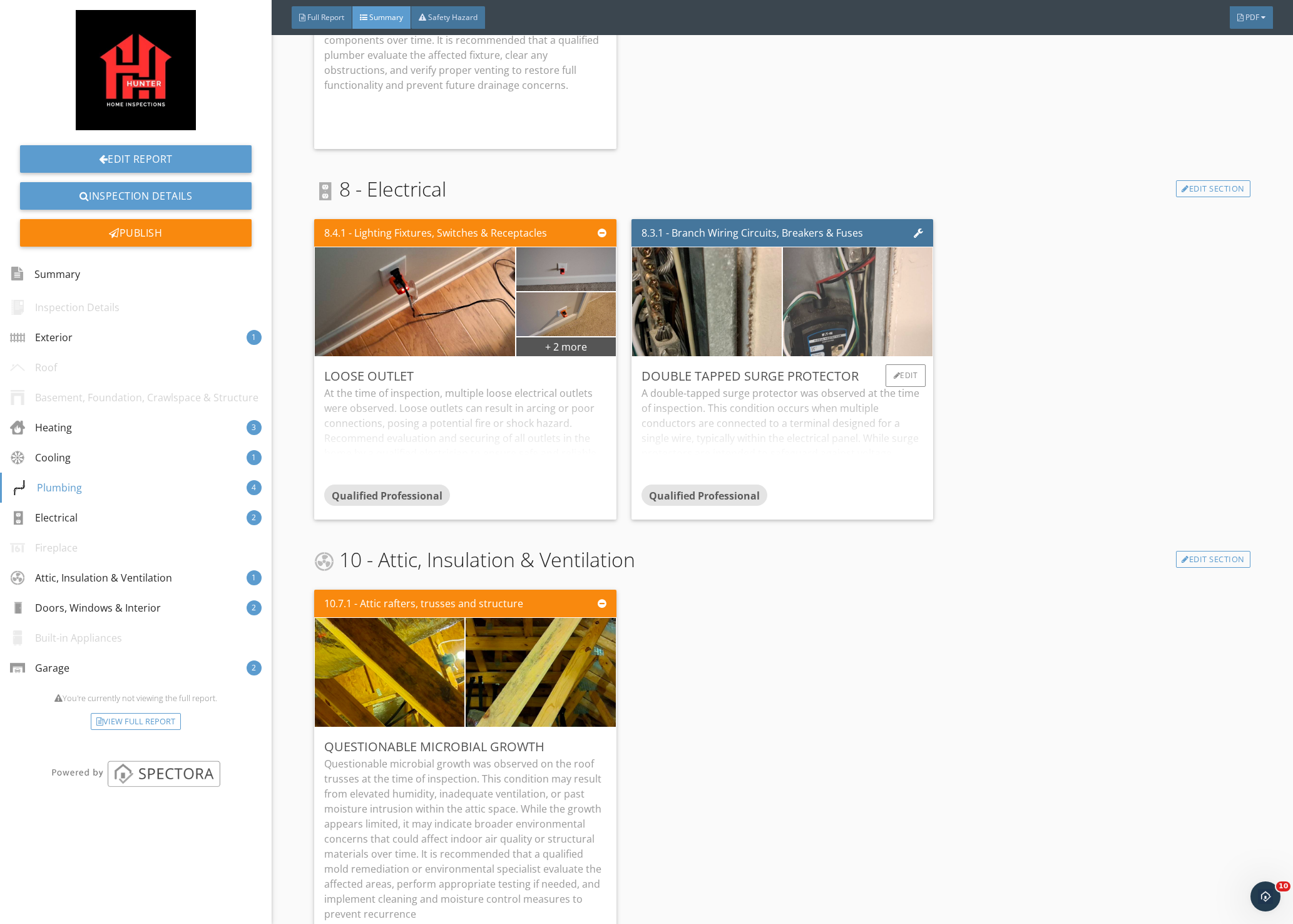
click at [856, 306] on img at bounding box center [858, 301] width 363 height 273
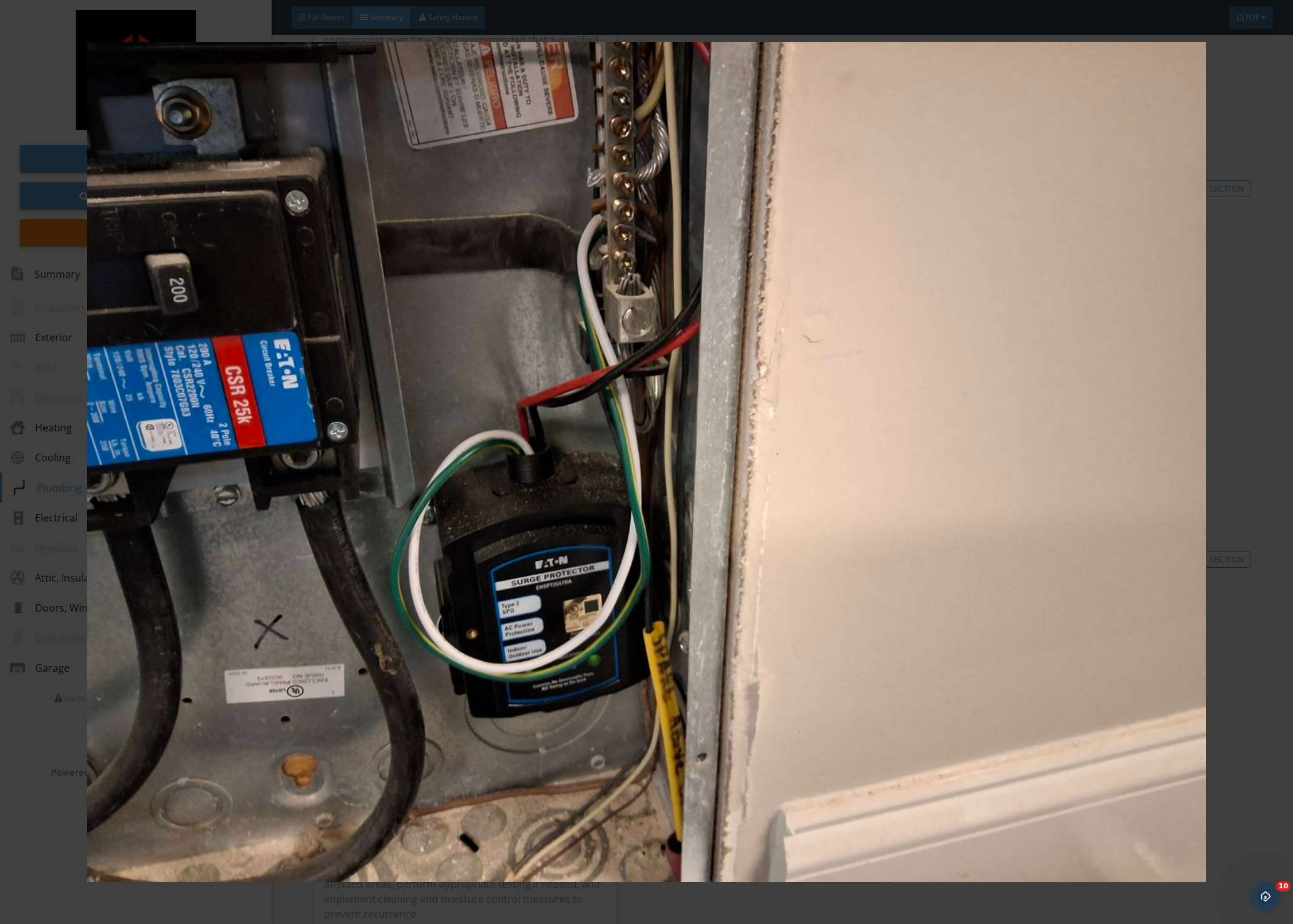
click at [1259, 337] on div at bounding box center [646, 462] width 1293 height 924
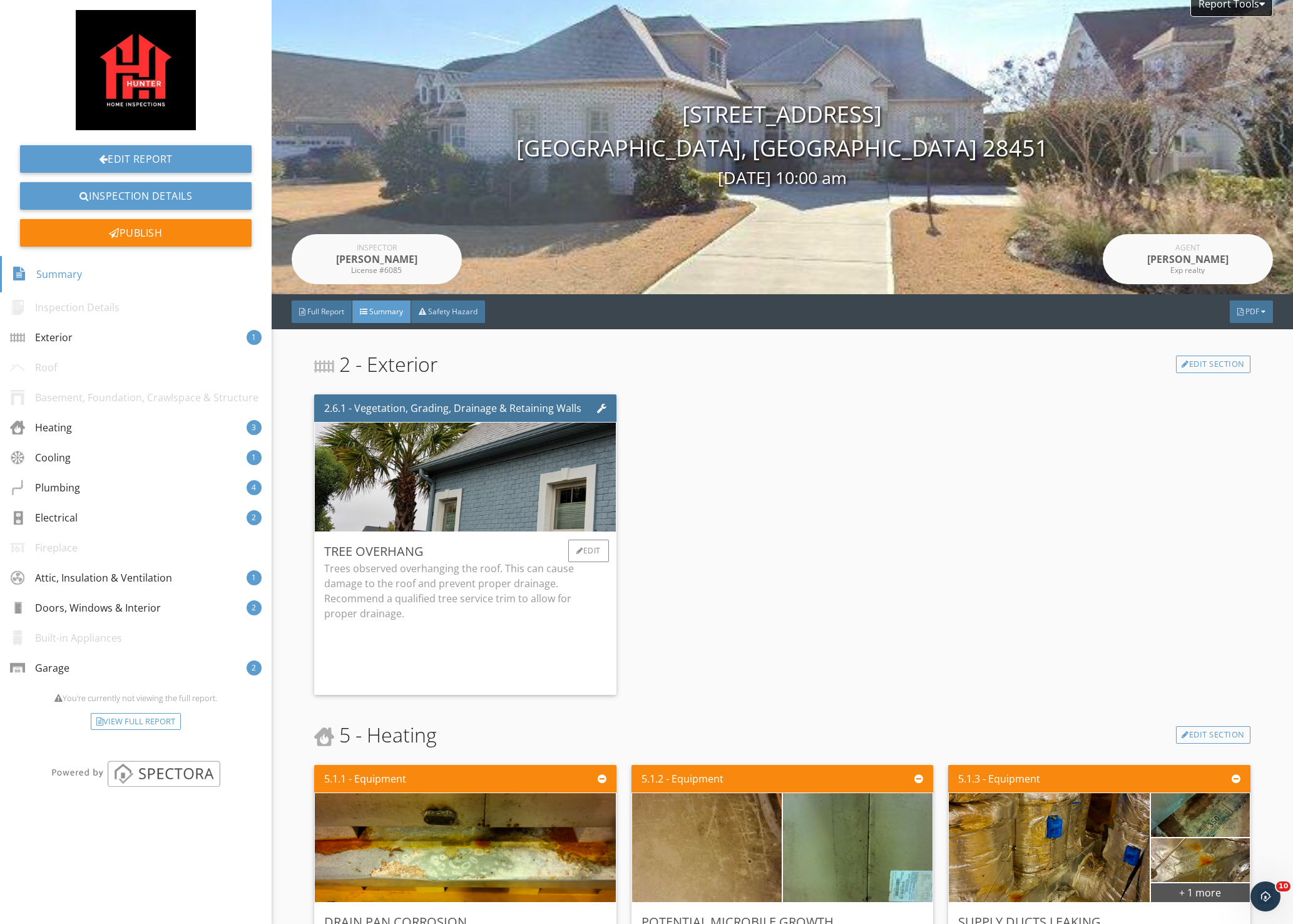
scroll to position [0, 0]
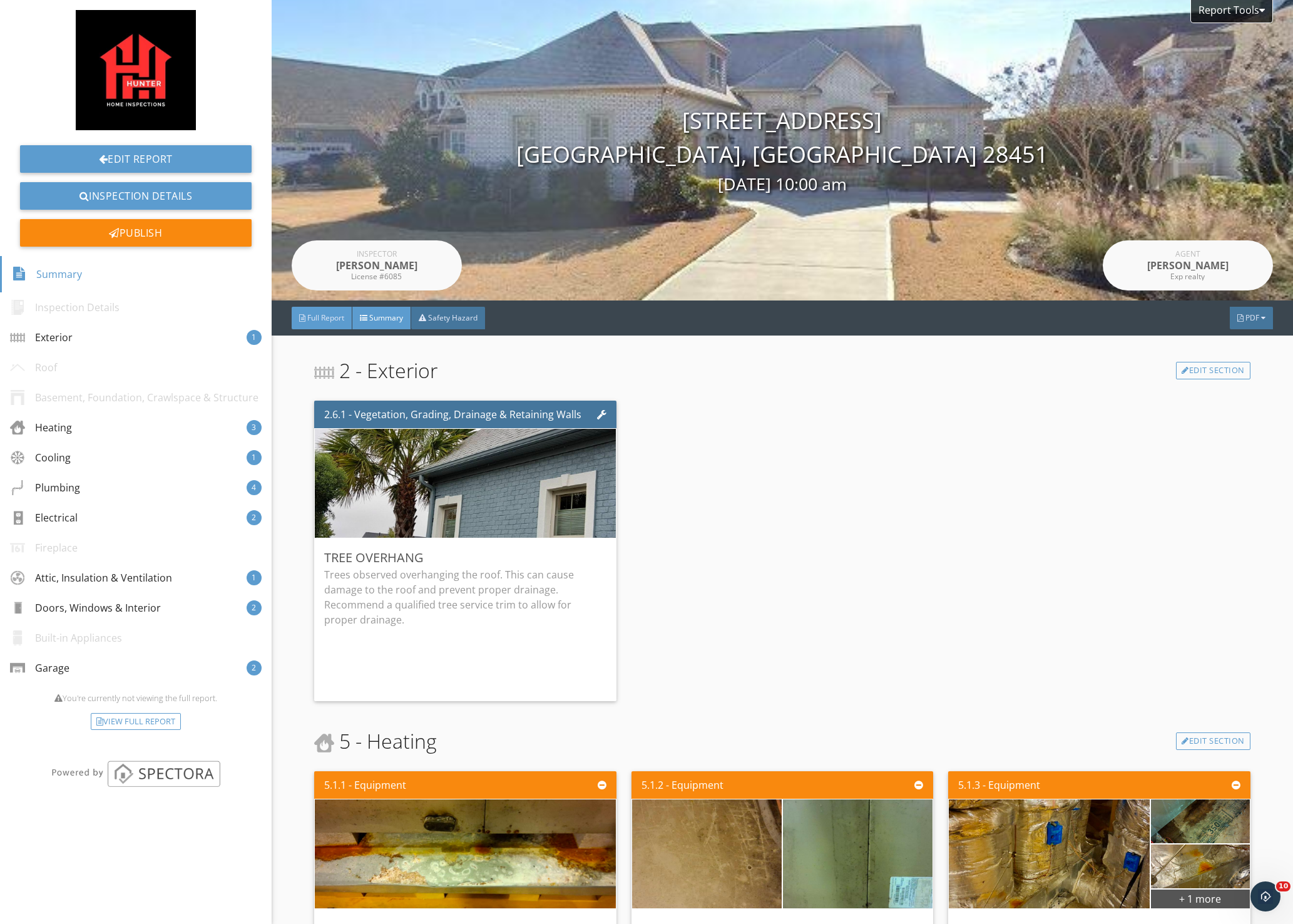
click at [324, 317] on span "Full Report" at bounding box center [325, 317] width 37 height 11
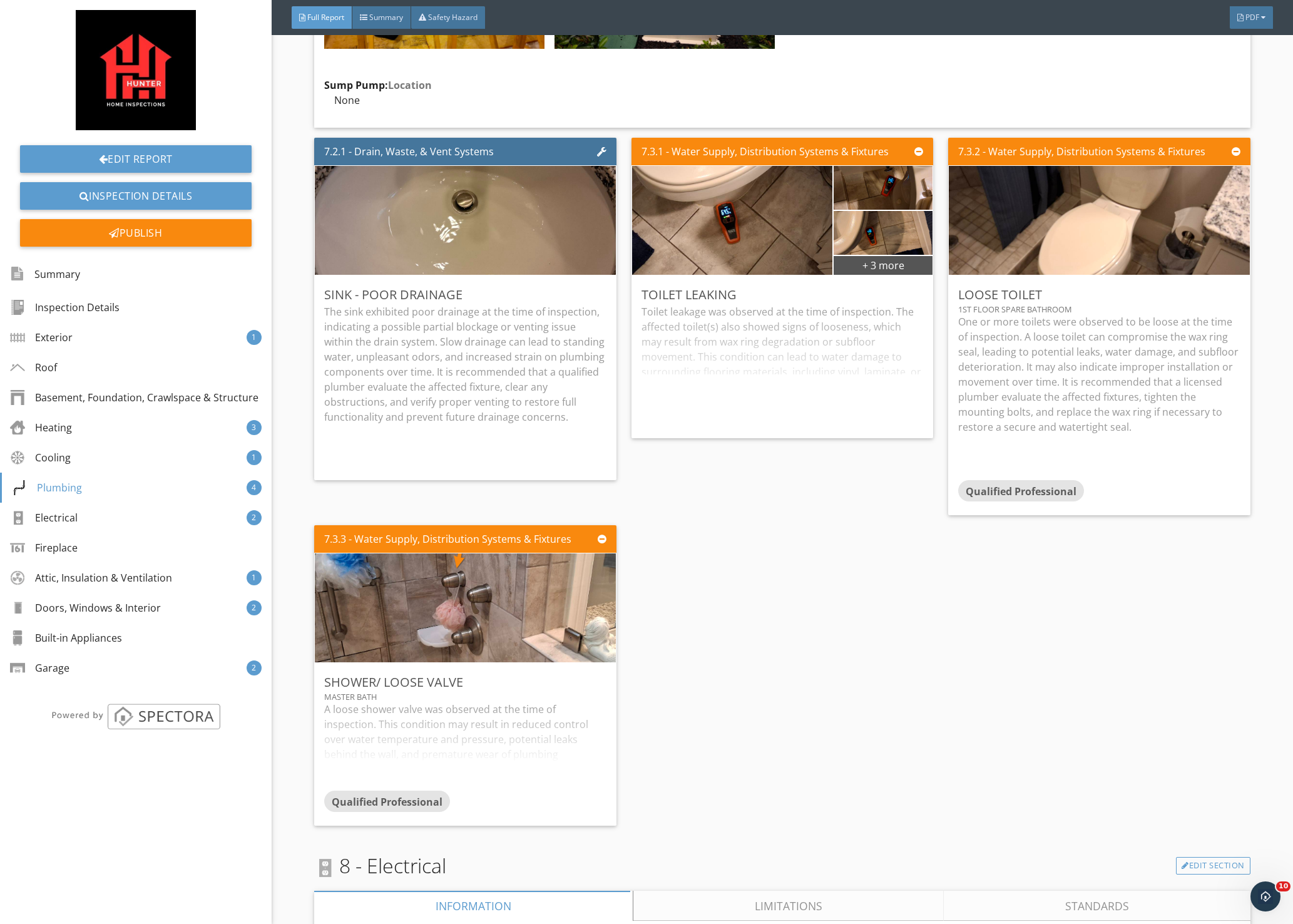
scroll to position [12143, 0]
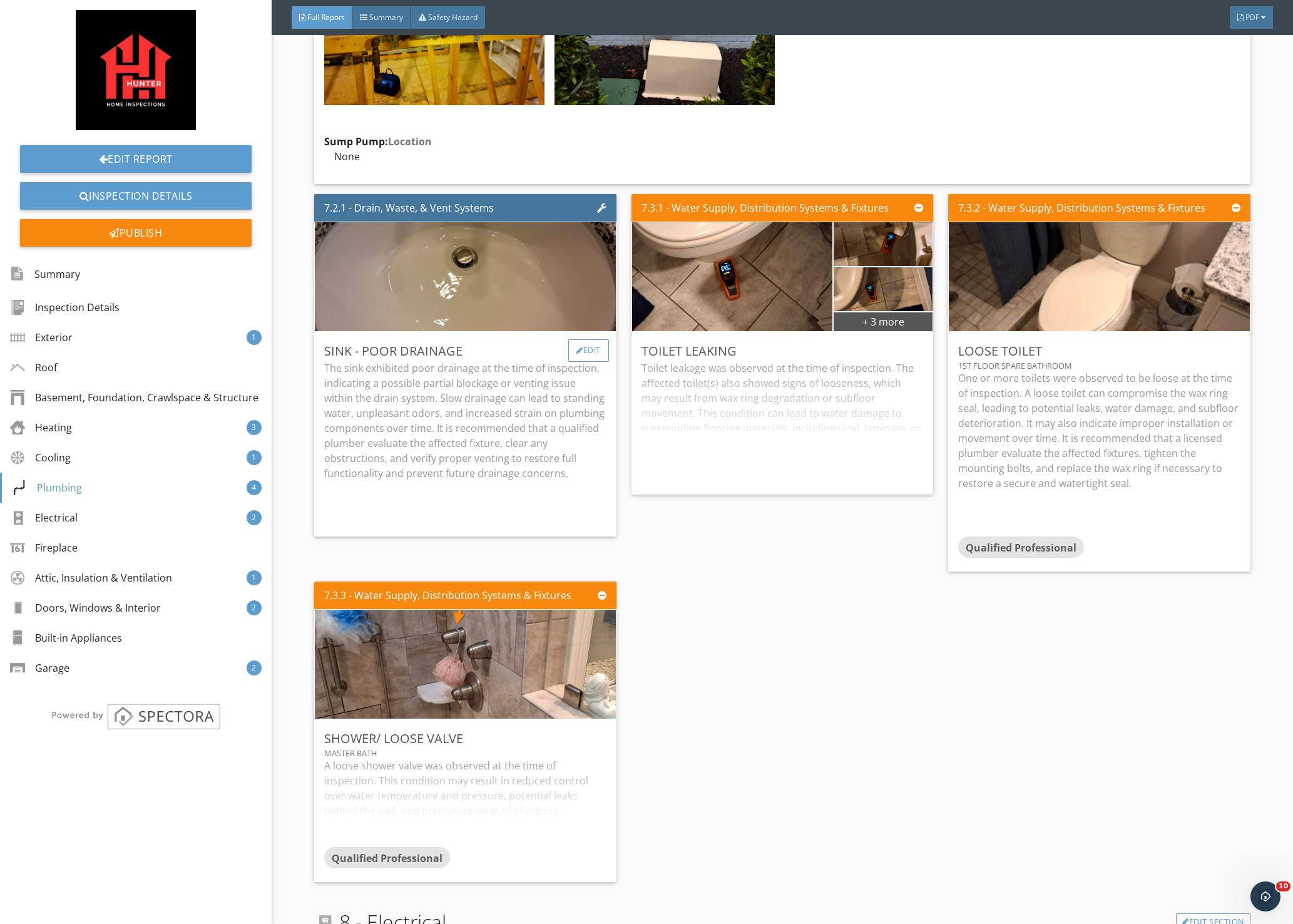
click at [584, 339] on div "Edit" at bounding box center [589, 350] width 41 height 22
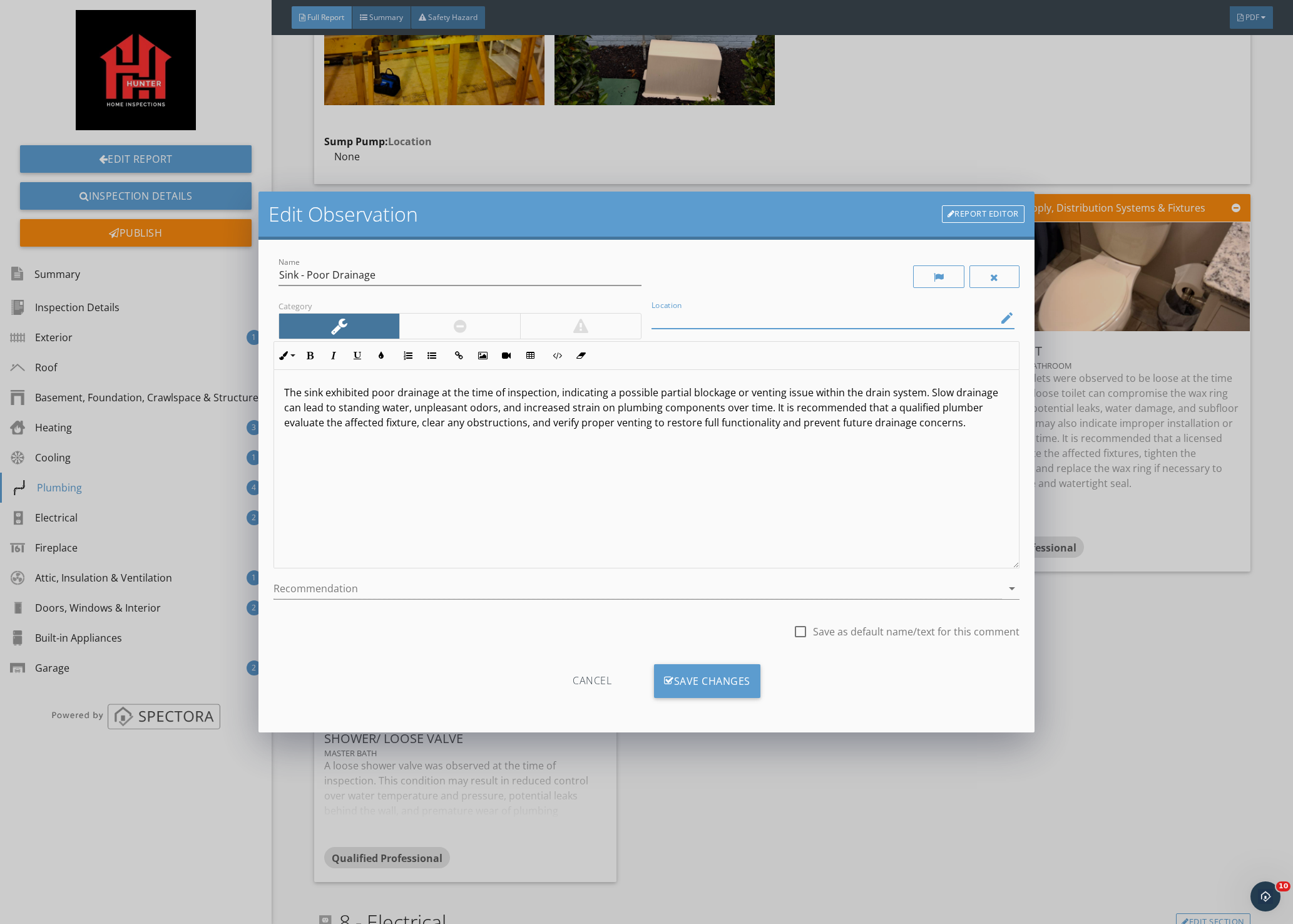
click at [733, 316] on input "Location" at bounding box center [824, 318] width 346 height 21
type input "master bathroom"
click at [716, 684] on div "Save Changes" at bounding box center [707, 681] width 107 height 34
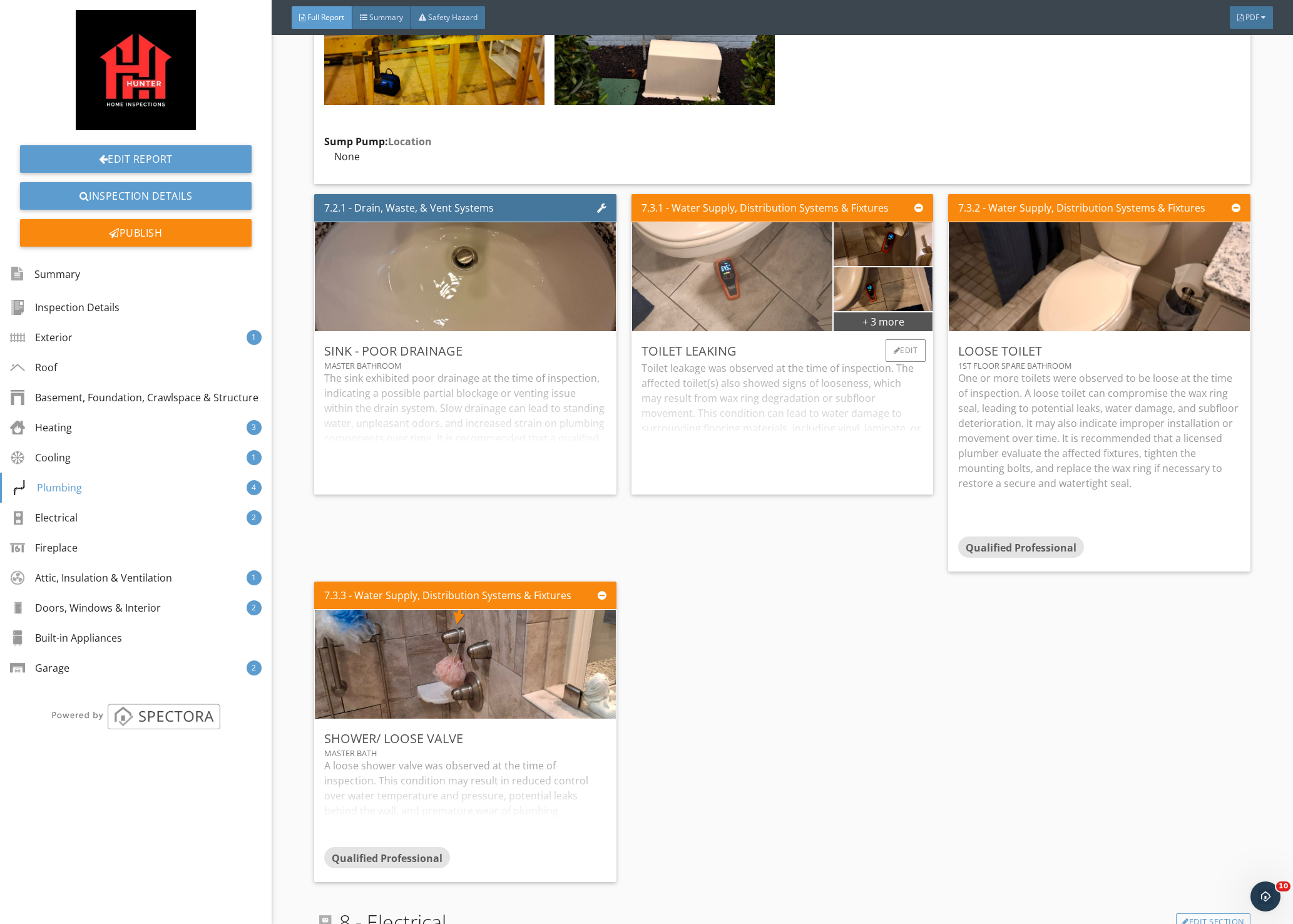
click at [731, 236] on img at bounding box center [733, 277] width 363 height 273
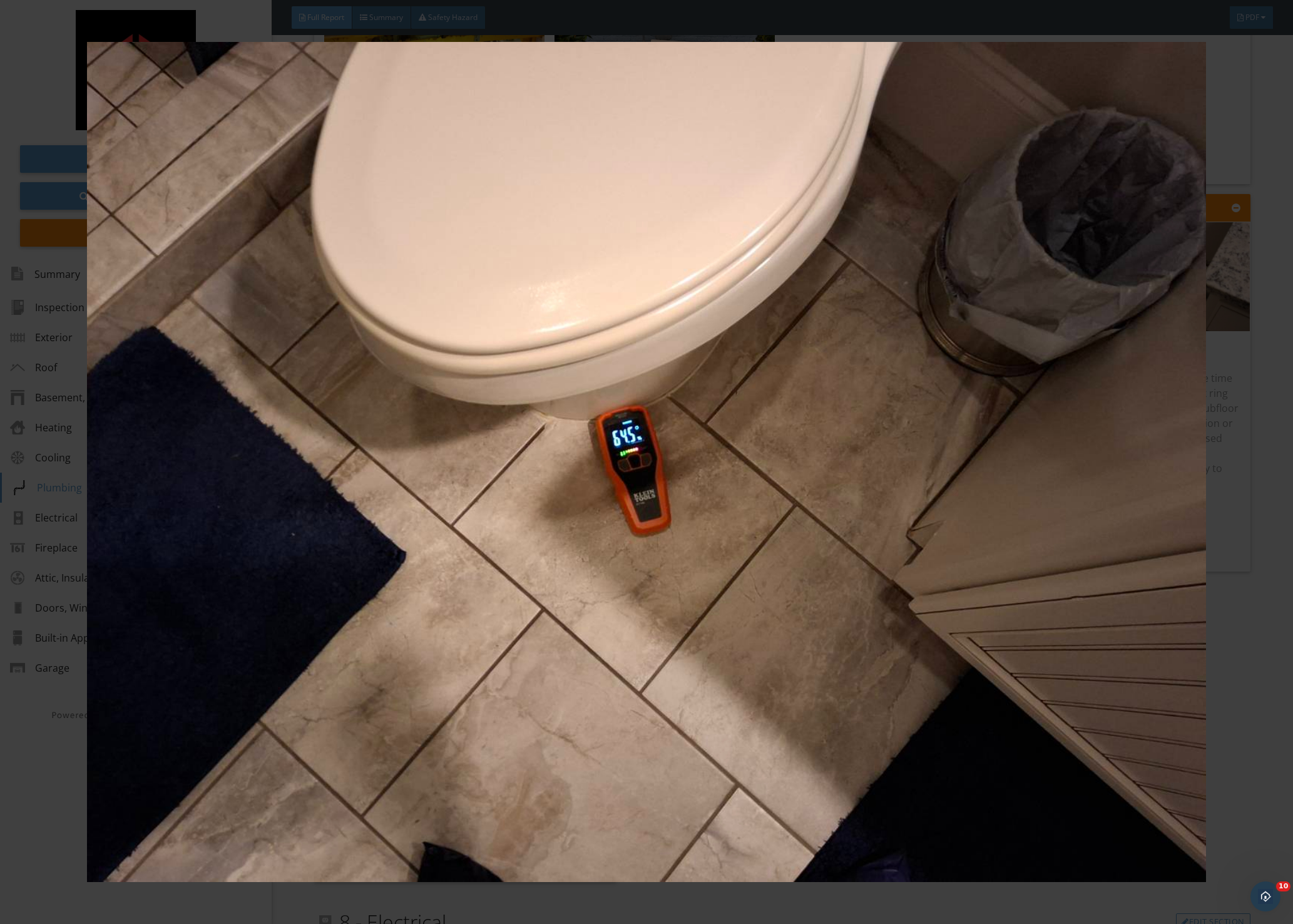
click at [1268, 447] on div at bounding box center [646, 462] width 1293 height 924
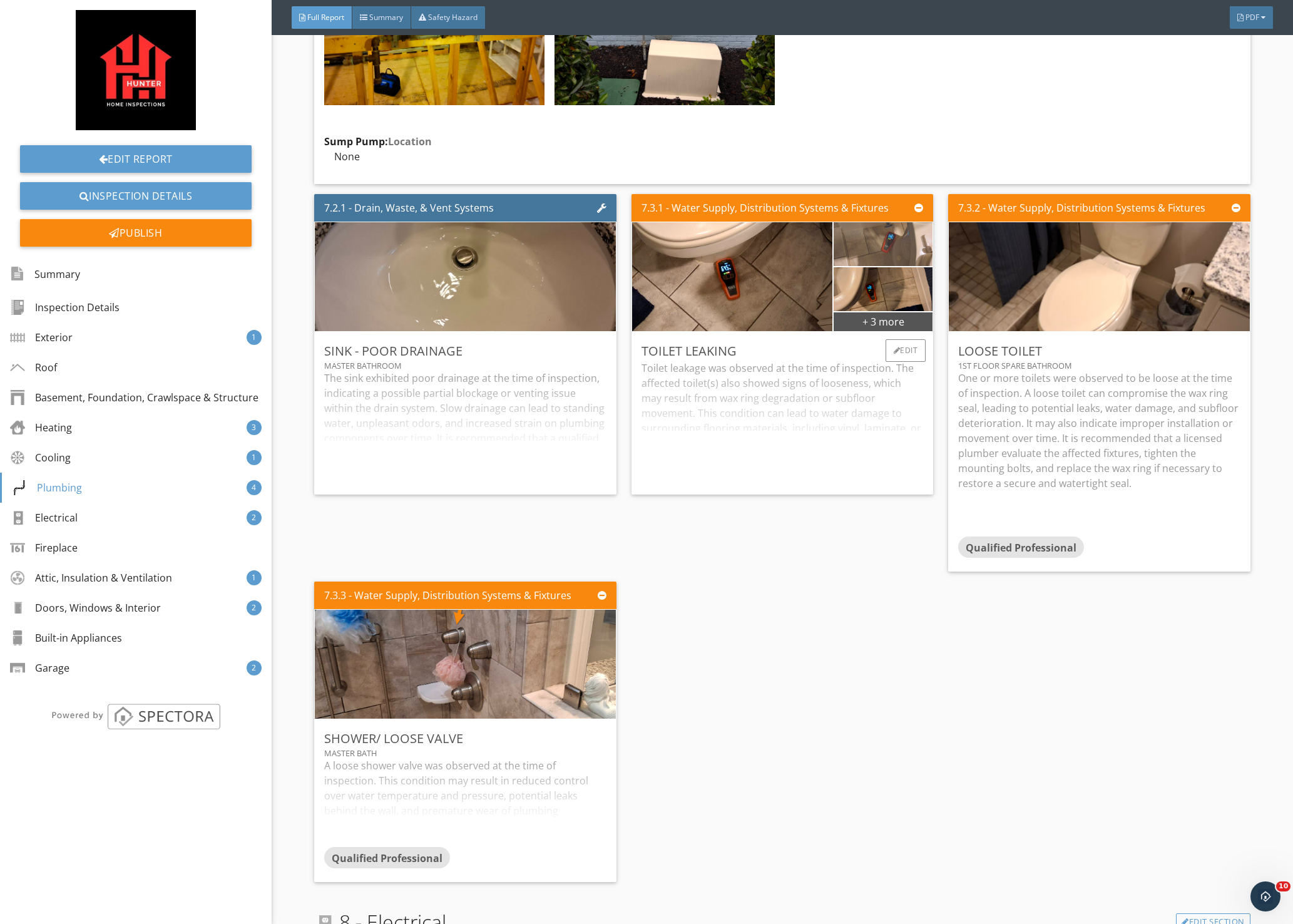
click at [867, 219] on img at bounding box center [883, 243] width 146 height 109
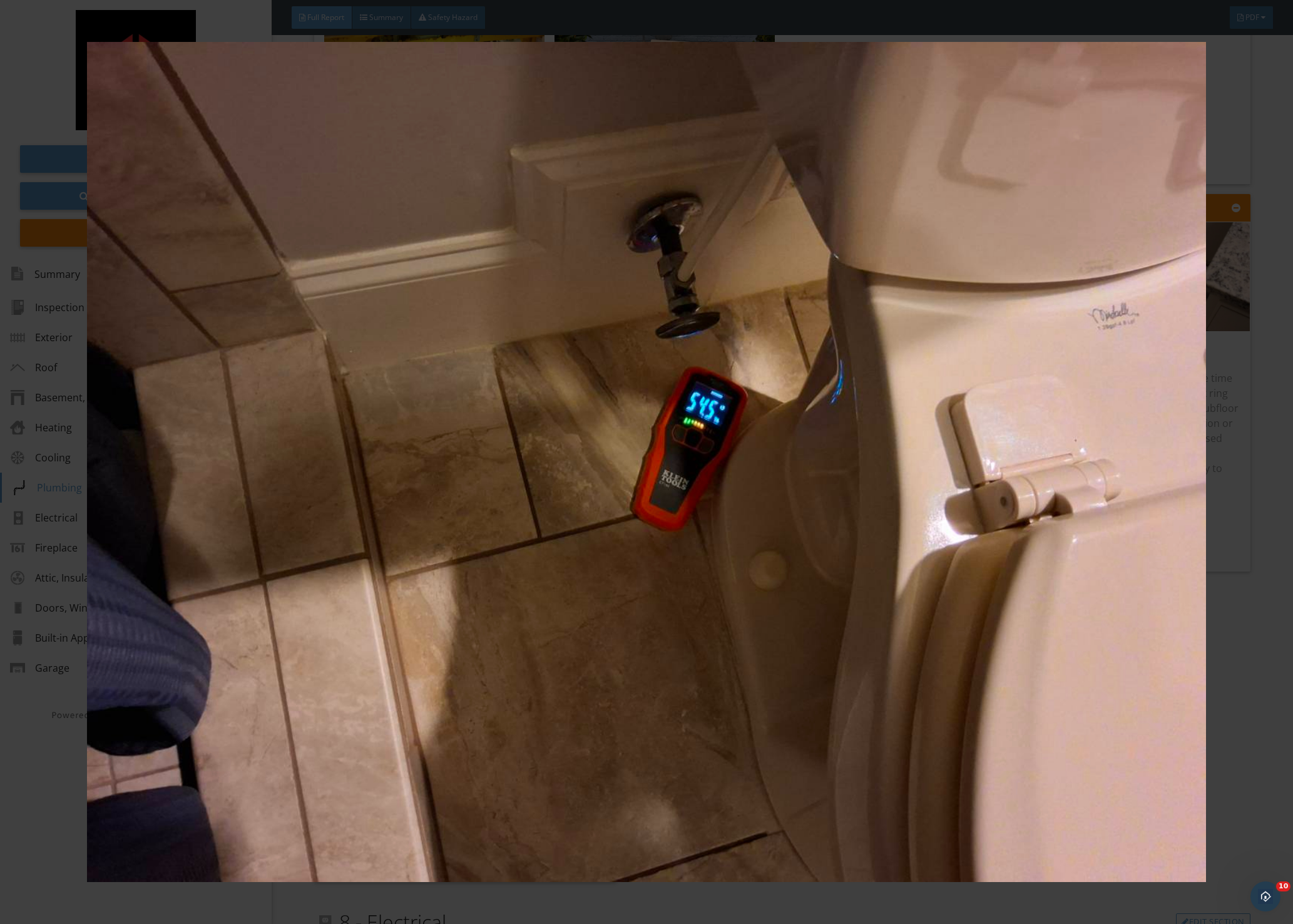
click at [1255, 367] on div at bounding box center [646, 462] width 1293 height 924
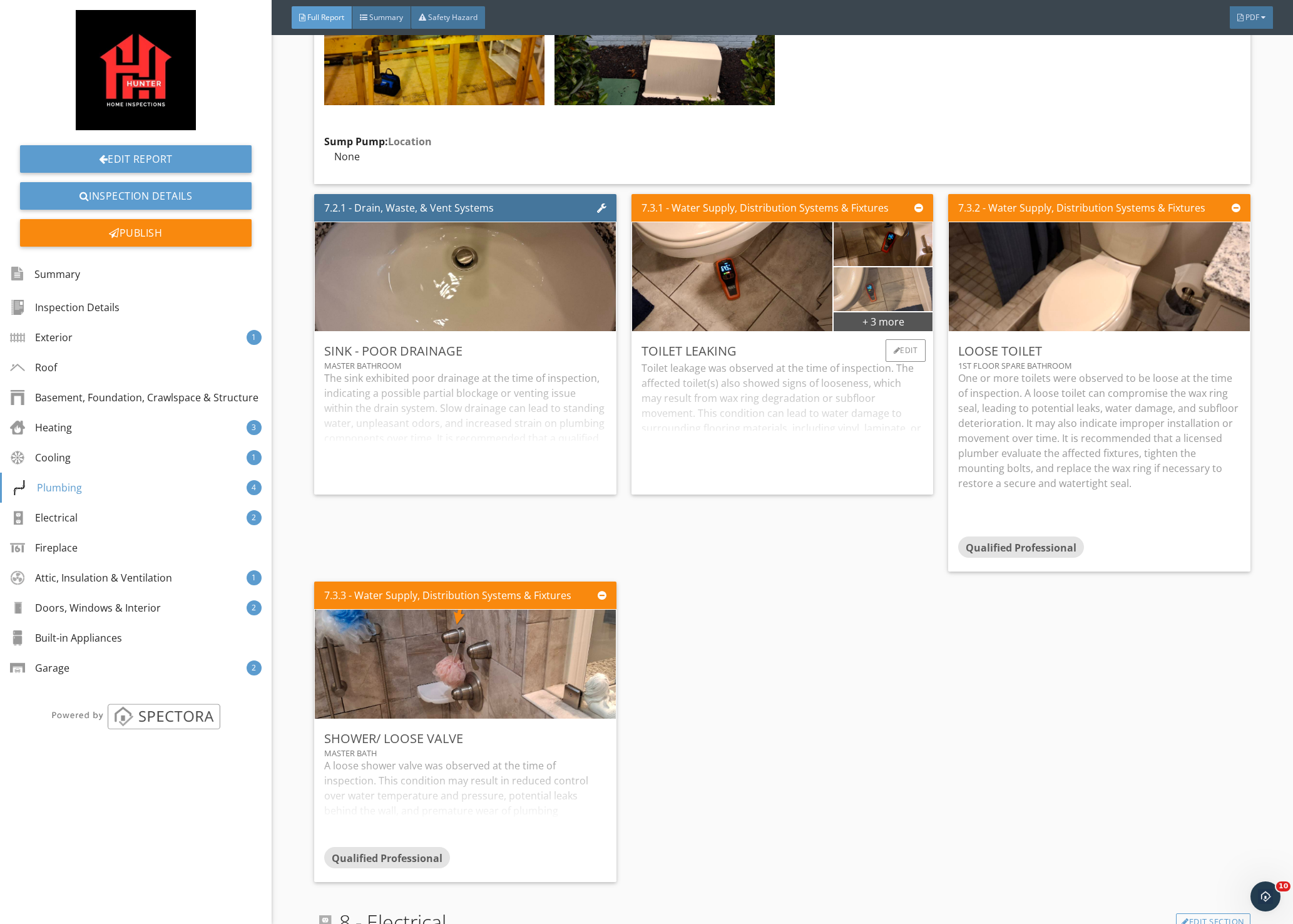
click at [885, 261] on img at bounding box center [883, 288] width 146 height 109
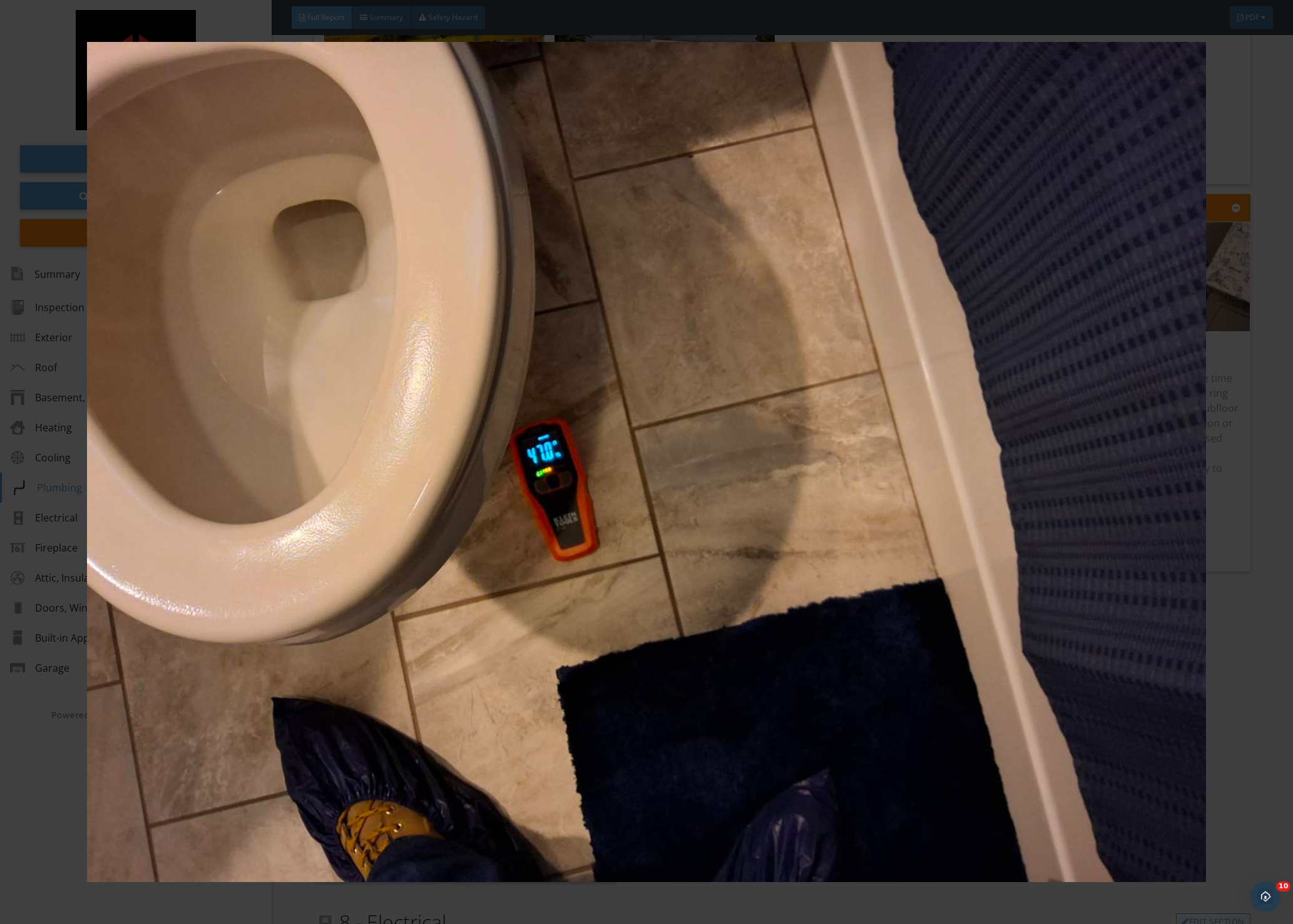
click at [1170, 389] on img at bounding box center [646, 462] width 1190 height 839
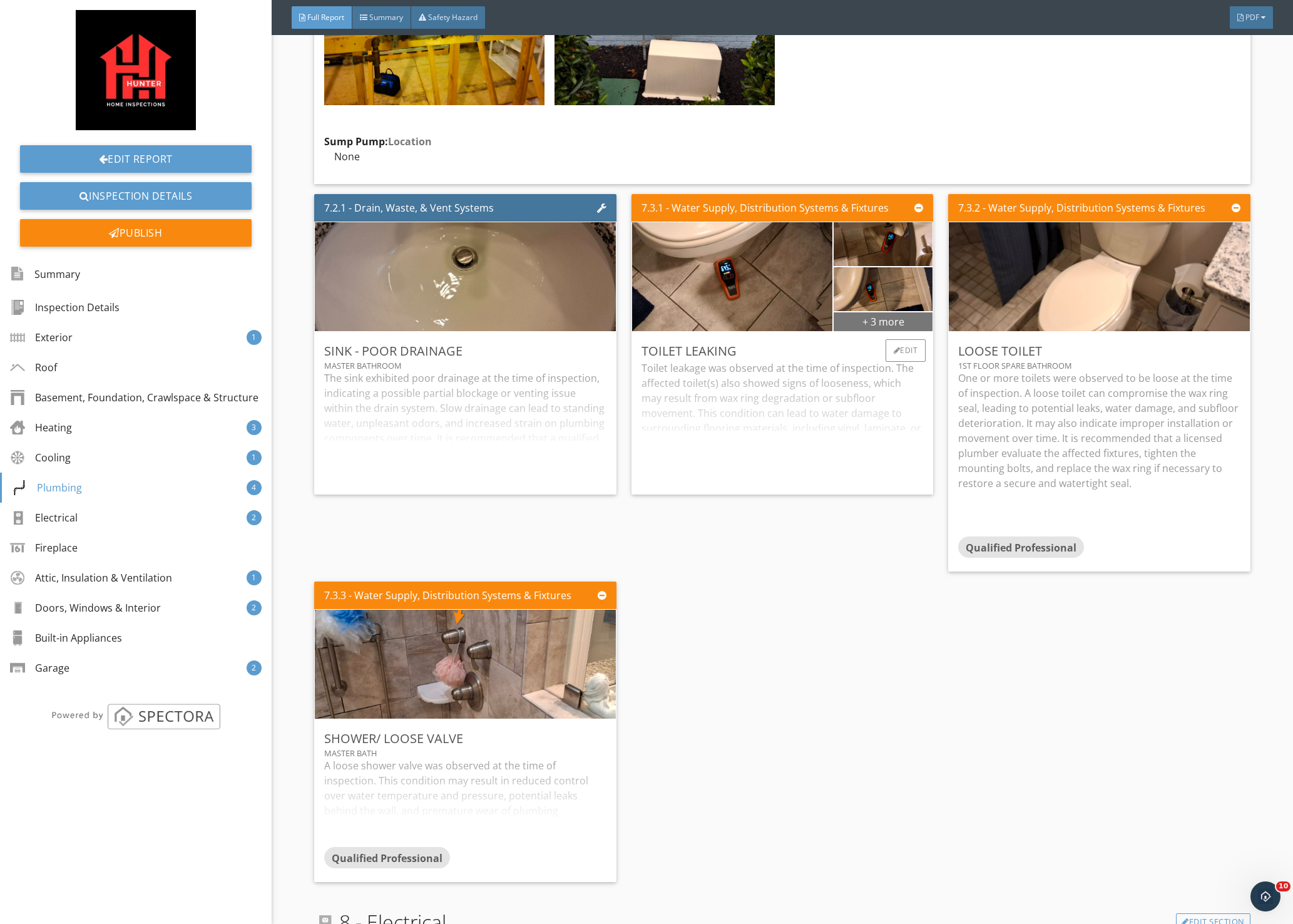
click at [875, 311] on div "+ 3 more" at bounding box center [883, 321] width 99 height 20
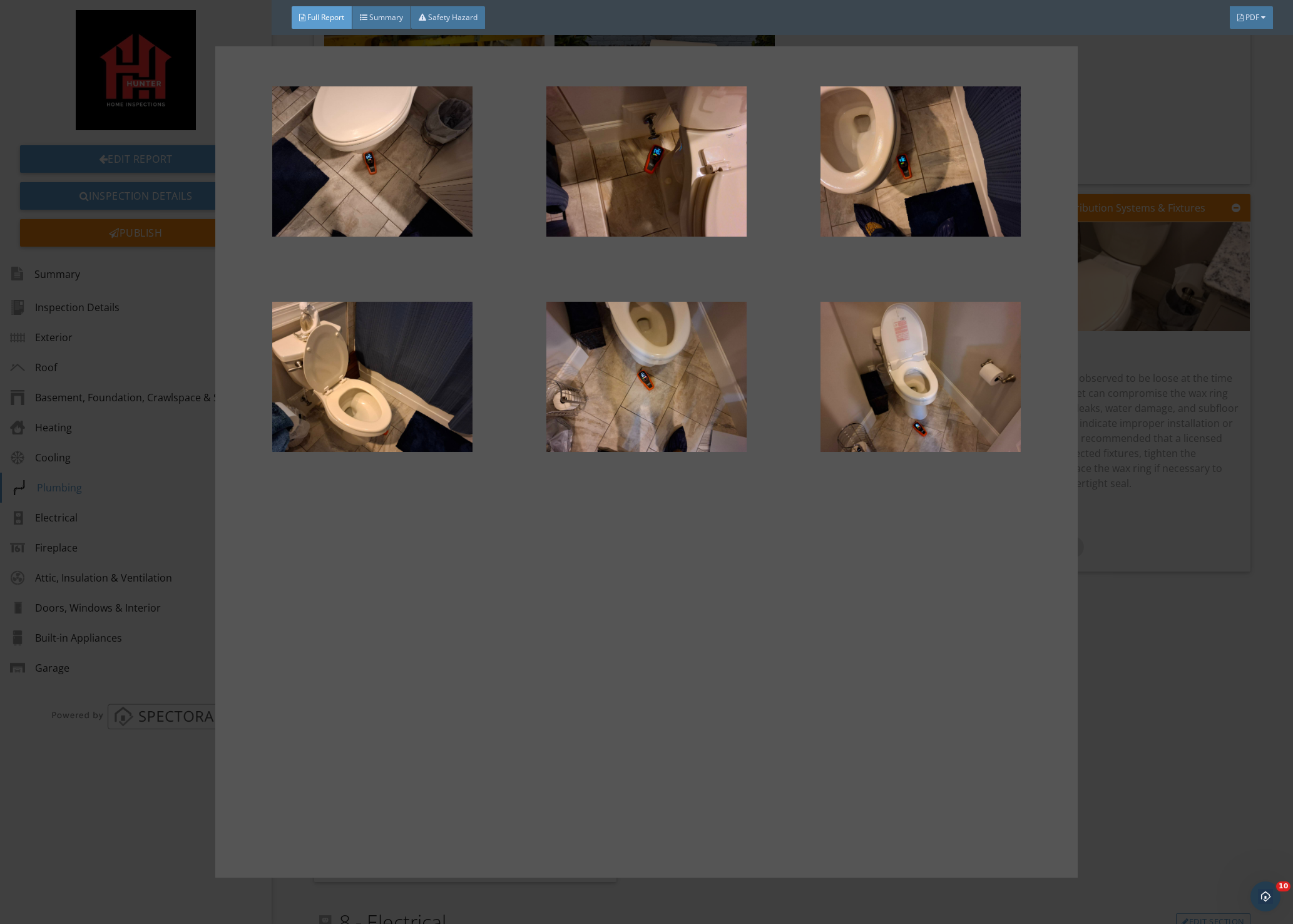
click at [1202, 606] on div at bounding box center [646, 462] width 1293 height 924
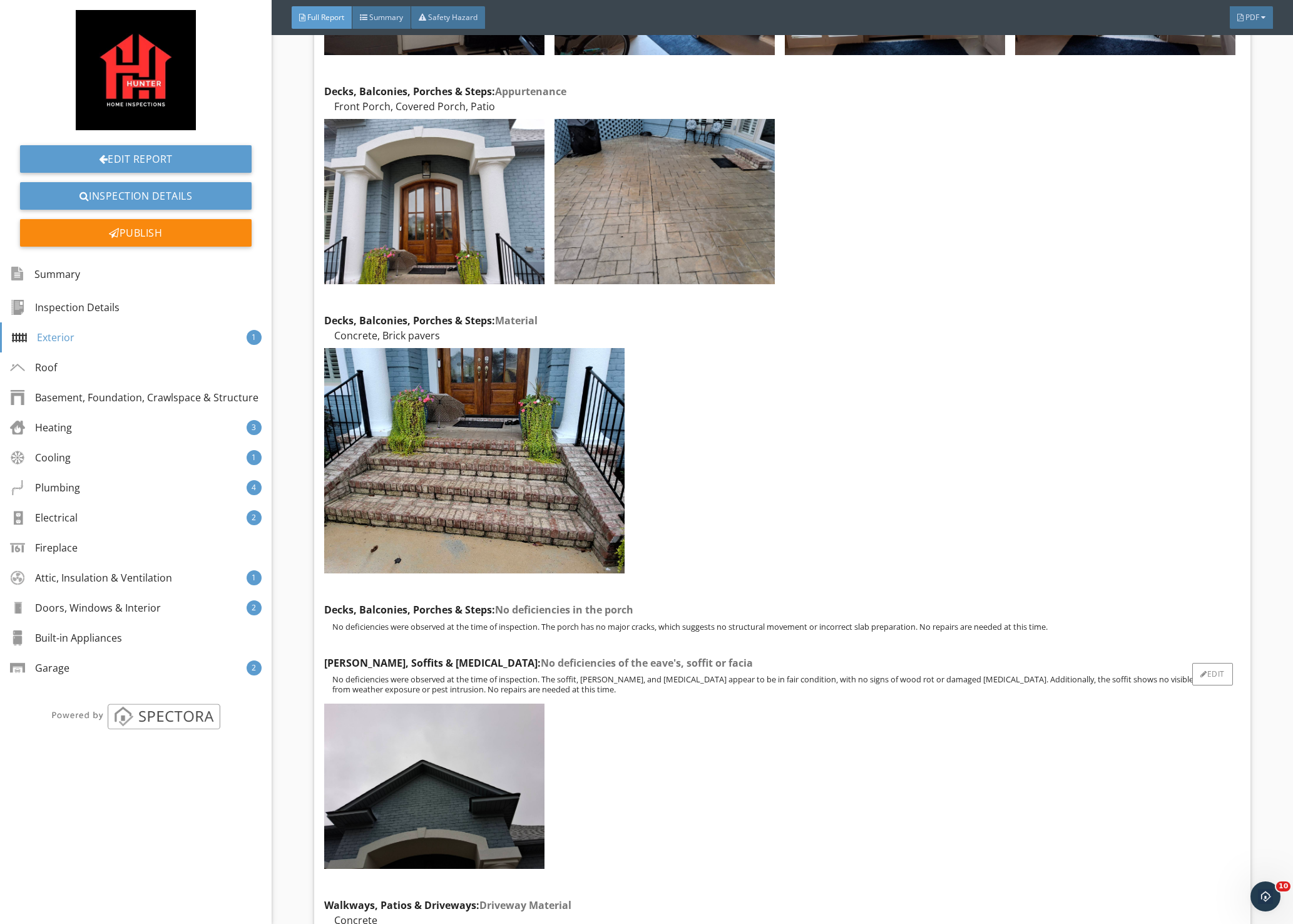
scroll to position [1377, 0]
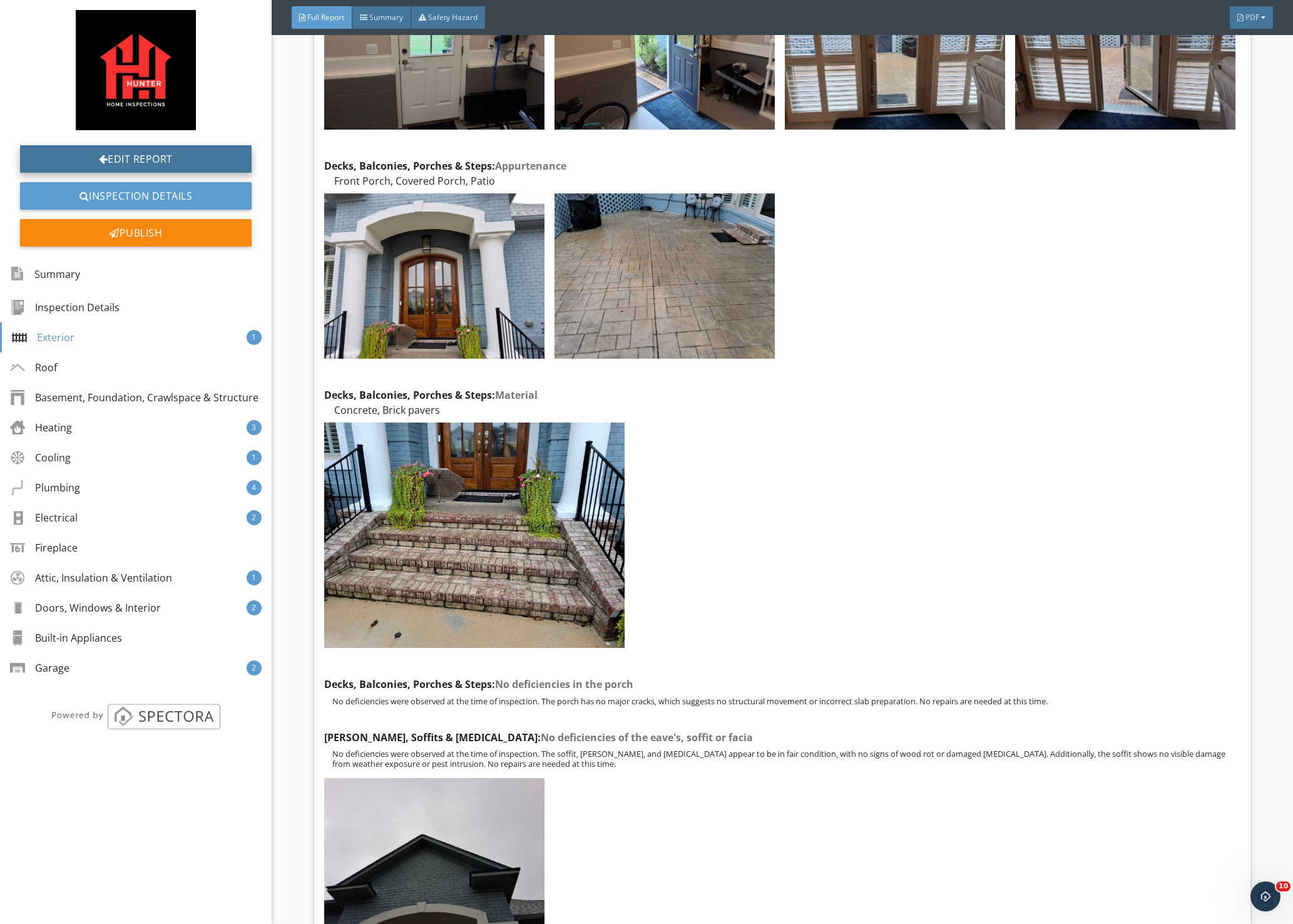
click at [156, 161] on link "Edit Report" at bounding box center [136, 159] width 232 height 28
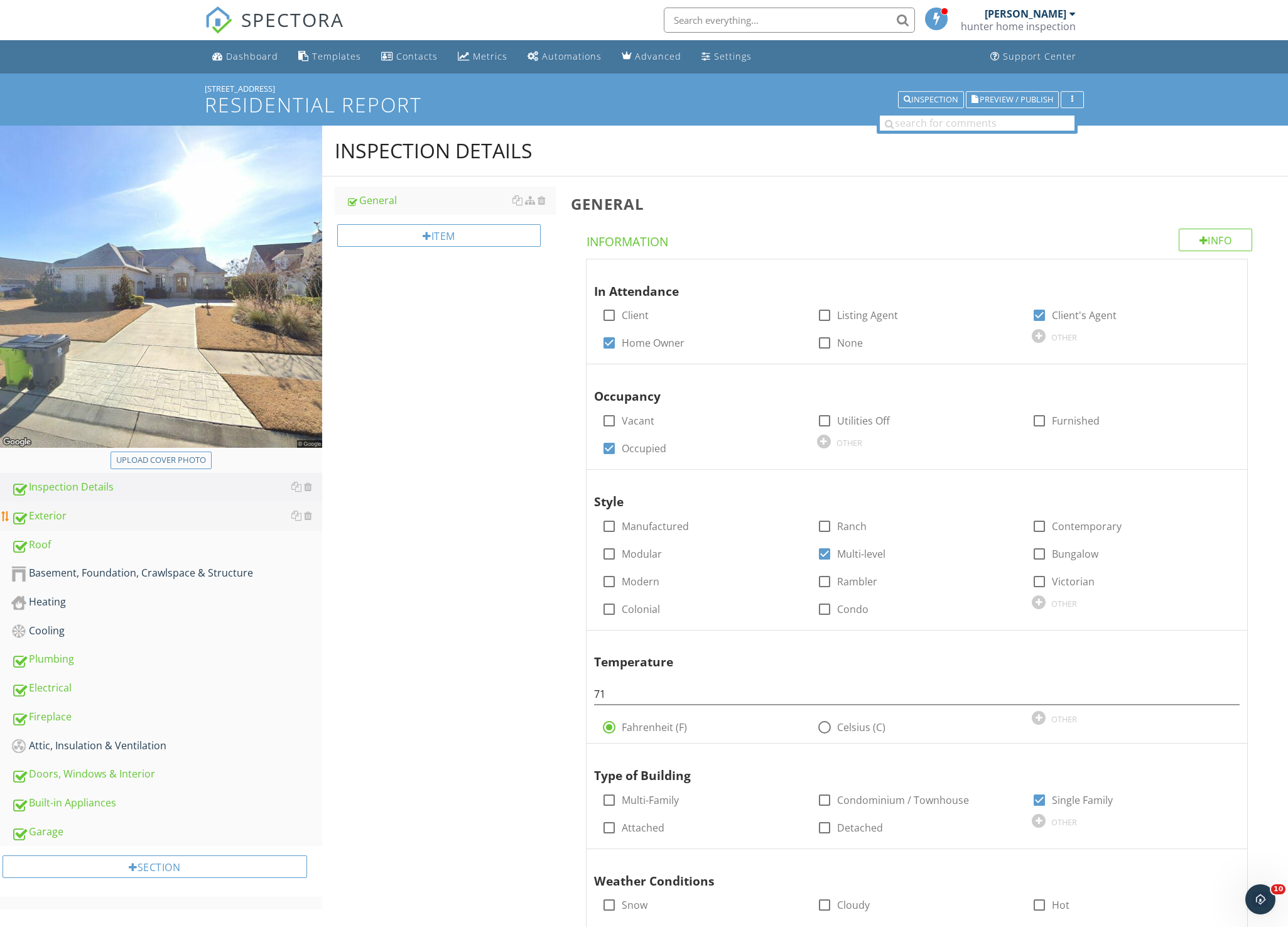
click at [81, 508] on div "Exterior" at bounding box center [166, 517] width 311 height 16
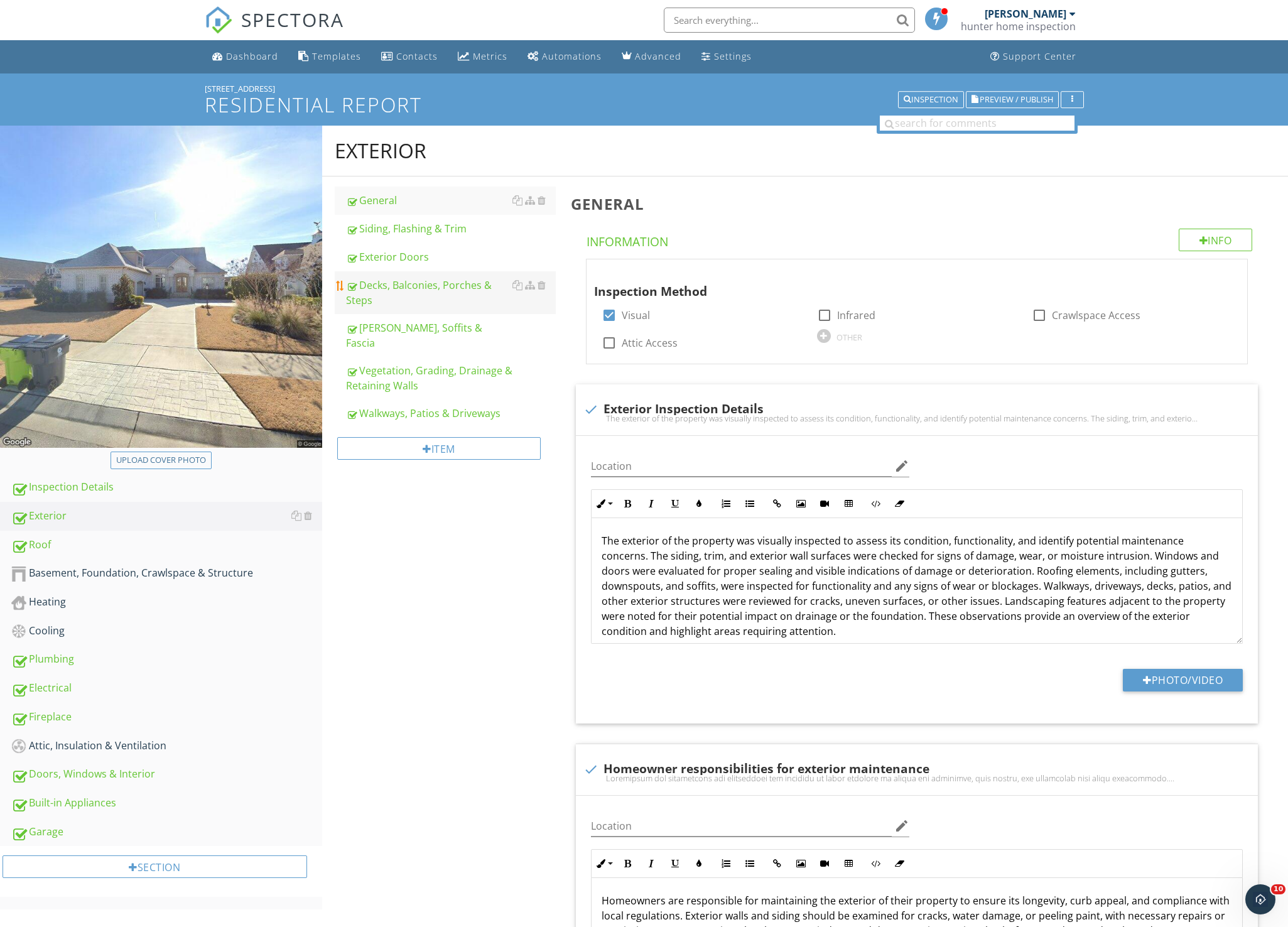
click at [412, 291] on div "Decks, Balconies, Porches & Steps" at bounding box center [451, 293] width 210 height 30
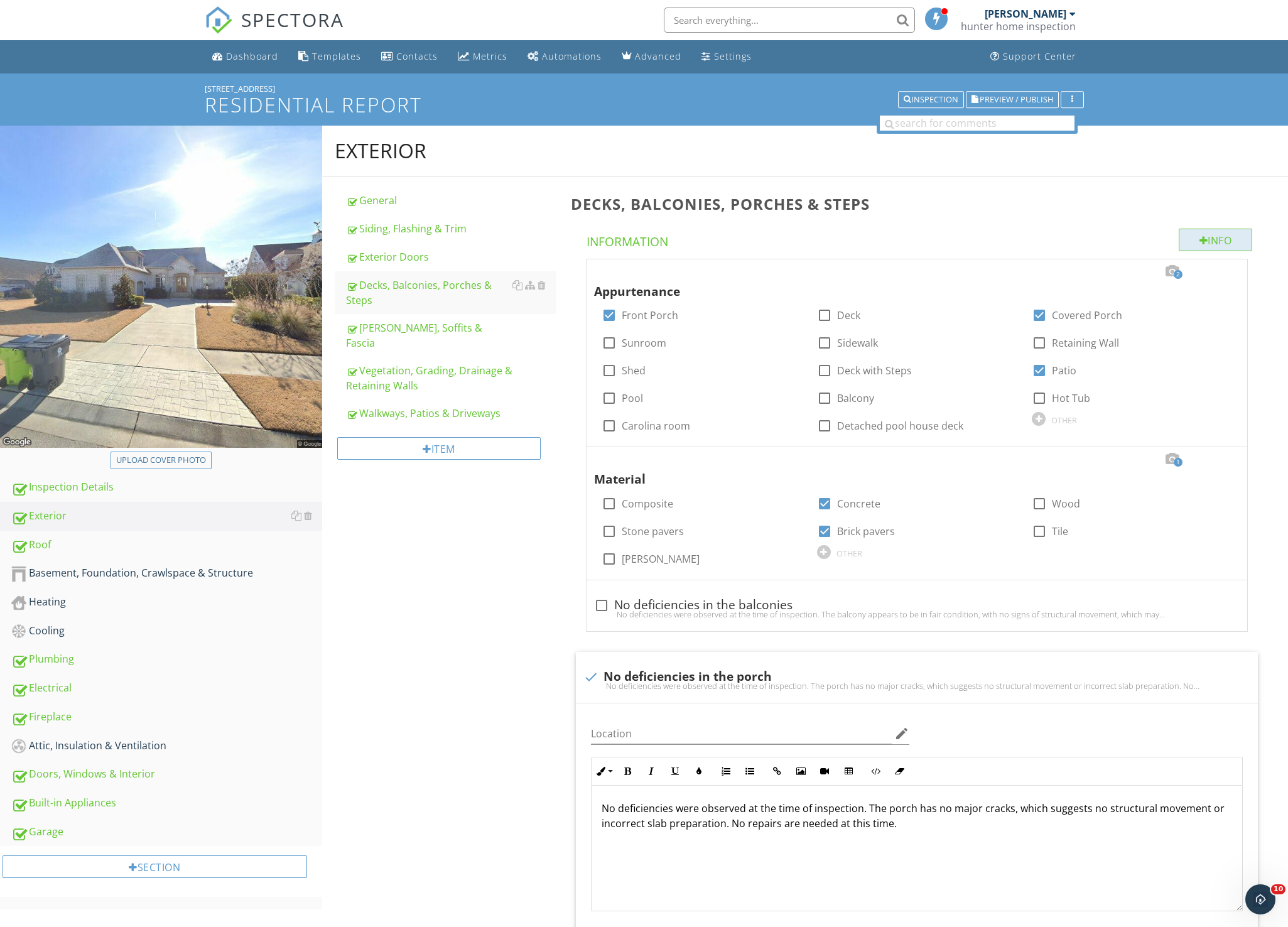
click at [1200, 239] on div at bounding box center [1204, 241] width 9 height 10
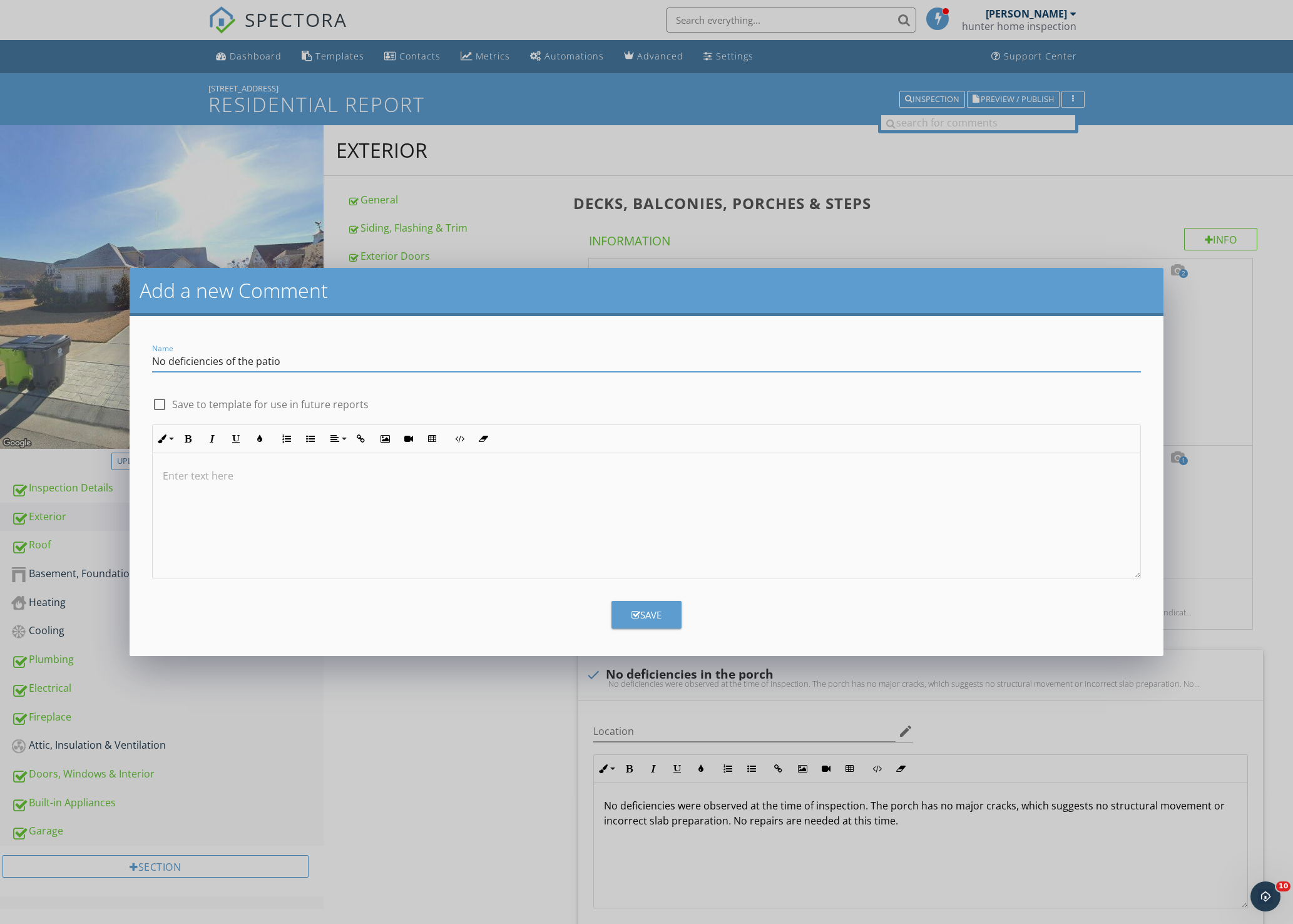
type input "No deficiencies of the patio"
click at [239, 475] on p at bounding box center [646, 476] width 969 height 15
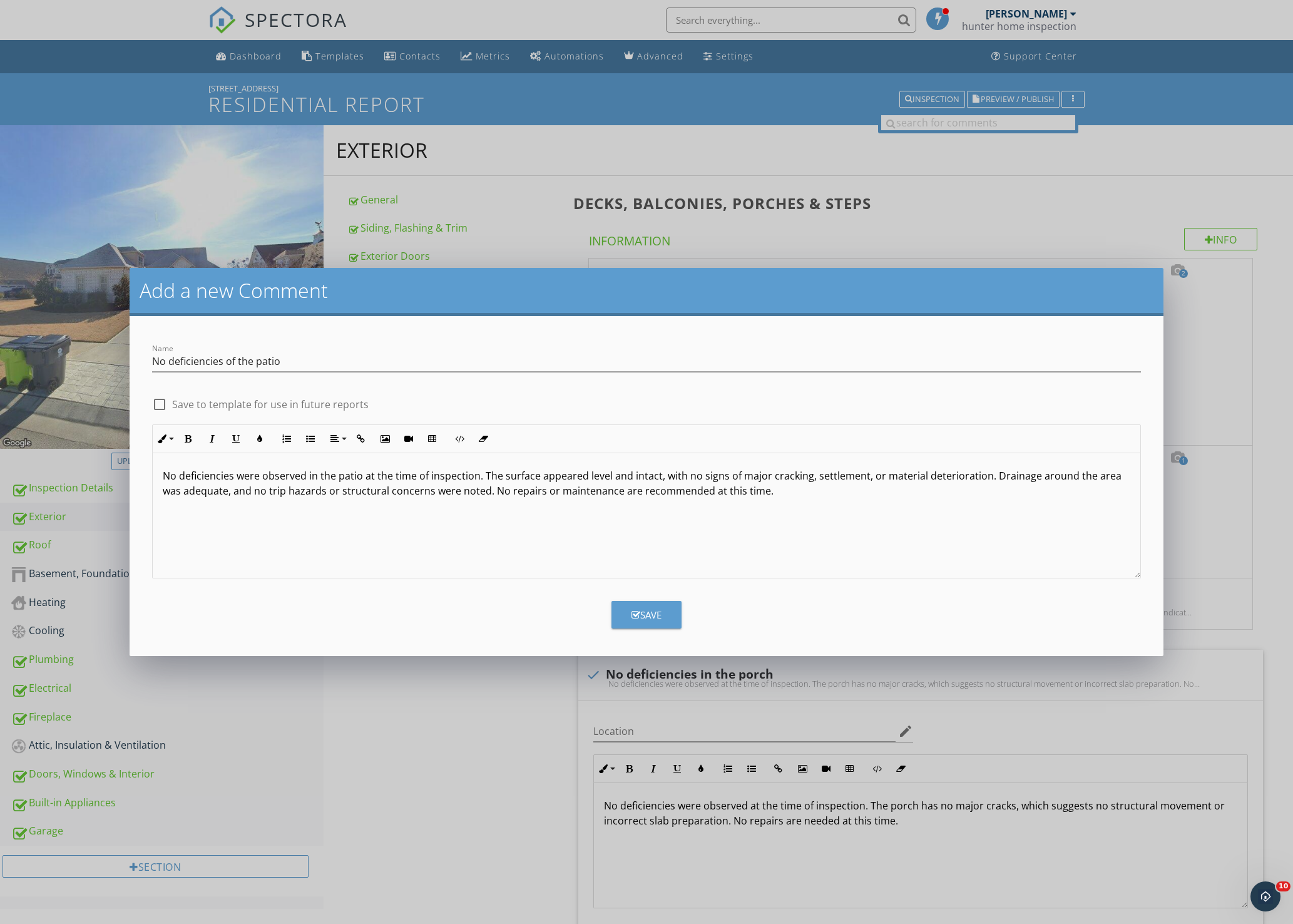
click at [157, 403] on div at bounding box center [159, 404] width 21 height 21
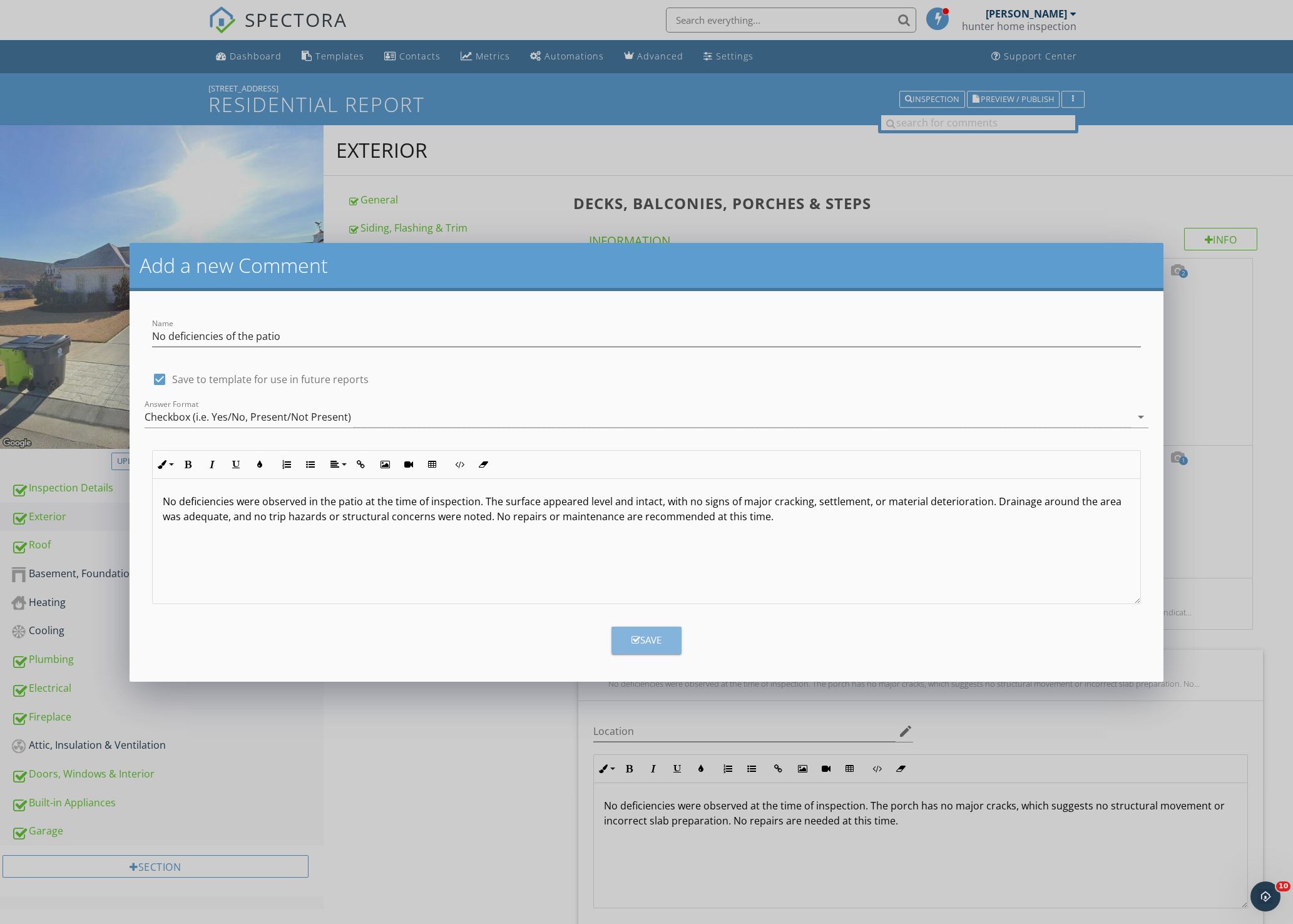
click at [641, 643] on div "Save" at bounding box center [646, 640] width 30 height 15
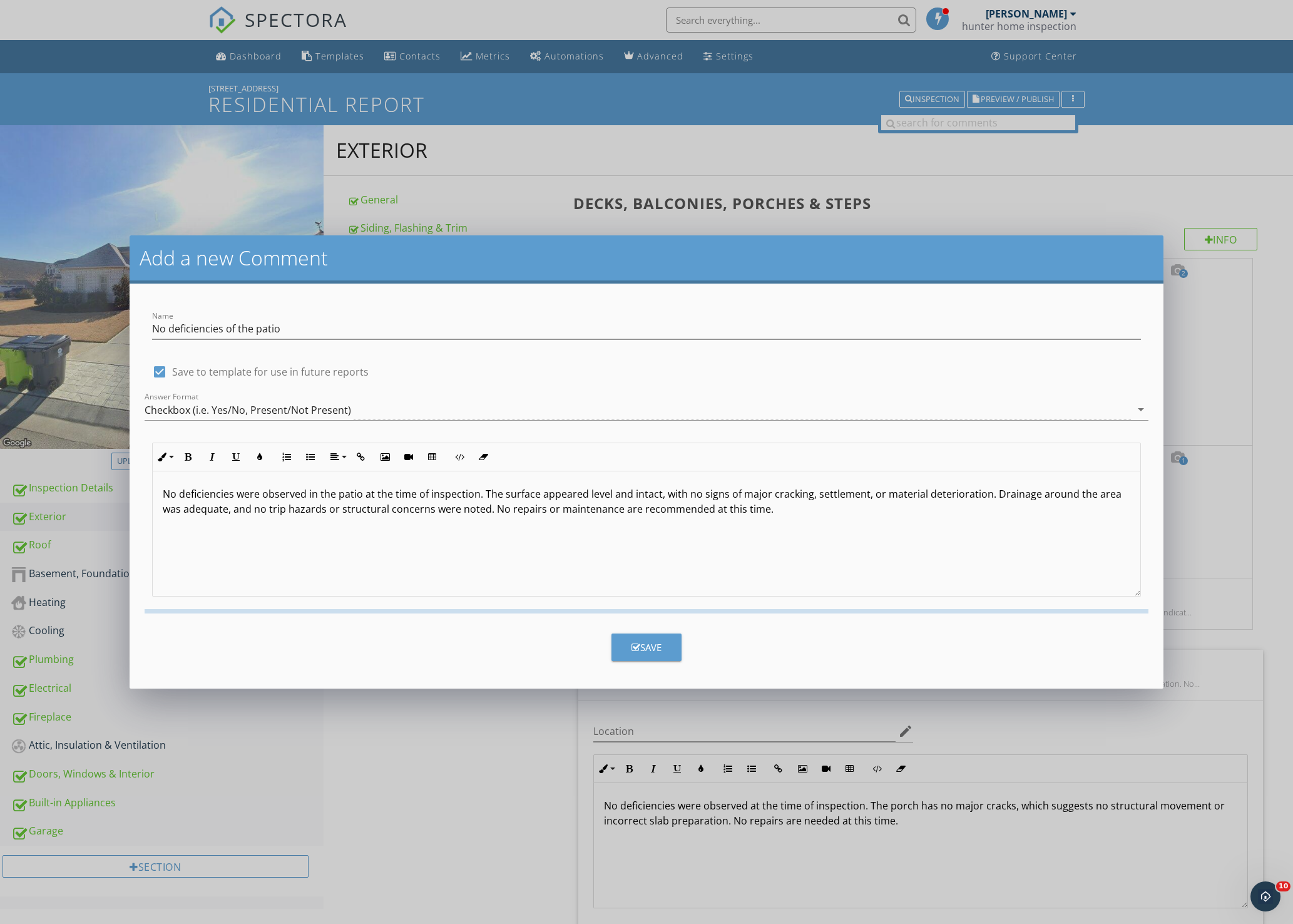
checkbox input "false"
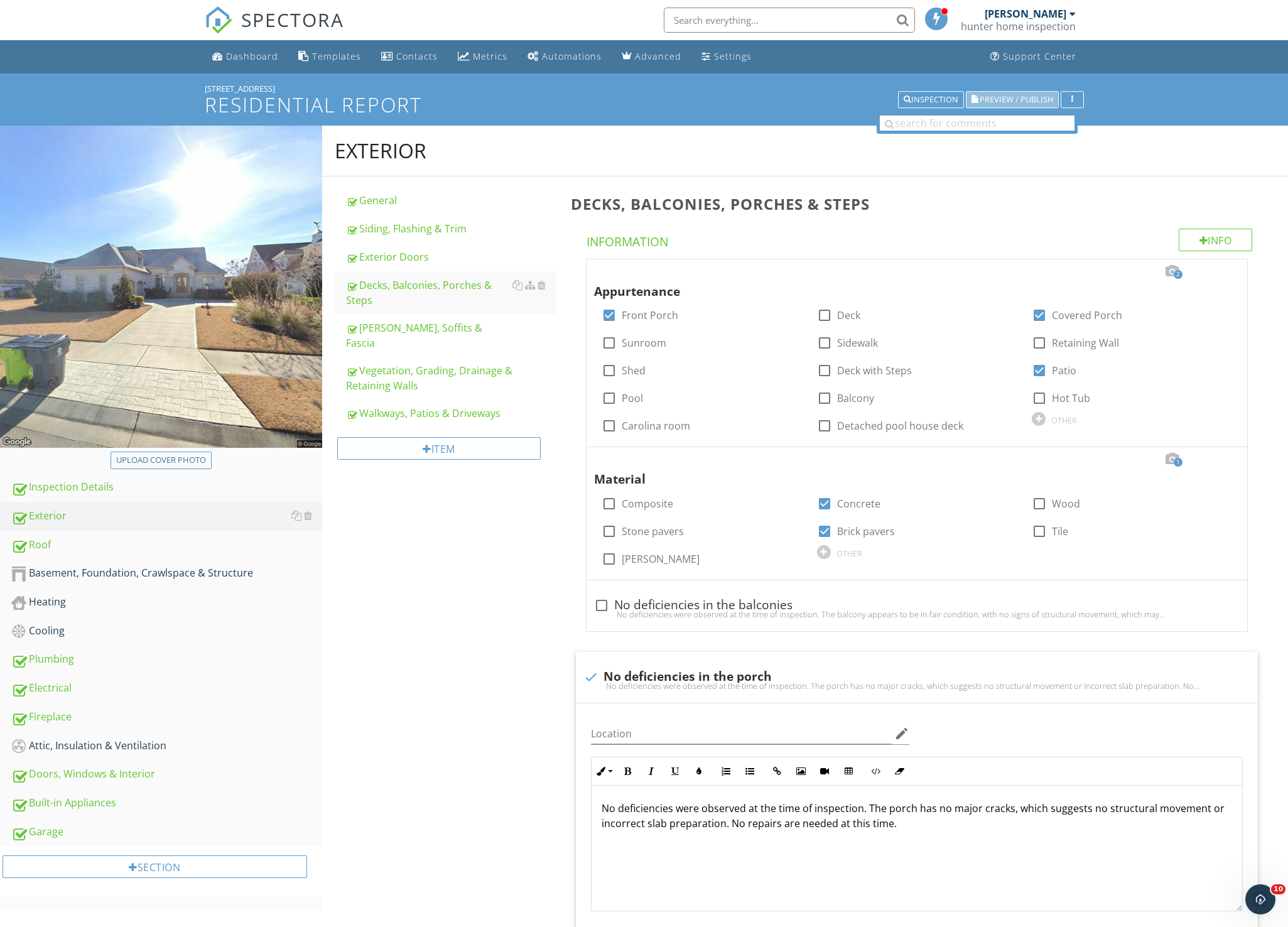
click at [1007, 96] on span "Preview / Publish" at bounding box center [1016, 100] width 73 height 8
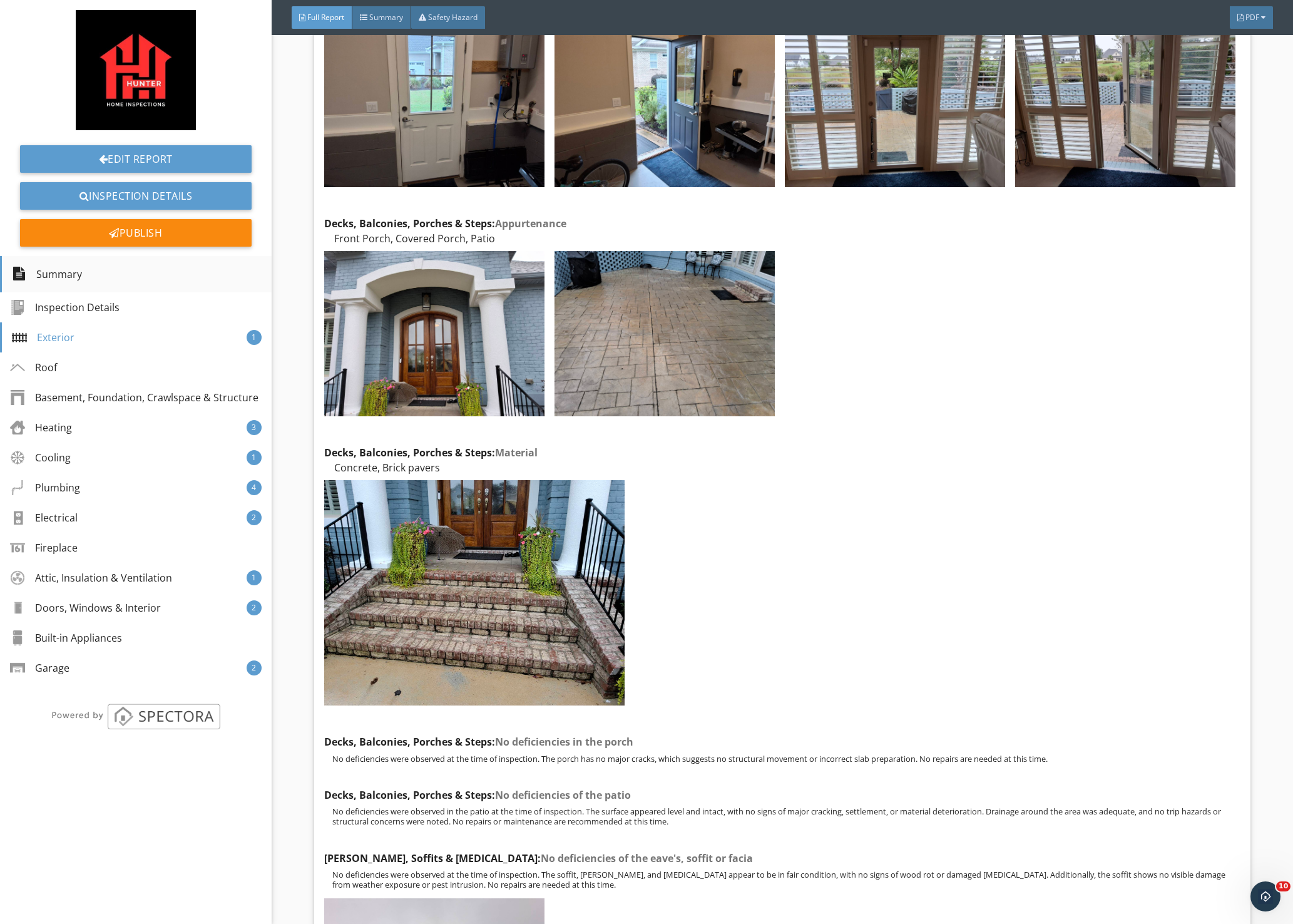
scroll to position [1314, 0]
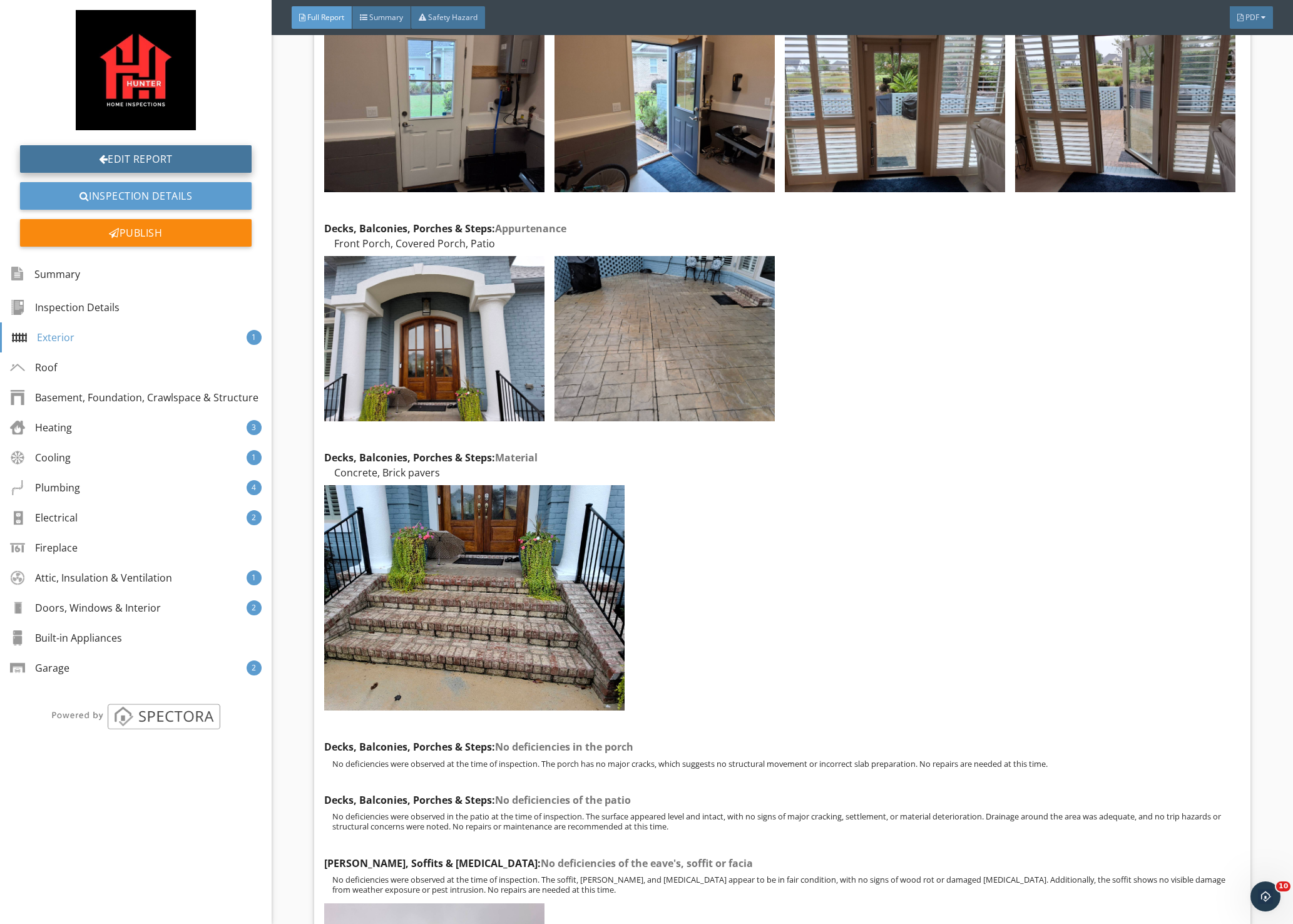
click at [157, 162] on link "Edit Report" at bounding box center [136, 159] width 232 height 28
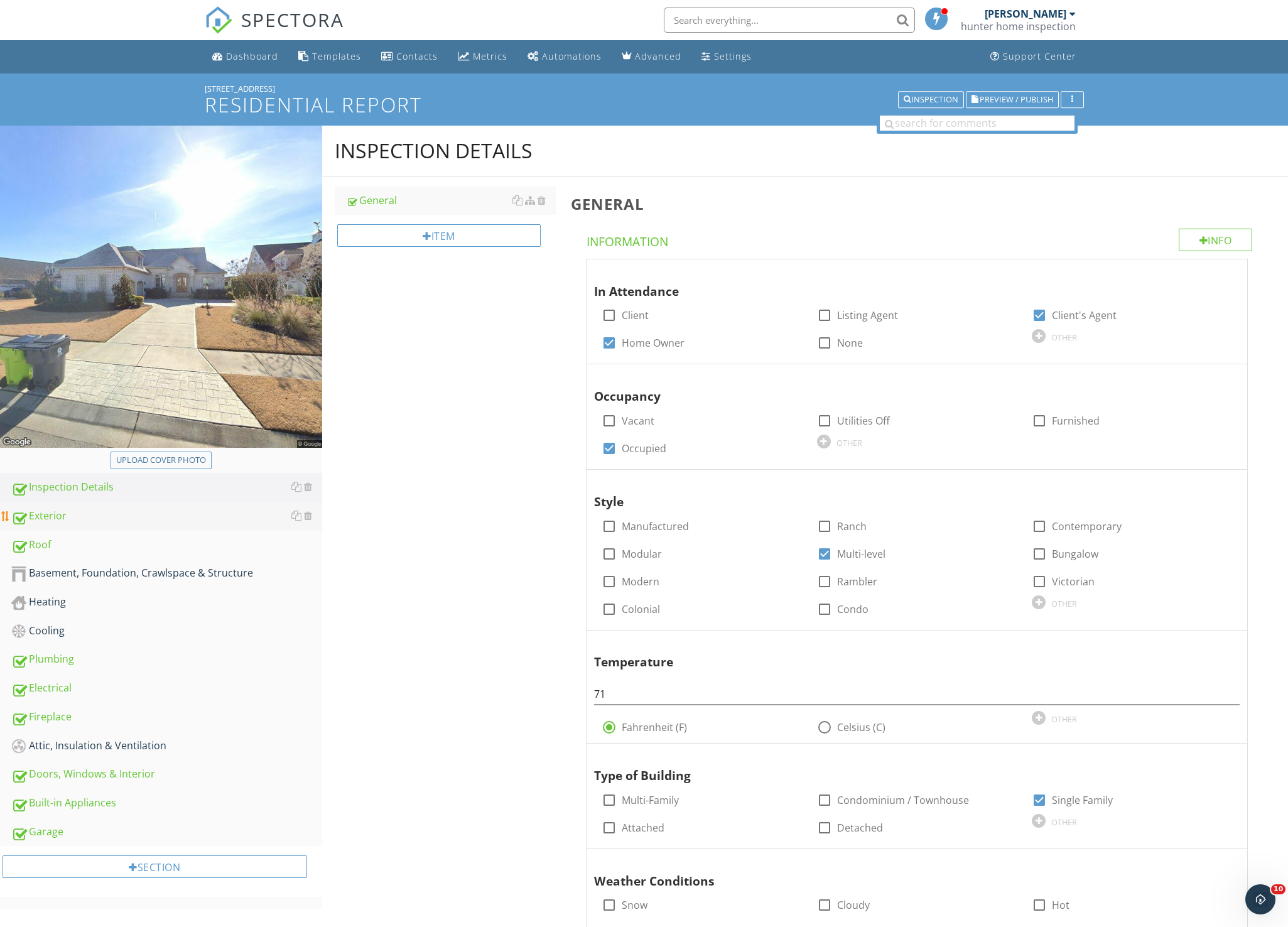
click at [149, 522] on div "Exterior" at bounding box center [166, 517] width 311 height 16
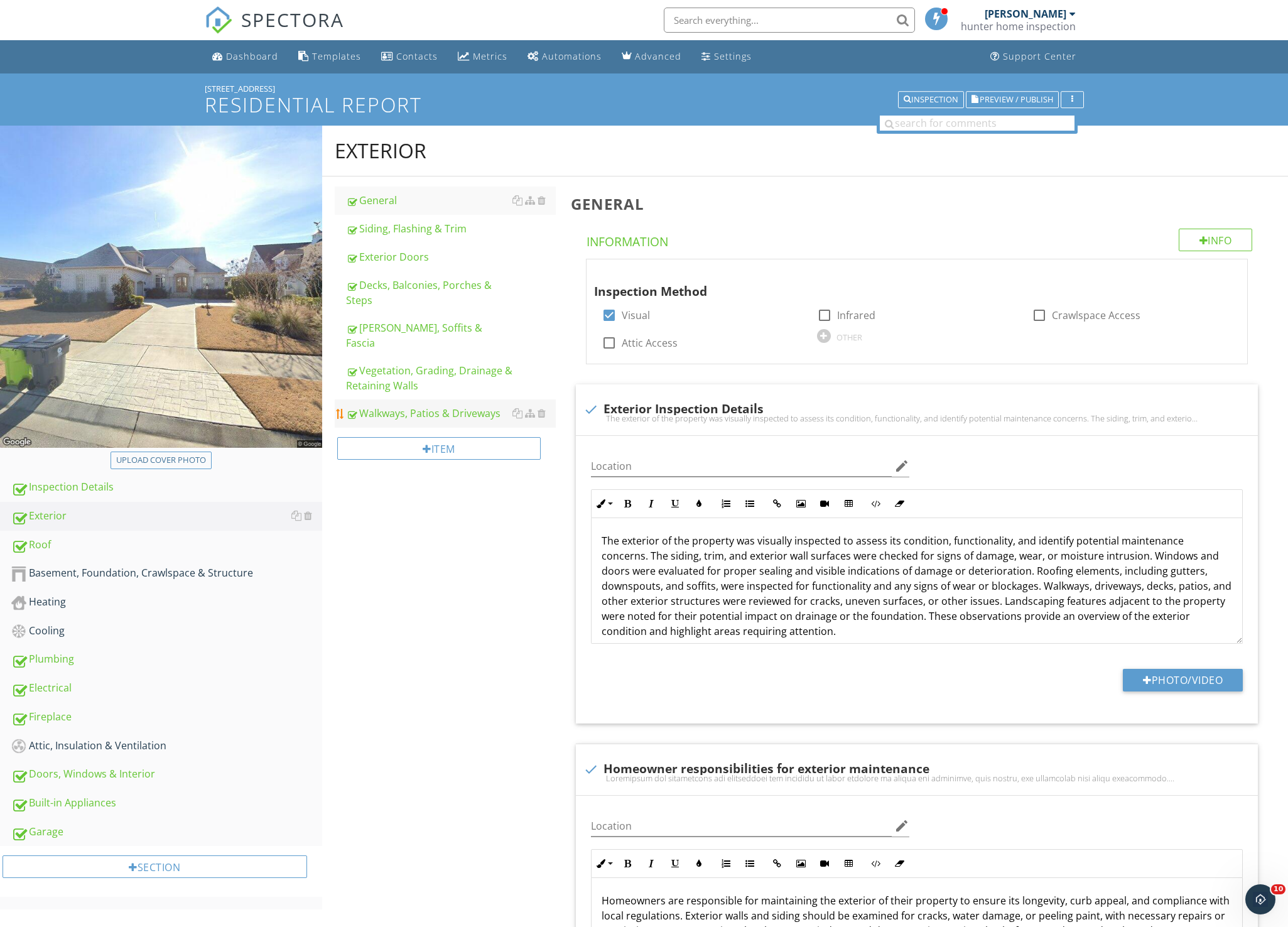
click at [413, 405] on div "Walkways, Patios & Driveways" at bounding box center [451, 413] width 210 height 15
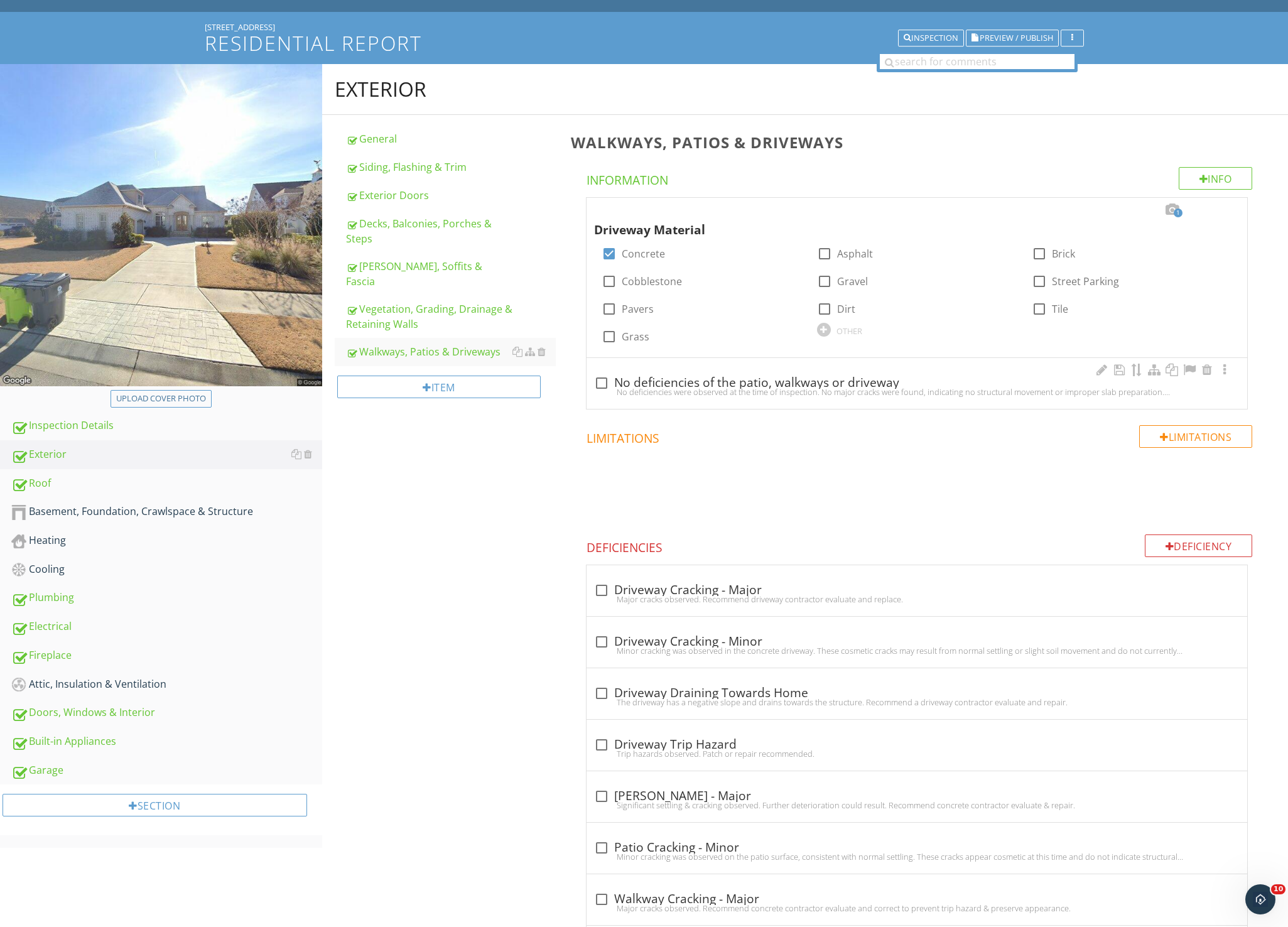
scroll to position [63, 0]
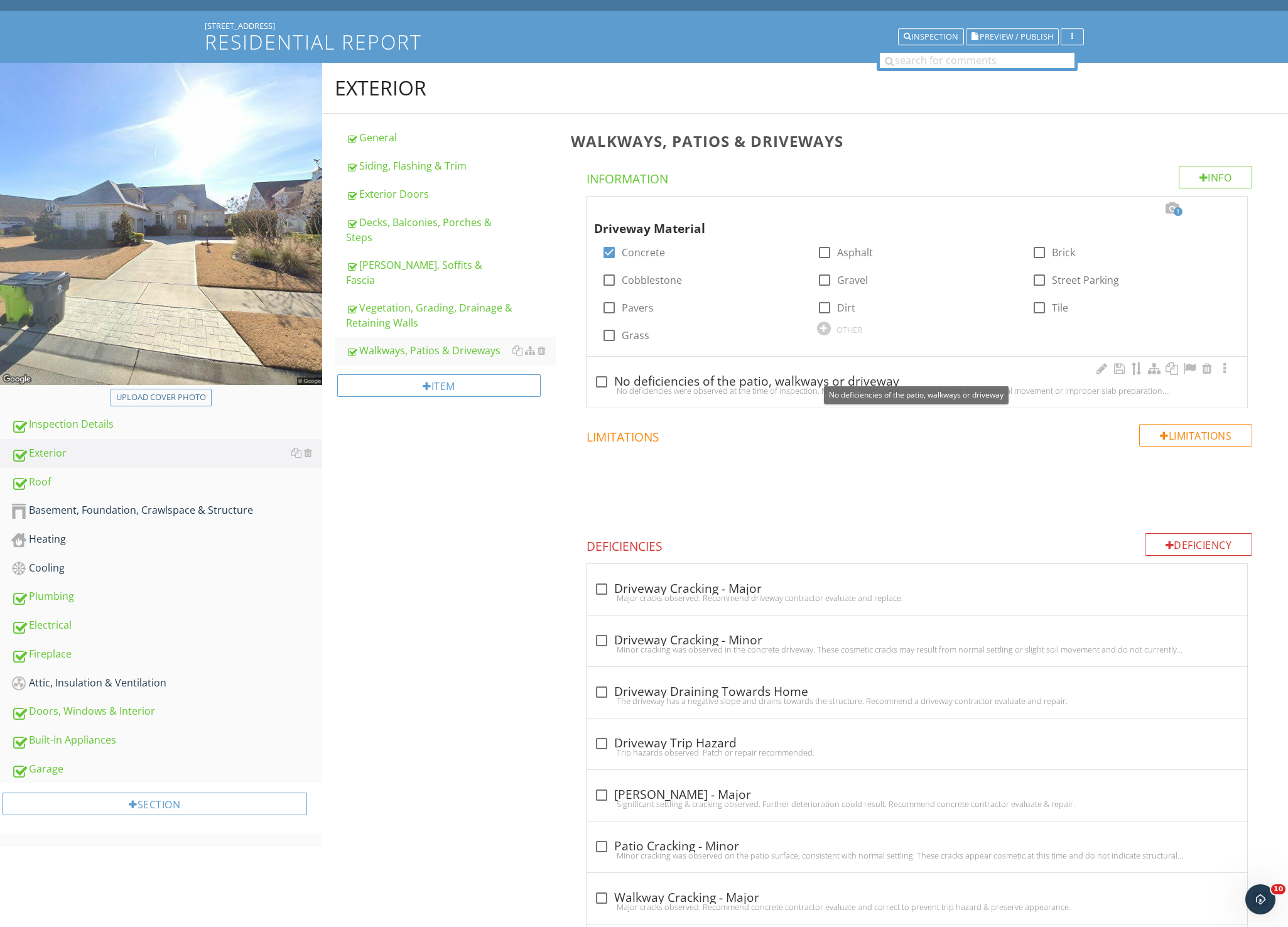
click at [602, 384] on div at bounding box center [602, 382] width 21 height 21
checkbox input "true"
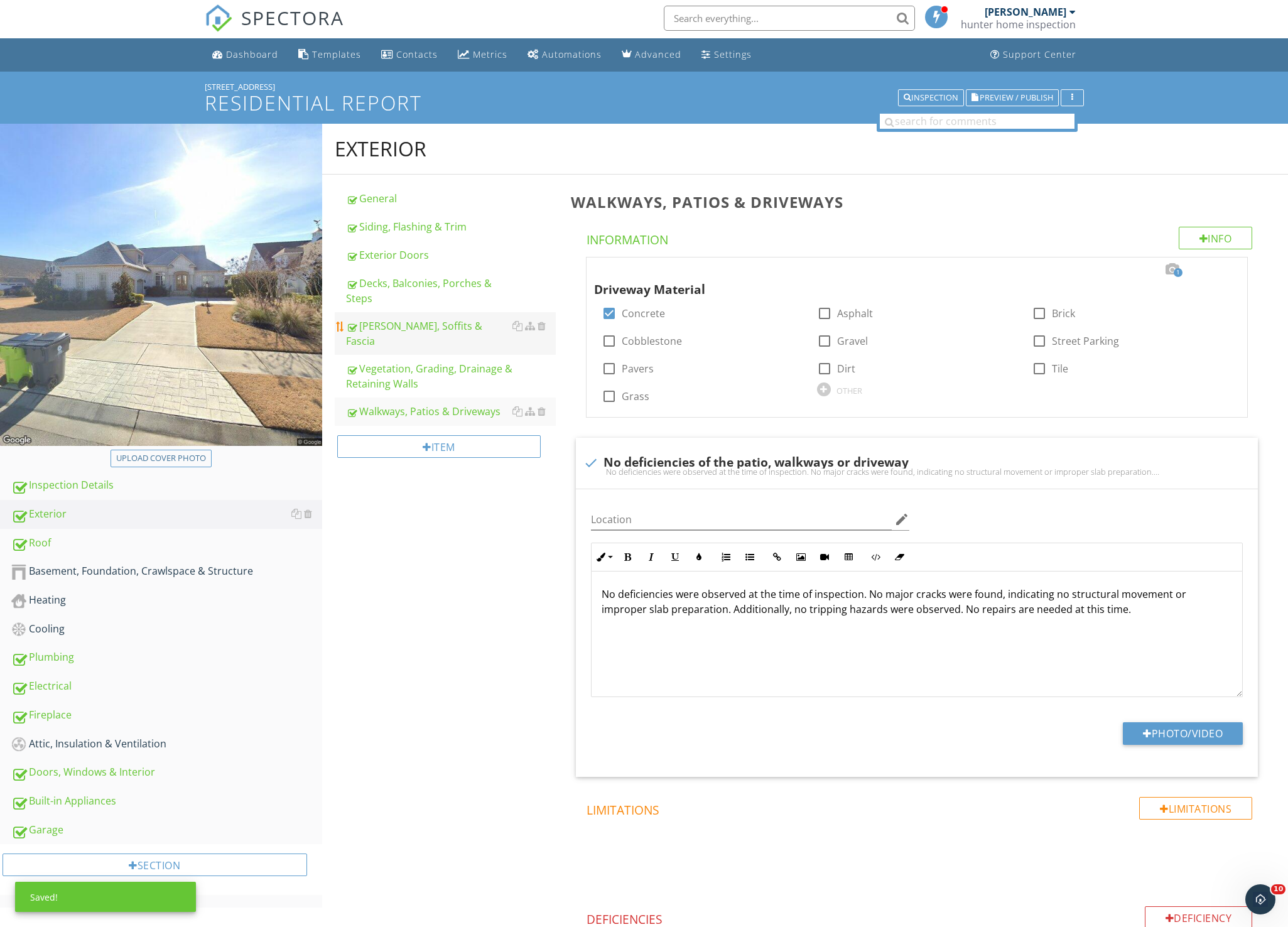
scroll to position [0, 0]
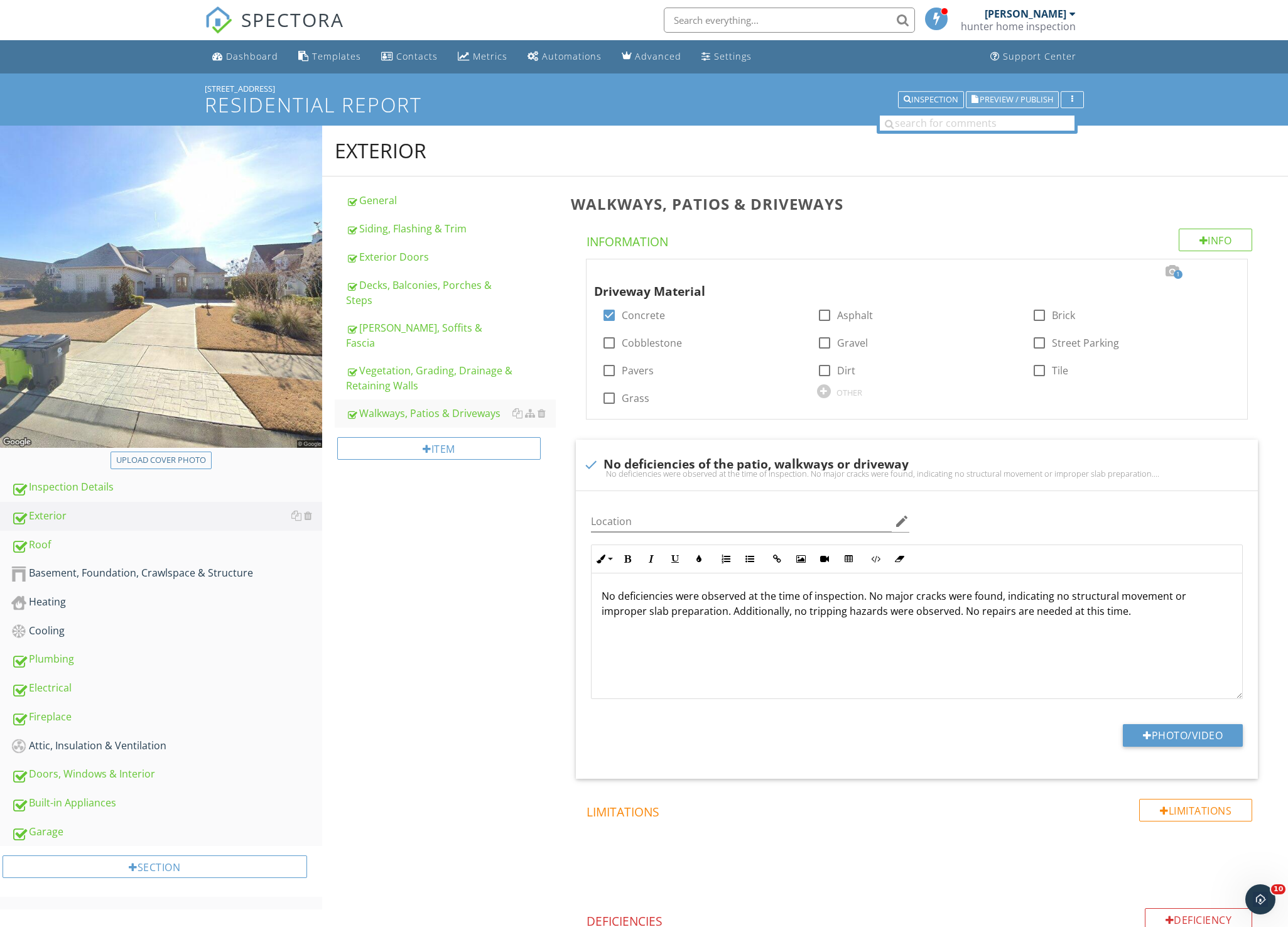
click at [1014, 103] on span "Preview / Publish" at bounding box center [1016, 100] width 73 height 8
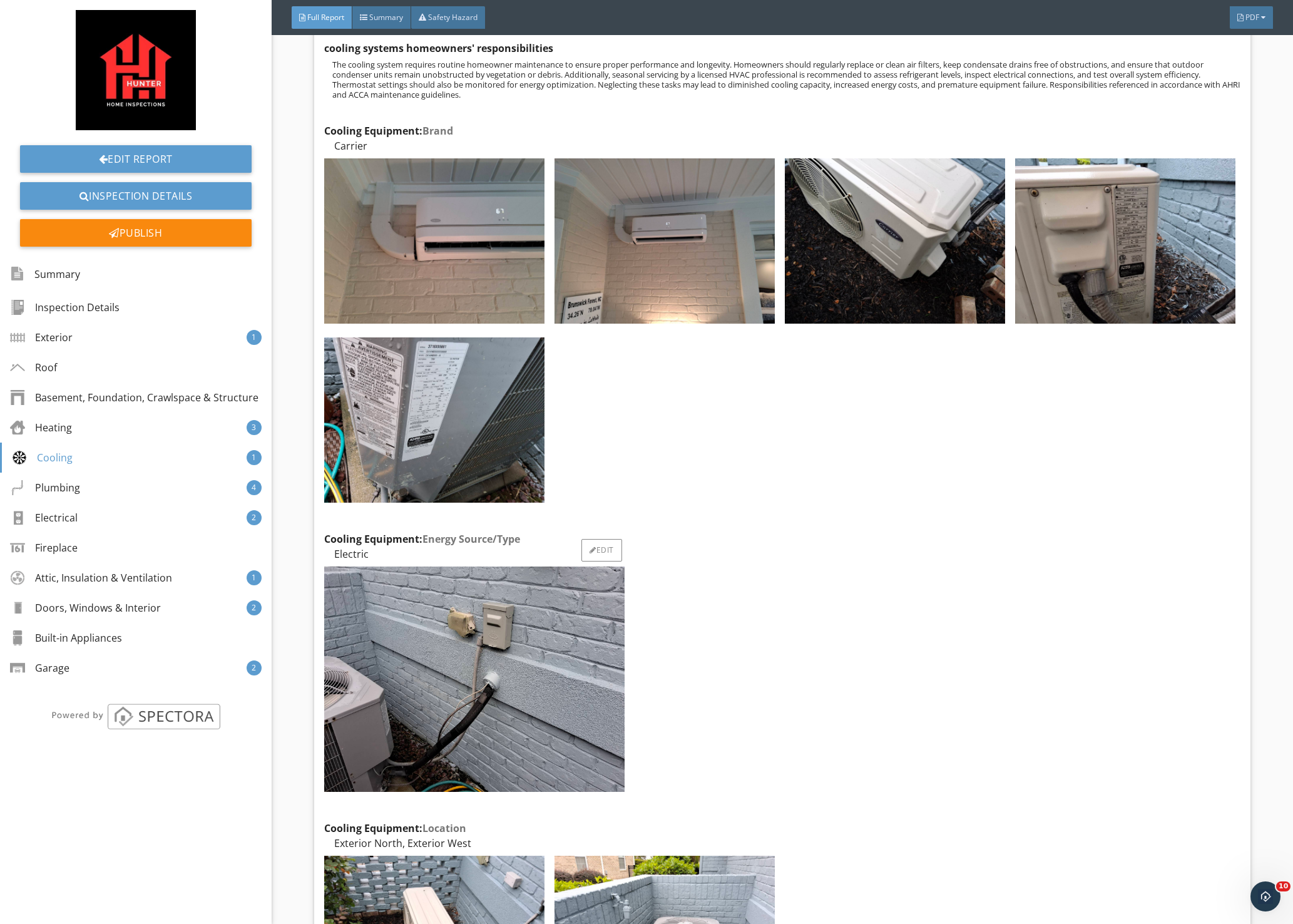
scroll to position [7136, 0]
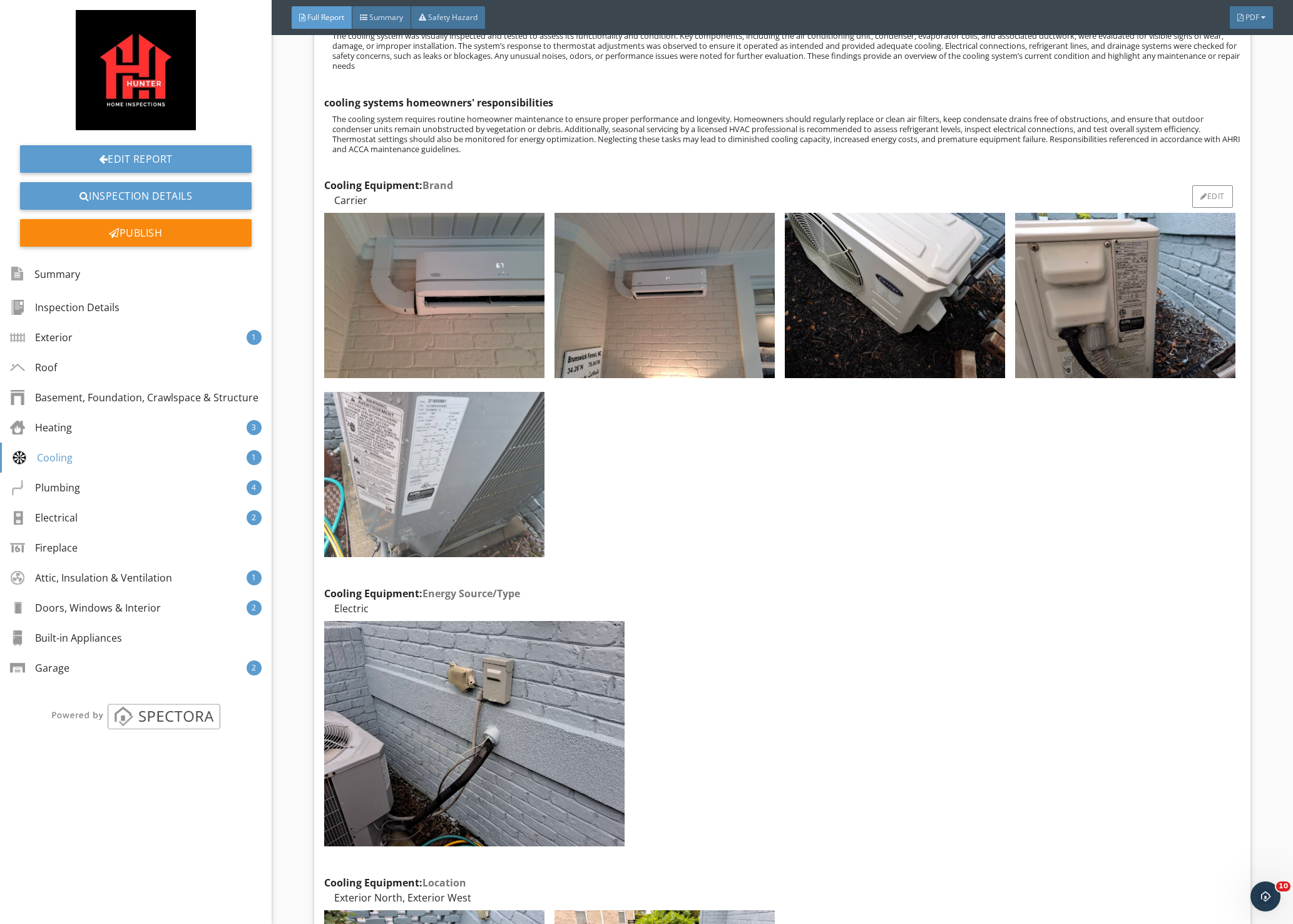
click at [458, 460] on img at bounding box center [435, 474] width 220 height 165
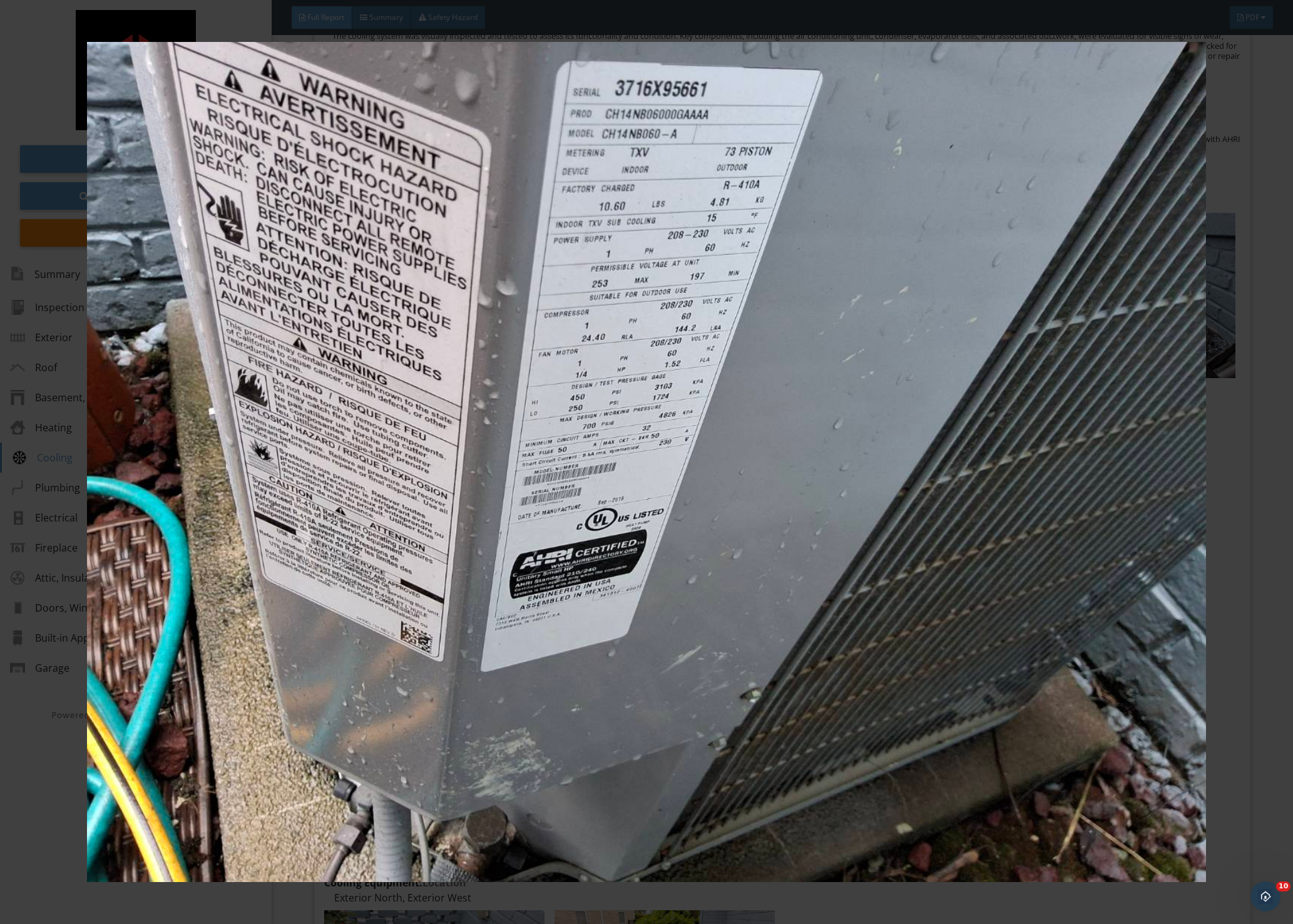
click at [1262, 342] on div at bounding box center [646, 462] width 1293 height 924
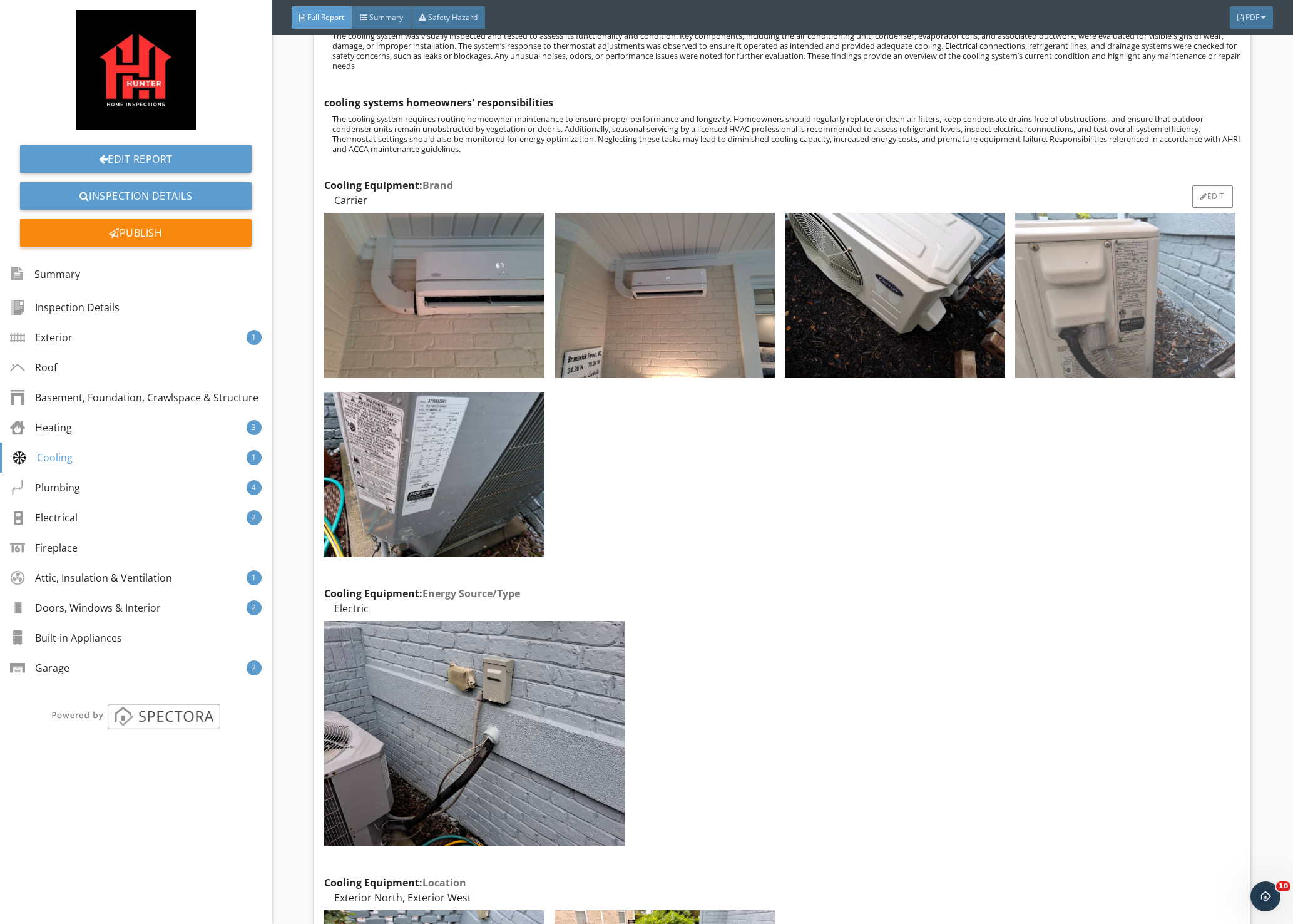
click at [1128, 301] on img at bounding box center [1125, 295] width 220 height 165
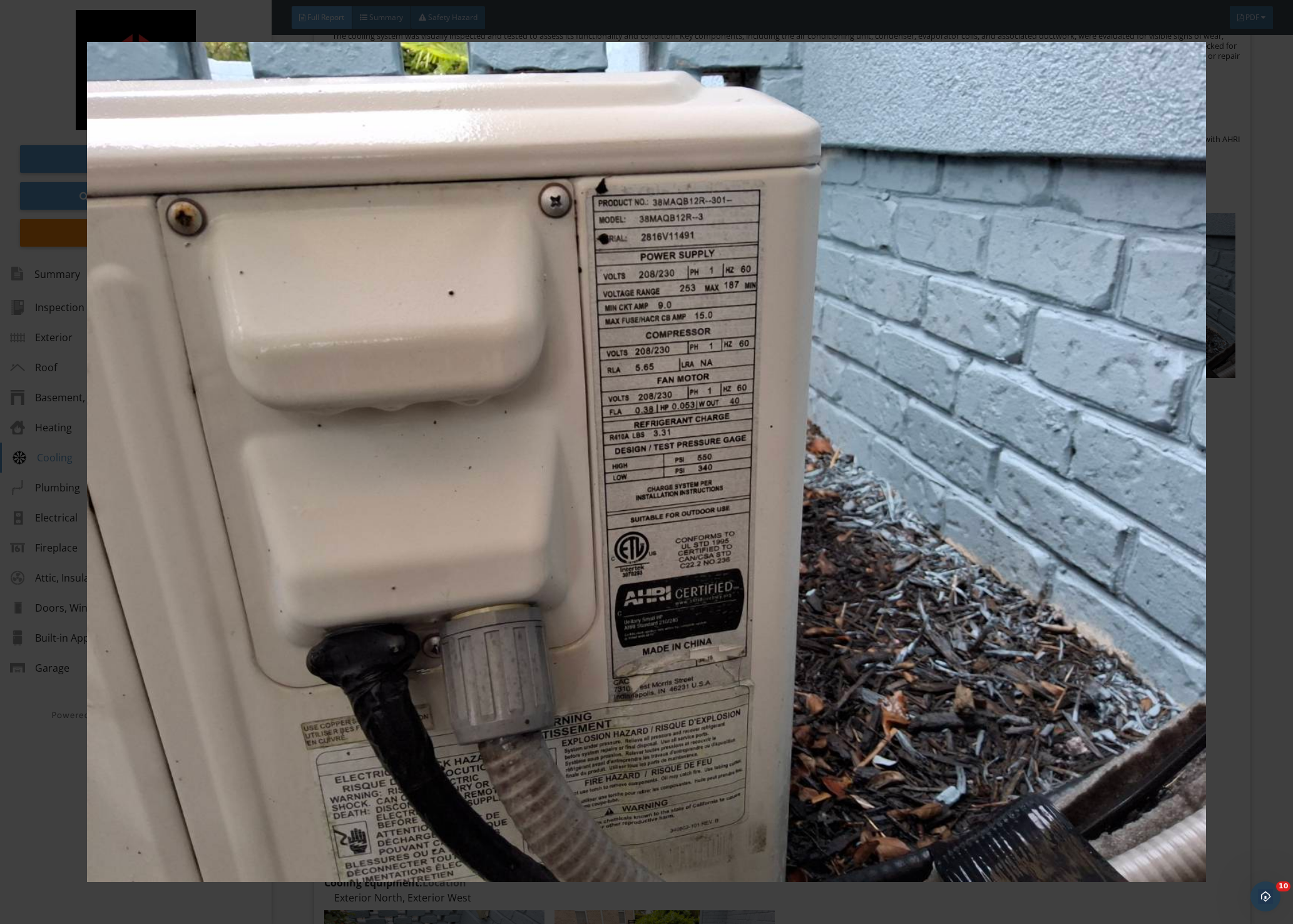
click at [1265, 356] on div at bounding box center [646, 462] width 1293 height 924
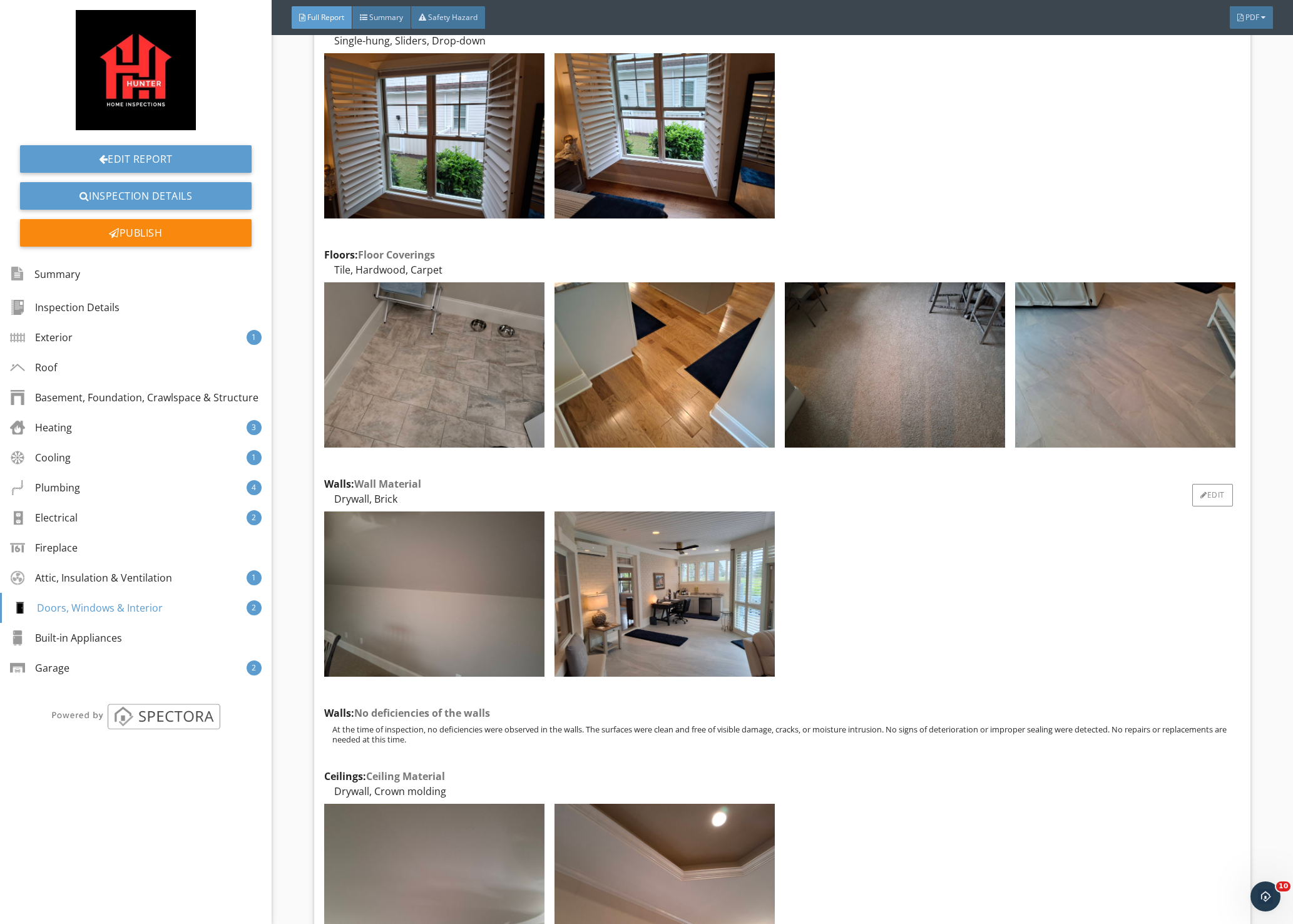
scroll to position [19153, 0]
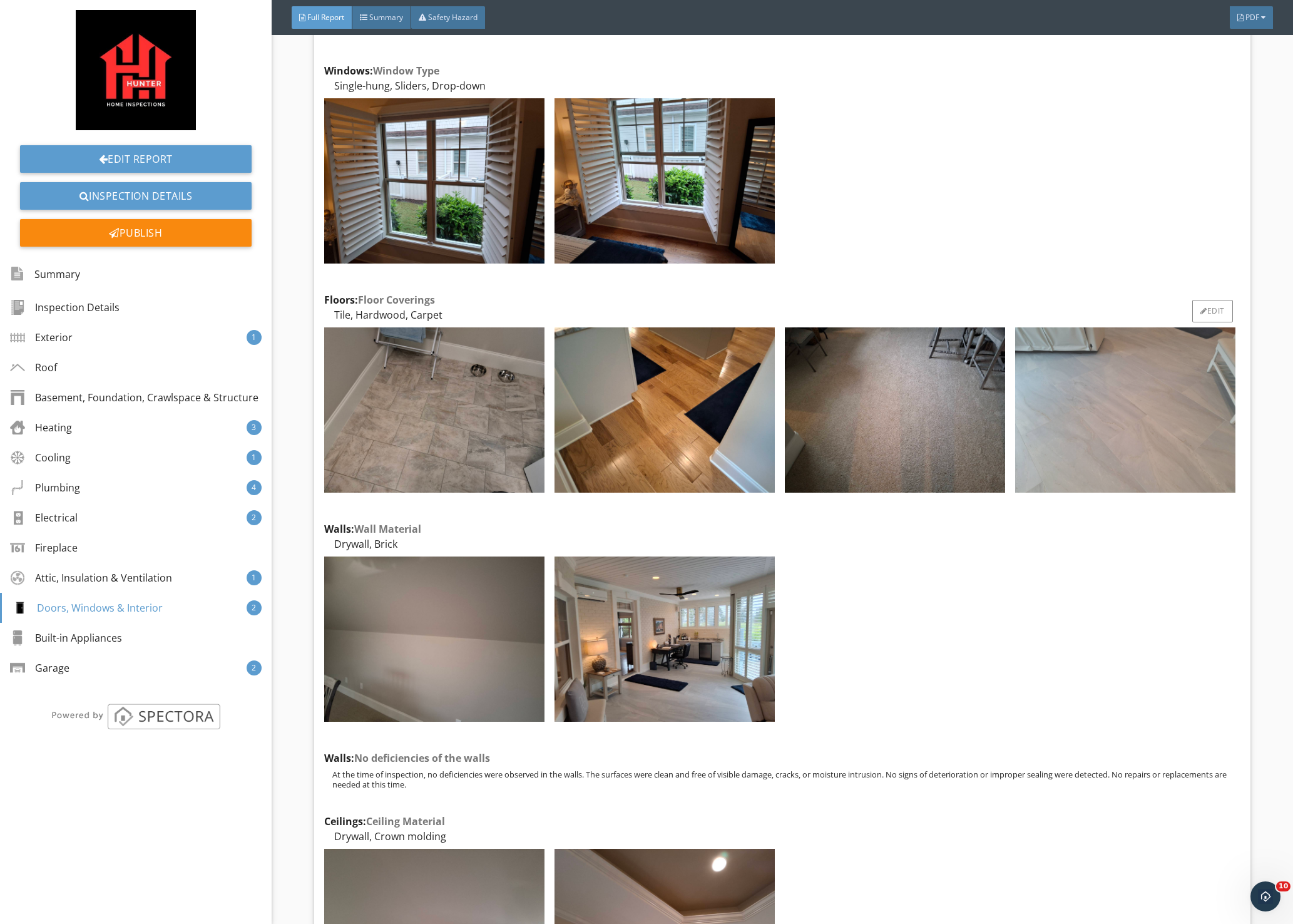
click at [1107, 380] on img at bounding box center [1125, 410] width 220 height 165
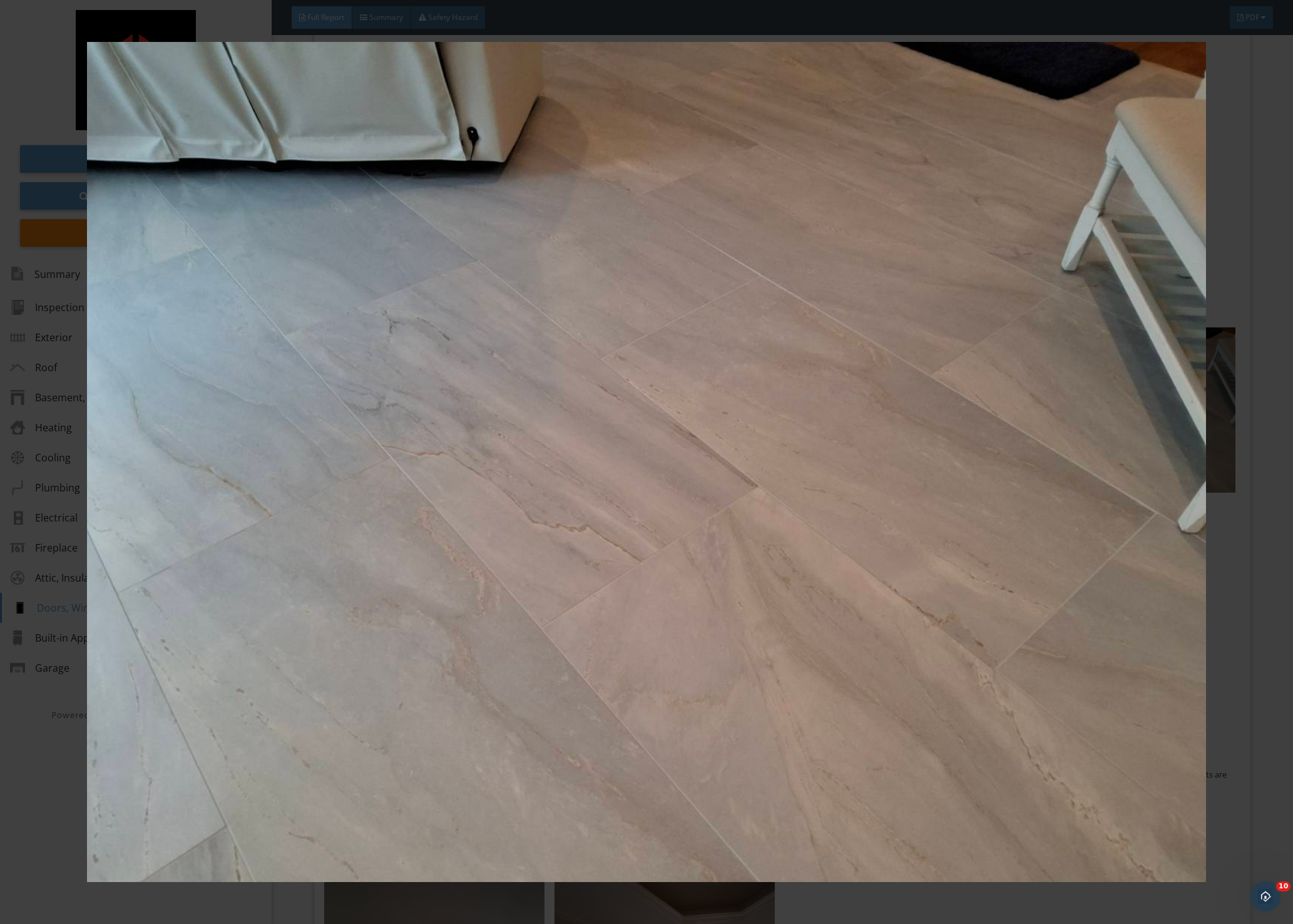
click at [1273, 518] on div at bounding box center [646, 462] width 1293 height 924
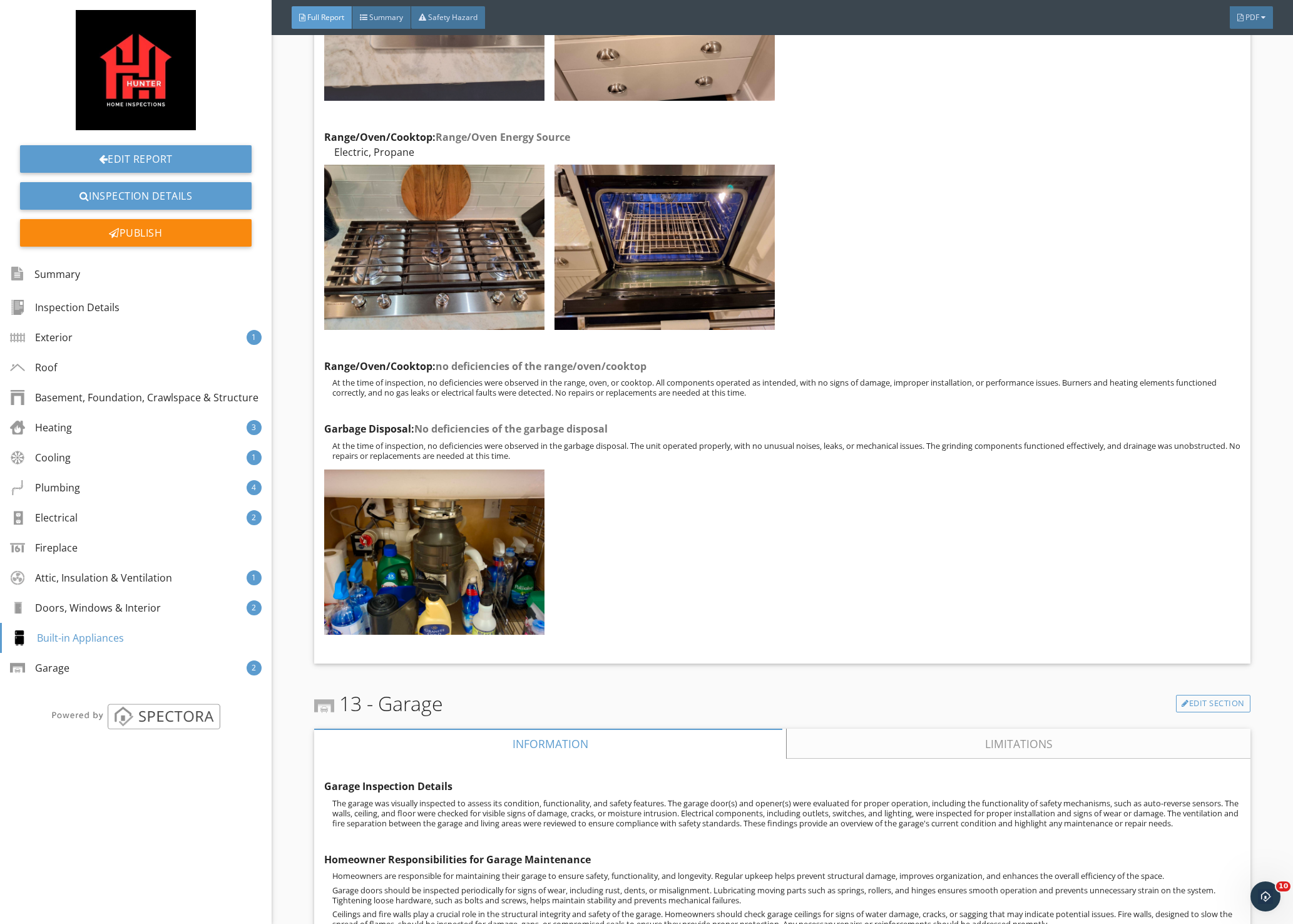
scroll to position [22229, 0]
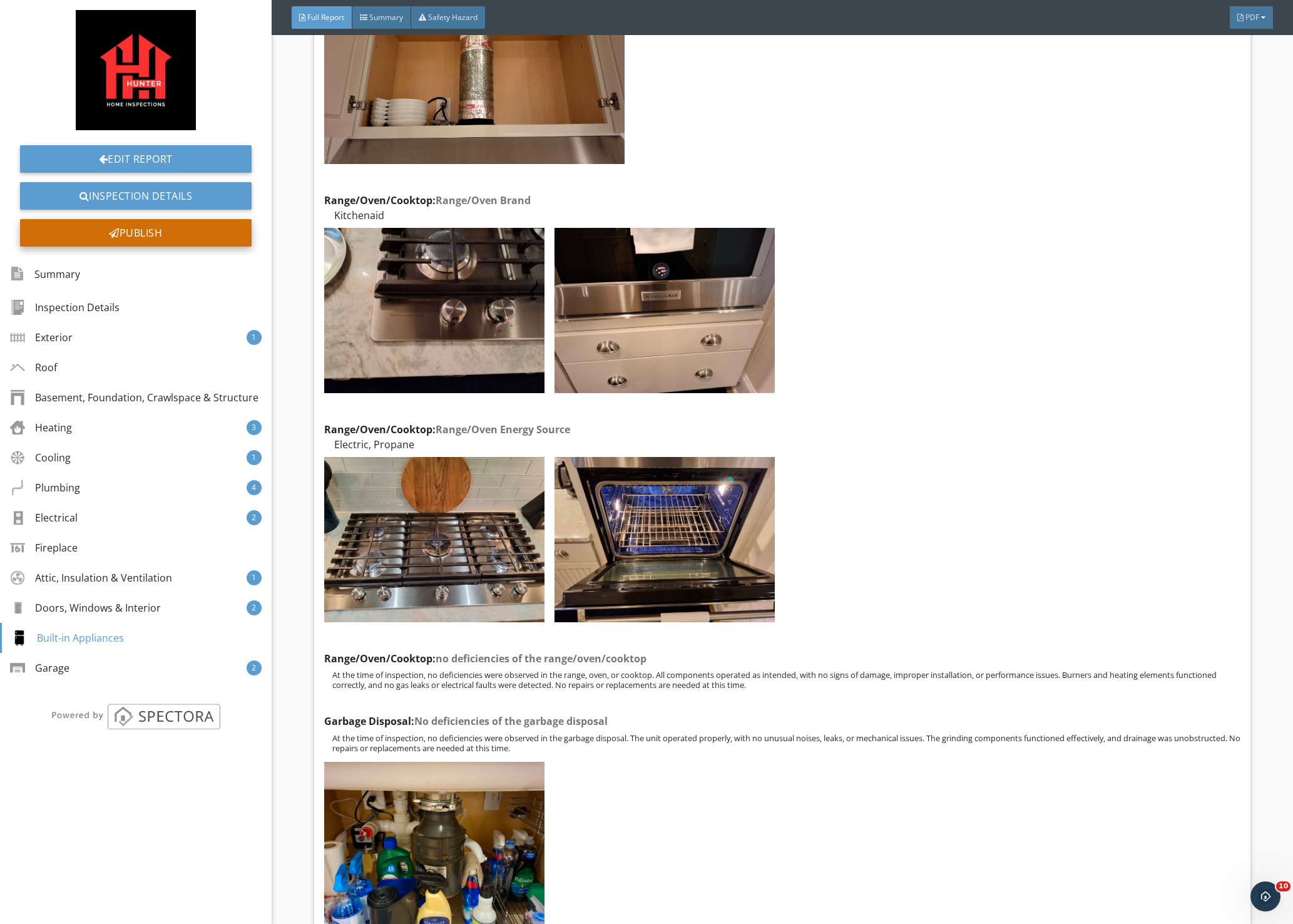
click at [146, 234] on div "Publish" at bounding box center [136, 233] width 232 height 28
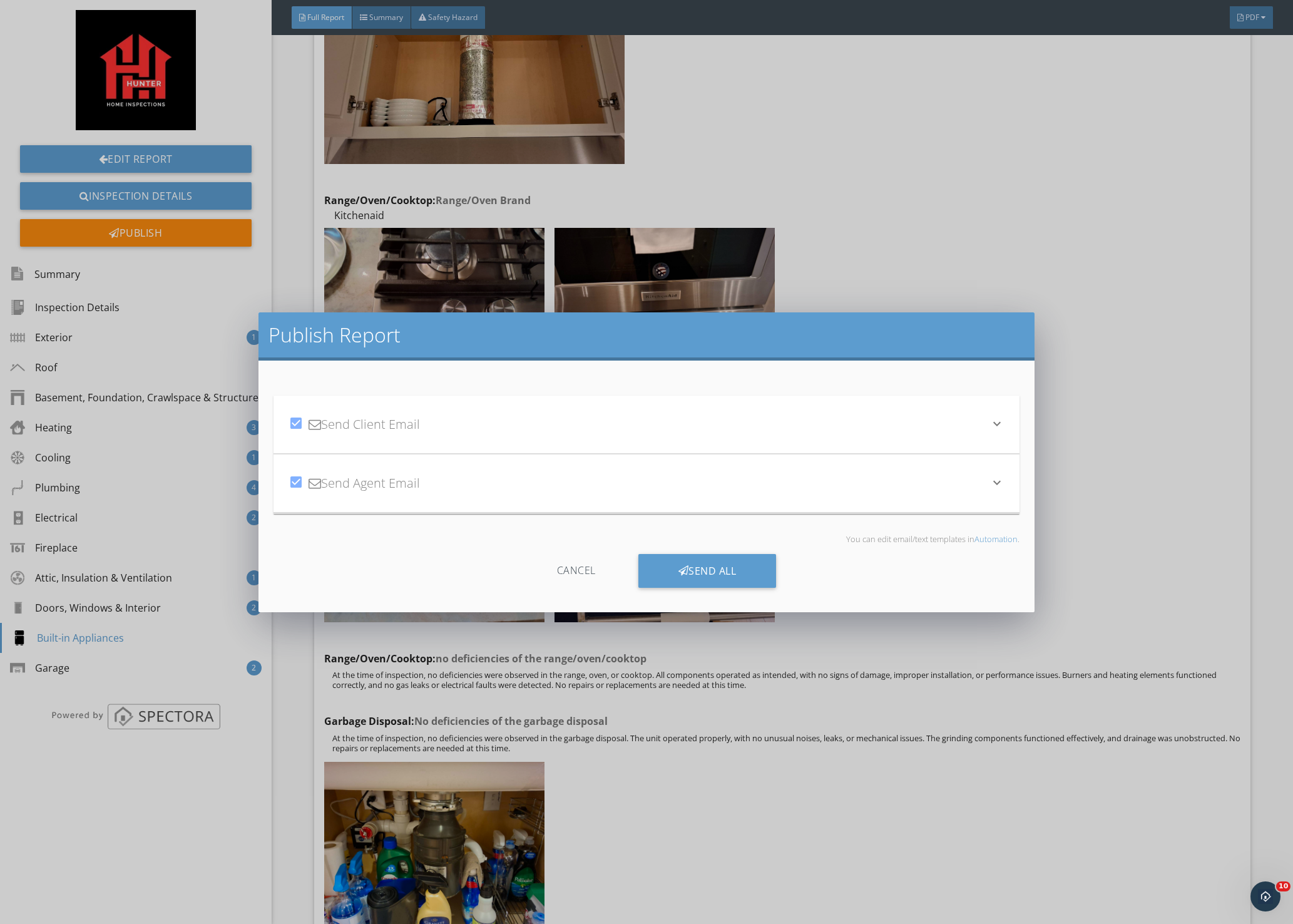
click at [715, 515] on div "check_box Send Client Email keyboard_arrow_down Subject Your Home Inspection Re…" at bounding box center [646, 454] width 746 height 159
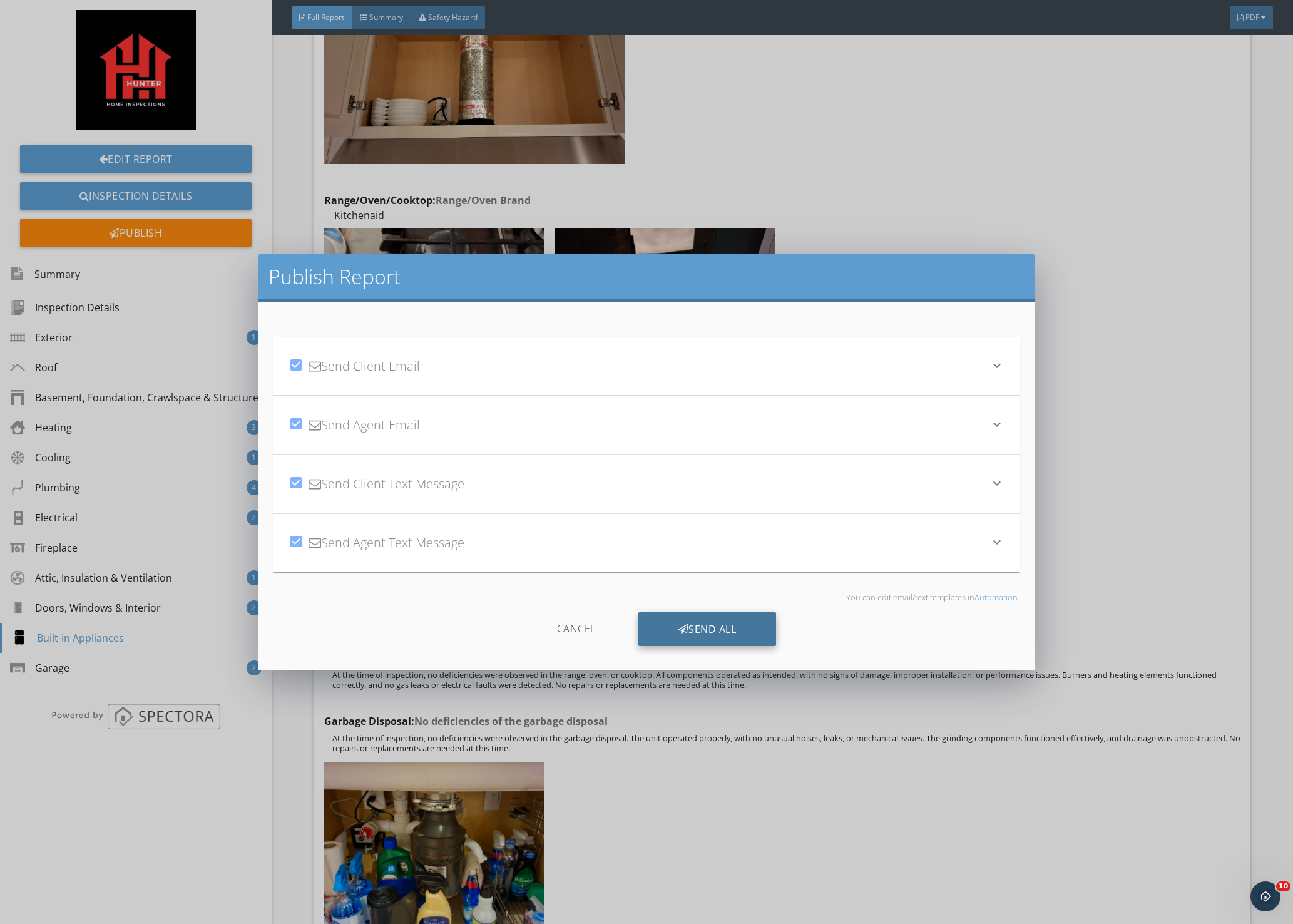
drag, startPoint x: 725, startPoint y: 638, endPoint x: 733, endPoint y: 632, distance: 10.0
click at [725, 638] on div "Send All" at bounding box center [707, 628] width 138 height 34
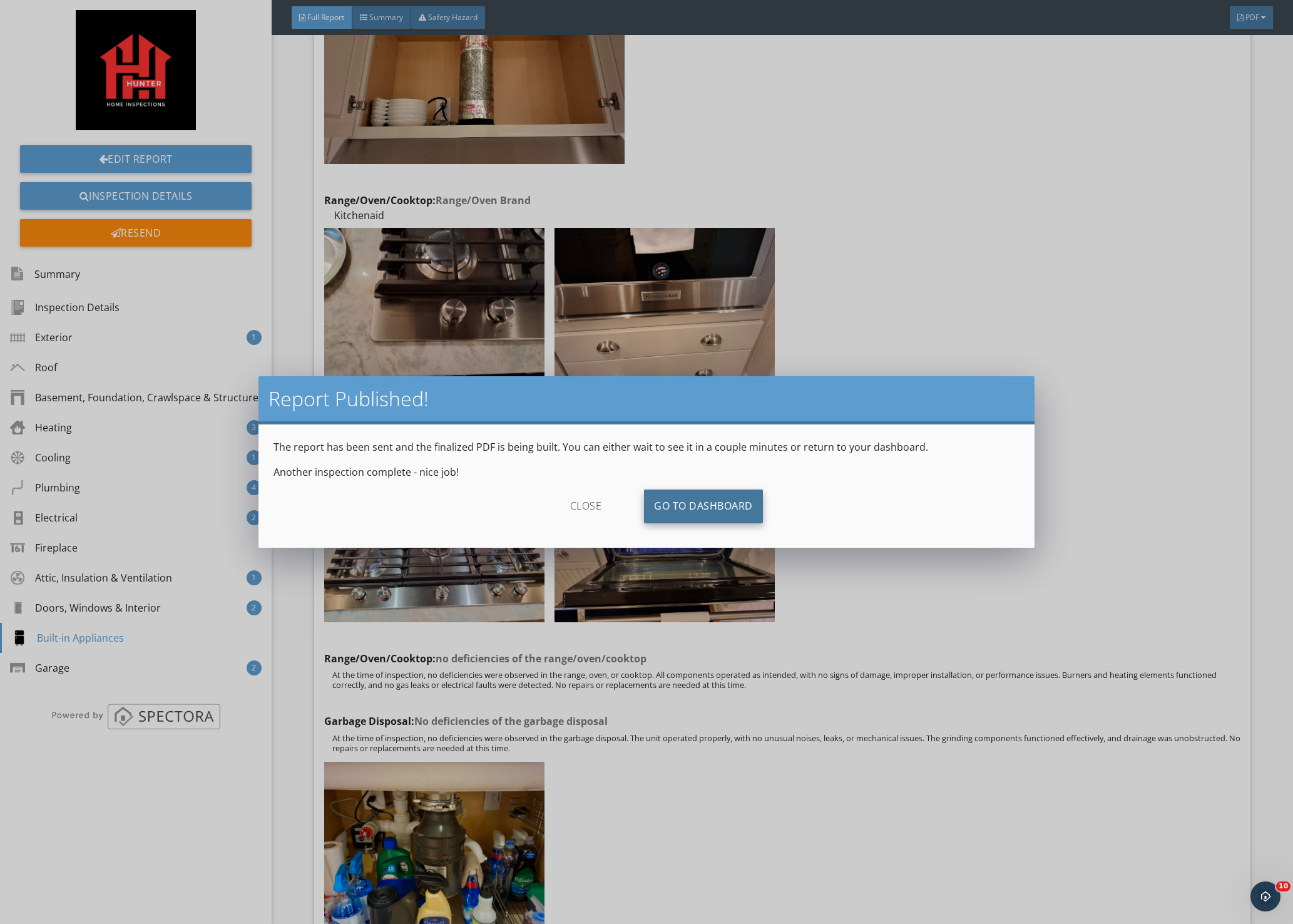
click at [703, 522] on link "Go To Dashboard" at bounding box center [703, 506] width 119 height 34
